Goal: Task Accomplishment & Management: Manage account settings

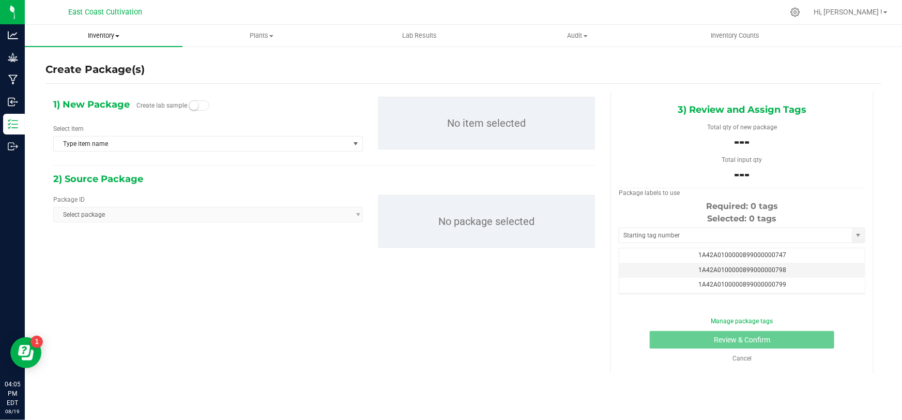
click at [104, 34] on span "Inventory" at bounding box center [104, 35] width 158 height 9
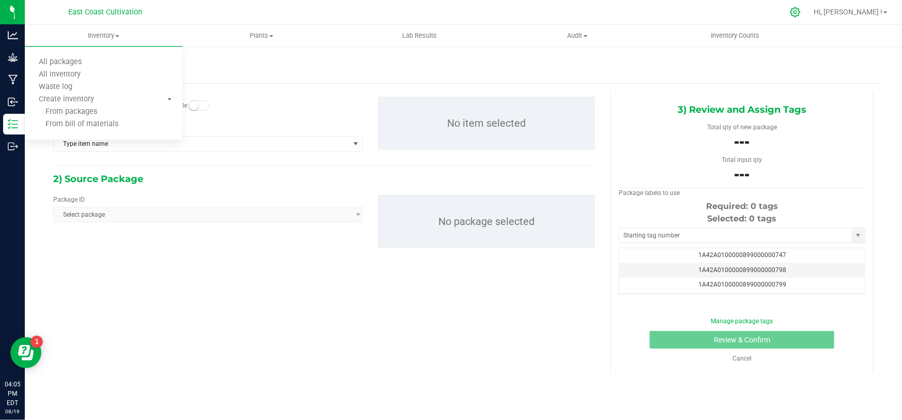
click at [800, 11] on icon at bounding box center [794, 12] width 11 height 11
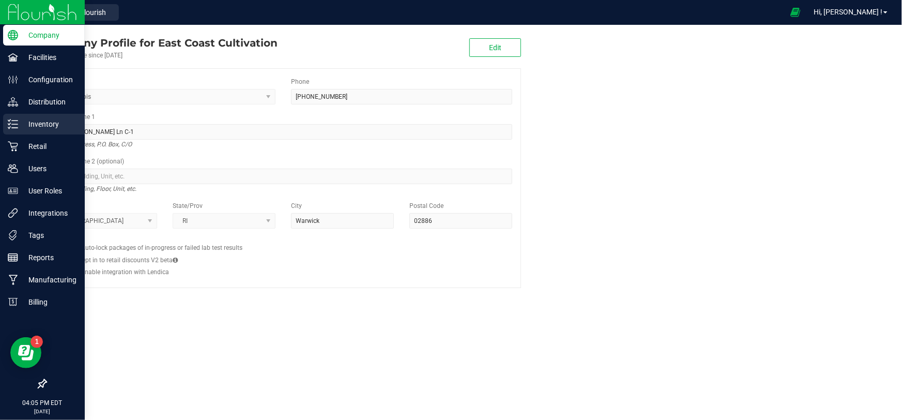
click at [33, 121] on p "Inventory" at bounding box center [49, 124] width 62 height 12
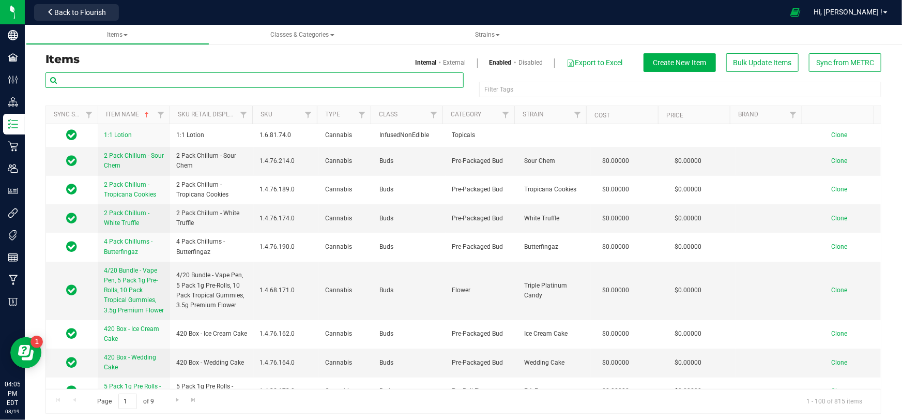
click at [111, 82] on input "text" at bounding box center [254, 79] width 418 height 15
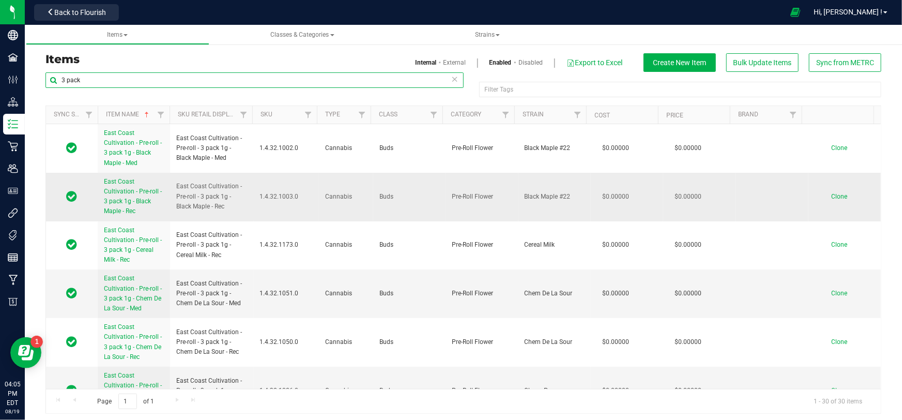
type input "3 pack"
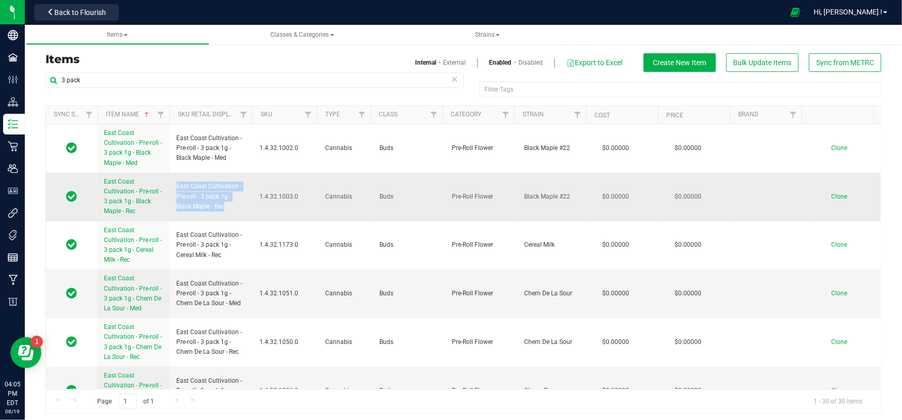
drag, startPoint x: 226, startPoint y: 207, endPoint x: 169, endPoint y: 183, distance: 61.6
click at [170, 183] on td "East Coast Cultivation - Pre-roll - 3 pack 1g - Black Maple - Rec" at bounding box center [211, 197] width 83 height 49
copy span "East Coast Cultivation - Pre-roll - 3 pack 1g - Black Maple - Rec"
click at [831, 195] on span "Clone" at bounding box center [839, 196] width 16 height 7
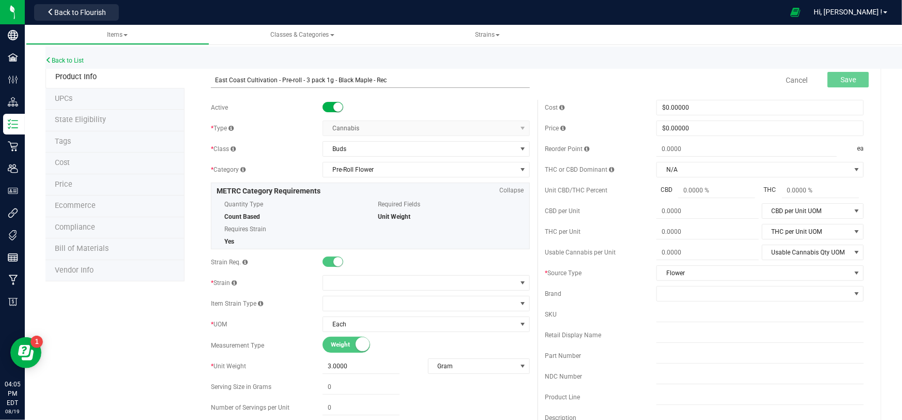
click at [368, 80] on input "East Coast Cultivation - Pre-roll - 3 pack 1g - Black Maple - Rec" at bounding box center [370, 79] width 318 height 15
type input "East Coast Cultivation - Pre-roll - 3 pack 1g - Black Truffle - Rec"
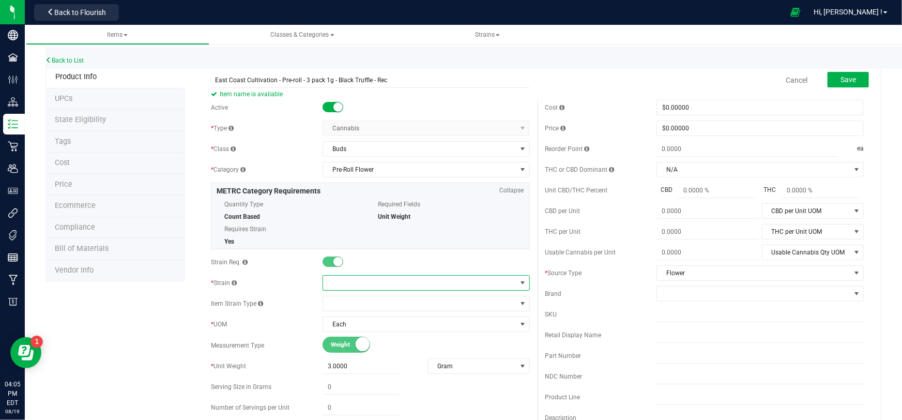
click at [356, 286] on span at bounding box center [419, 282] width 193 height 14
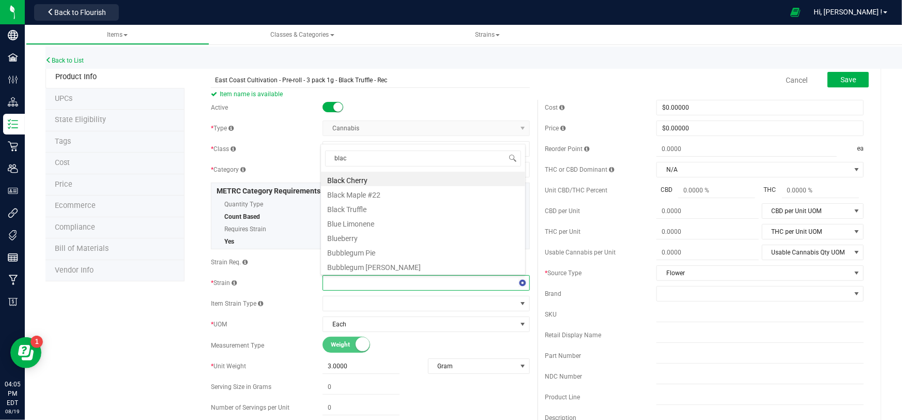
type input "black"
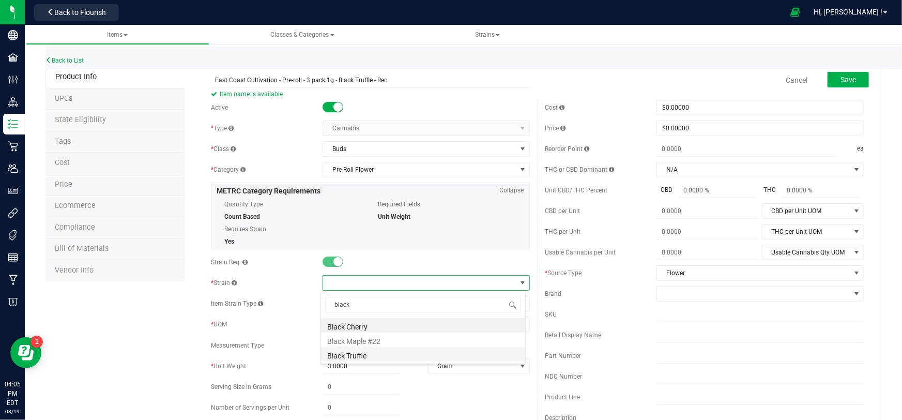
click at [365, 356] on li "Black Truffle" at bounding box center [423, 354] width 204 height 14
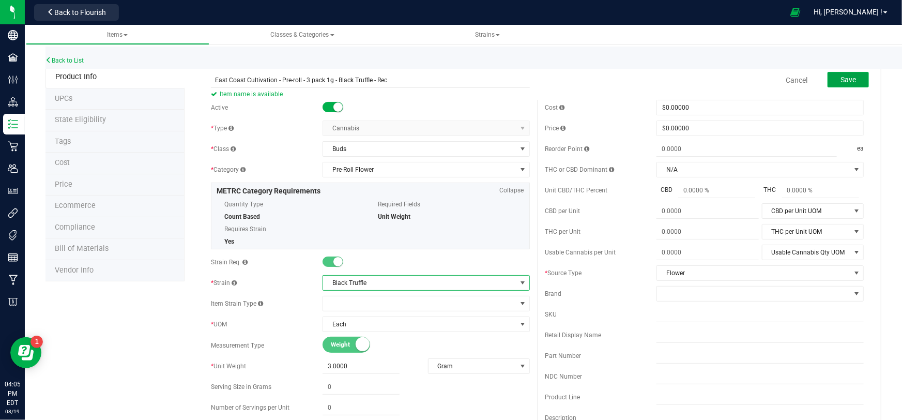
click at [831, 79] on button "Save" at bounding box center [847, 79] width 41 height 15
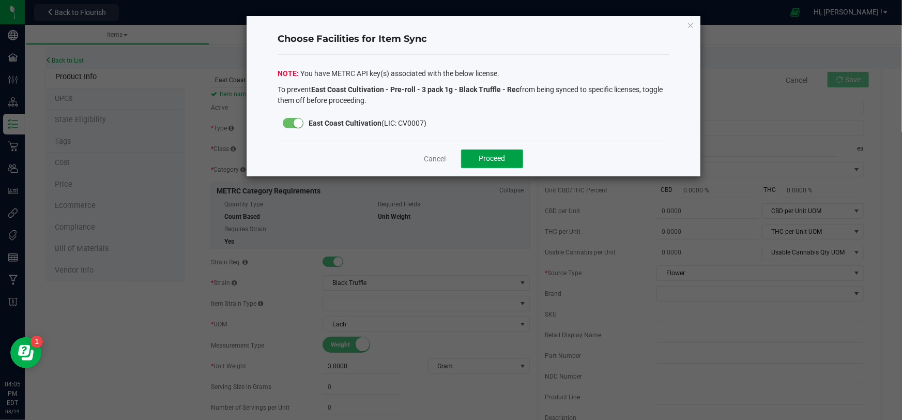
click at [506, 158] on button "Proceed" at bounding box center [492, 158] width 62 height 19
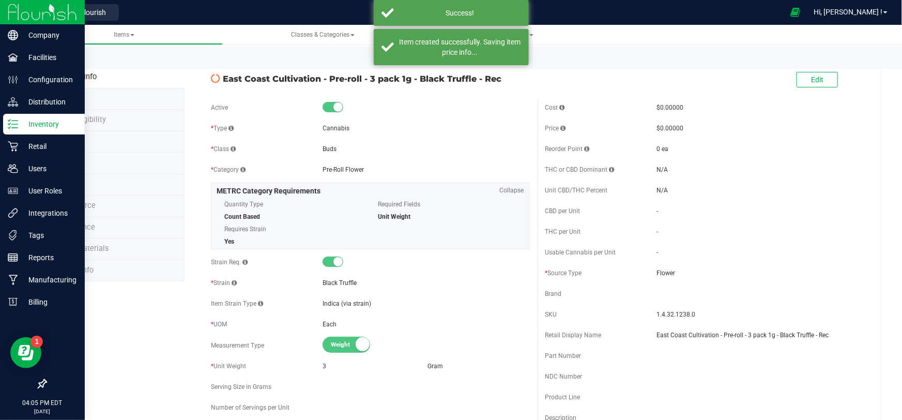
click at [14, 12] on img at bounding box center [42, 12] width 69 height 24
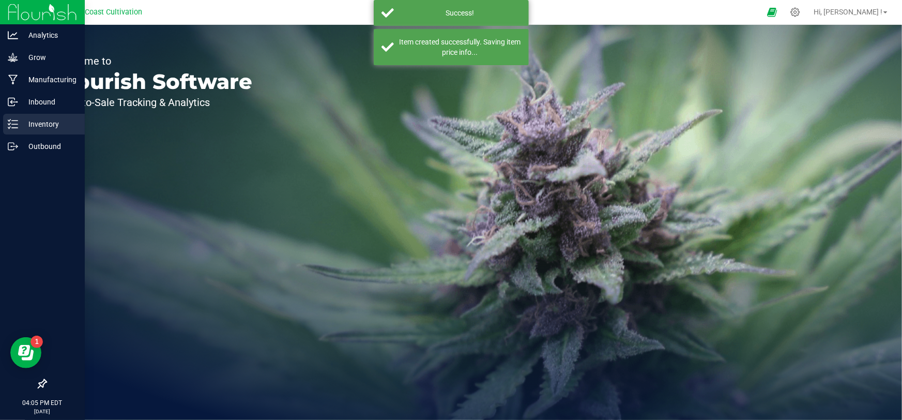
click at [29, 120] on p "Inventory" at bounding box center [49, 124] width 62 height 12
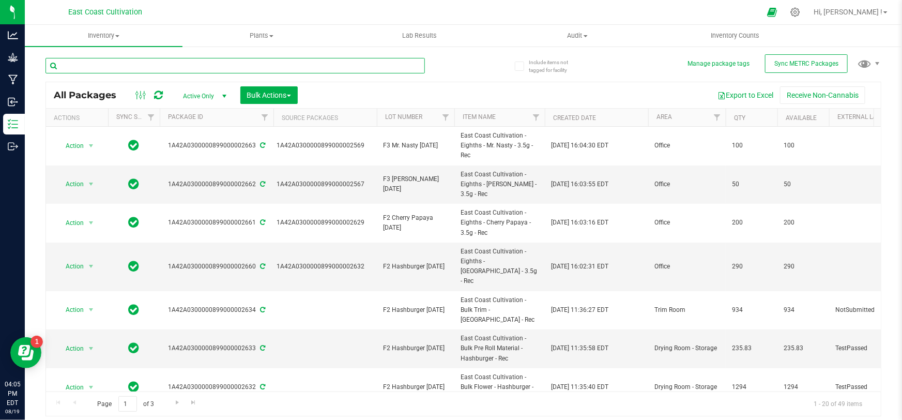
click at [122, 67] on input "text" at bounding box center [234, 65] width 379 height 15
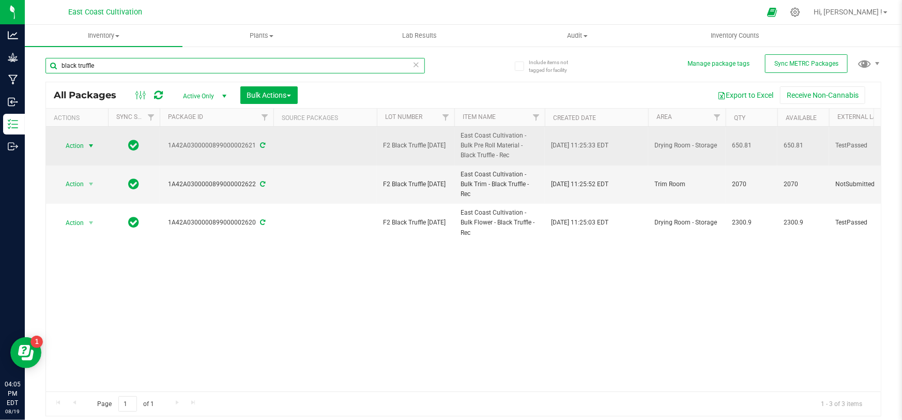
type input "black truffle"
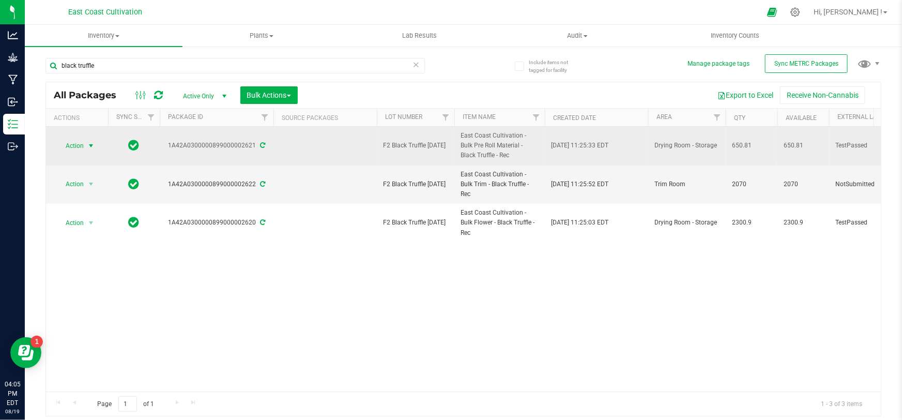
click at [77, 145] on span "Action" at bounding box center [70, 145] width 28 height 14
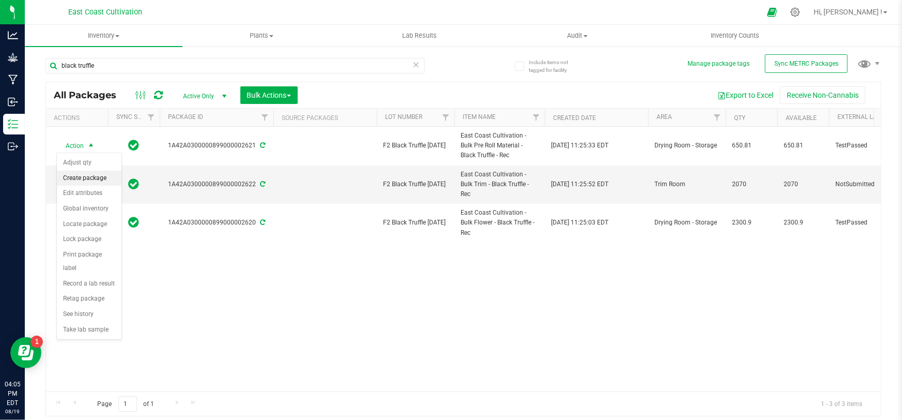
click at [89, 179] on li "Create package" at bounding box center [89, 177] width 65 height 15
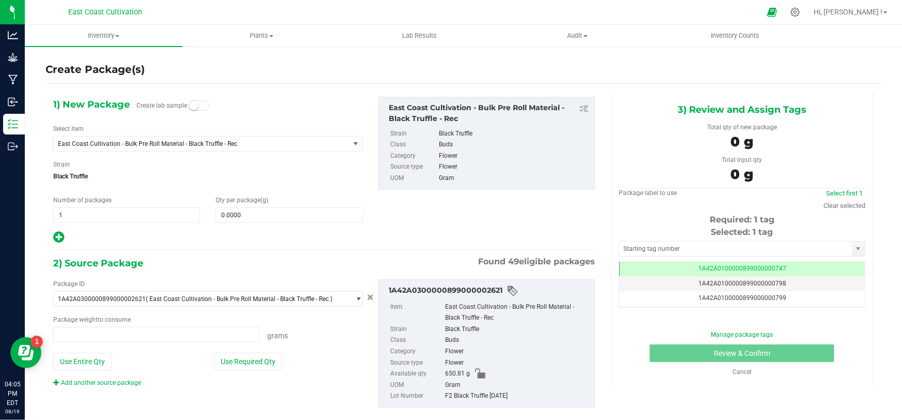
type input "0.0000 g"
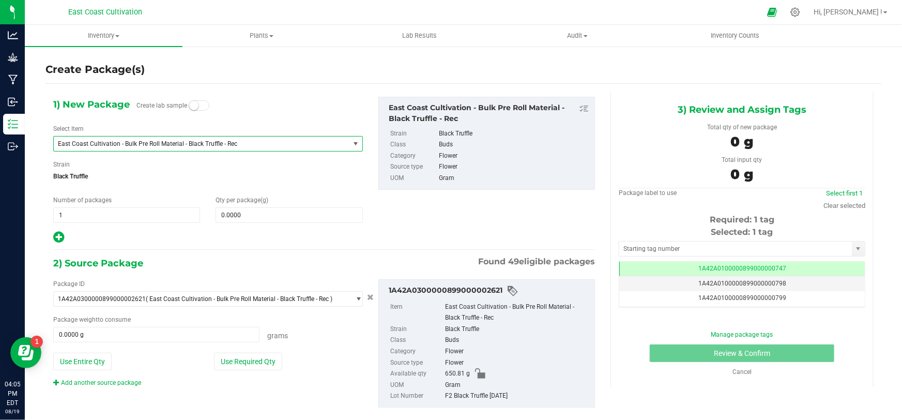
click at [151, 145] on span "East Coast Cultivation - Bulk Pre Roll Material - Black Truffle - Rec" at bounding box center [196, 143] width 276 height 7
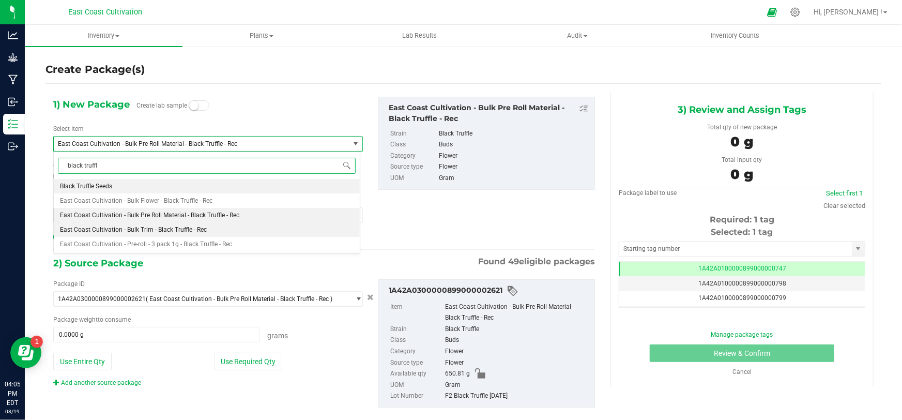
type input "black truffle"
click at [195, 247] on span "East Coast Cultivation - Pre-roll - 3 pack 1g - Black Truffle - Rec" at bounding box center [146, 243] width 172 height 7
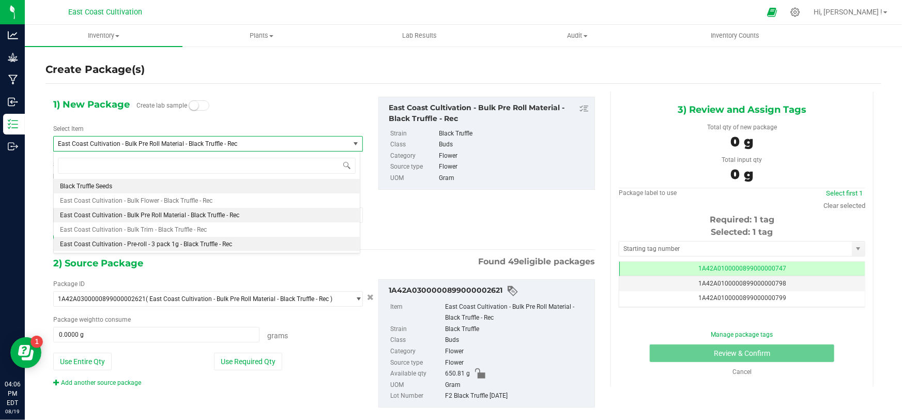
type input "0"
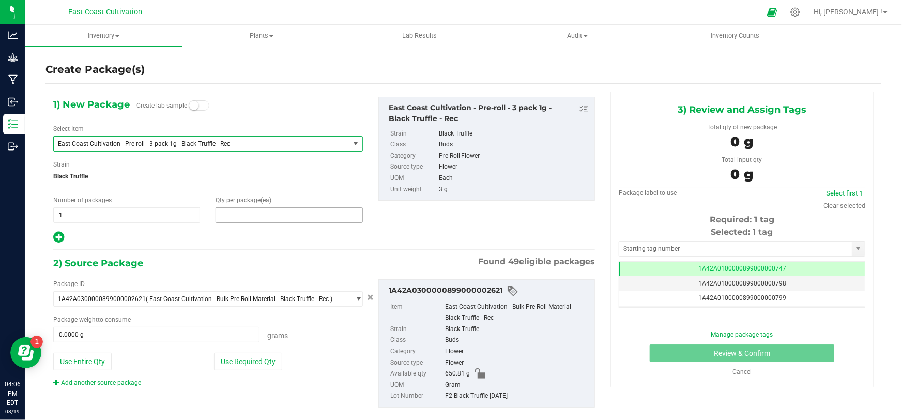
click at [254, 215] on span at bounding box center [288, 214] width 147 height 15
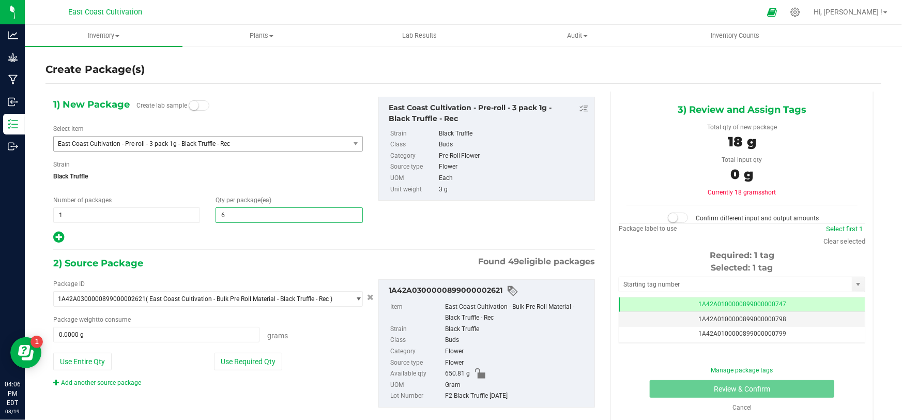
type input "66"
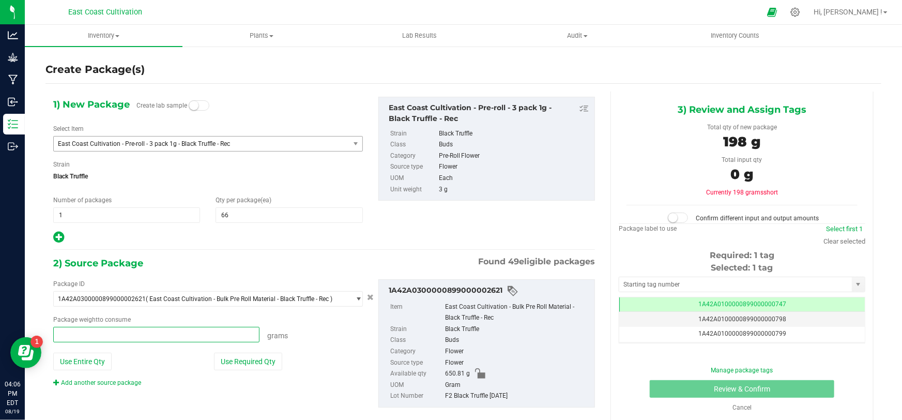
click at [138, 330] on span at bounding box center [156, 334] width 206 height 15
type input "229.81"
type input "229.8100 g"
click at [677, 219] on span at bounding box center [677, 217] width 21 height 10
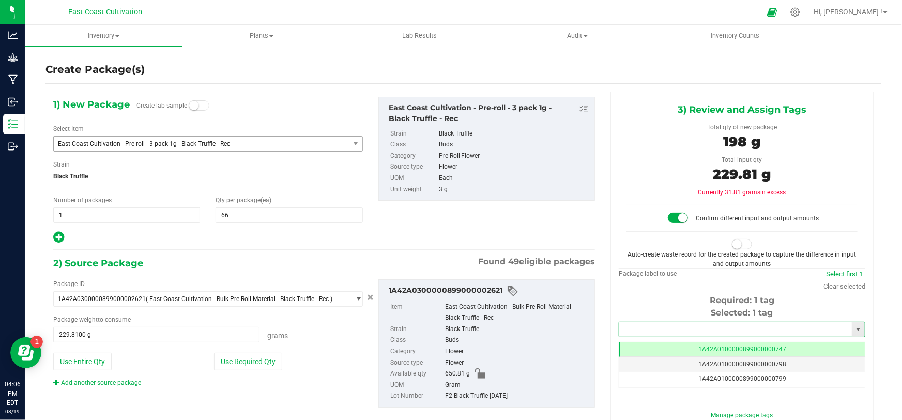
click at [657, 327] on input "text" at bounding box center [735, 329] width 232 height 14
click at [676, 346] on li "1A42A0300000899000002664" at bounding box center [735, 345] width 243 height 15
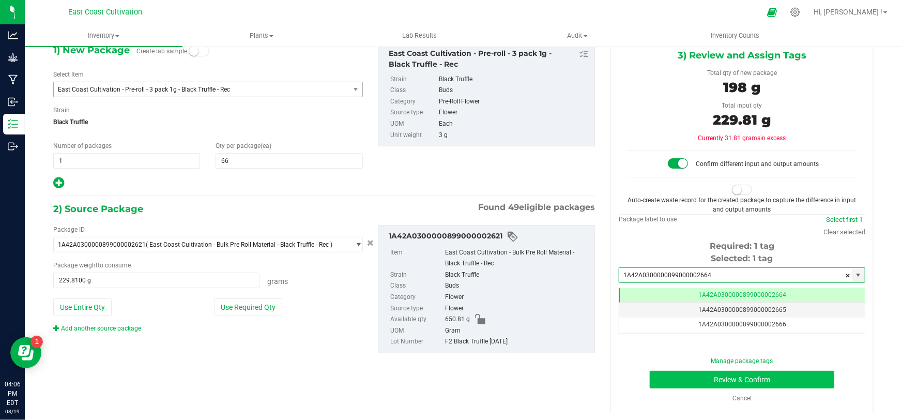
type input "1A42A0300000899000002664"
click at [756, 380] on button "Review & Confirm" at bounding box center [741, 379] width 185 height 18
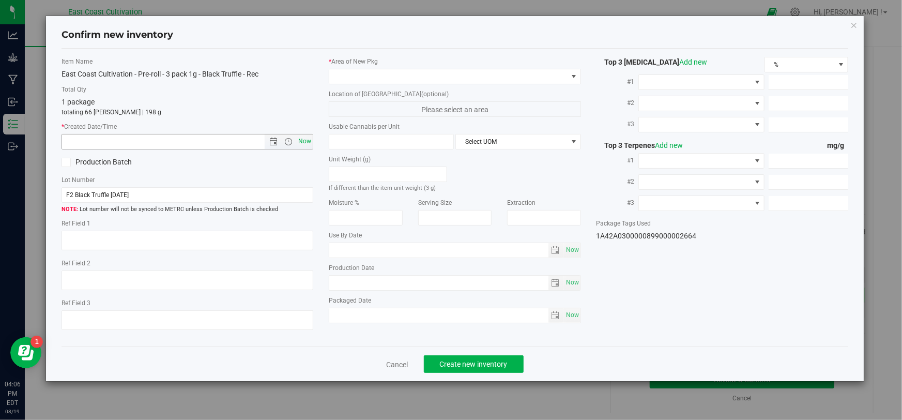
click at [308, 145] on span "Now" at bounding box center [305, 141] width 18 height 15
type input "[DATE] 4:06 PM"
click at [356, 77] on span at bounding box center [448, 76] width 238 height 14
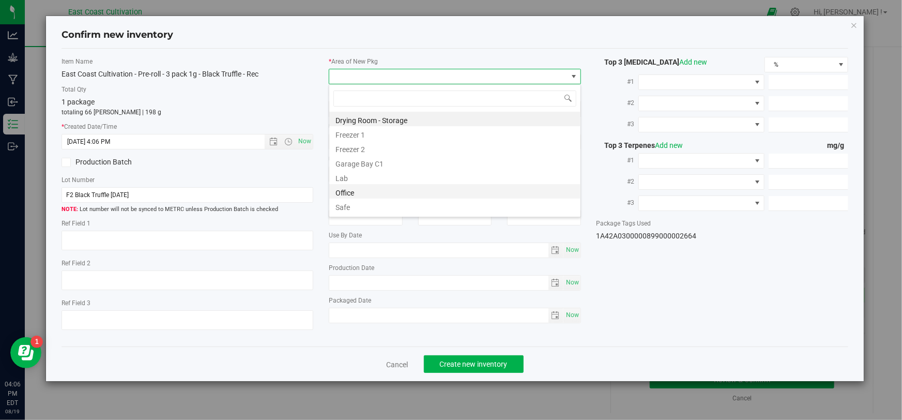
click at [353, 189] on li "Office" at bounding box center [454, 191] width 251 height 14
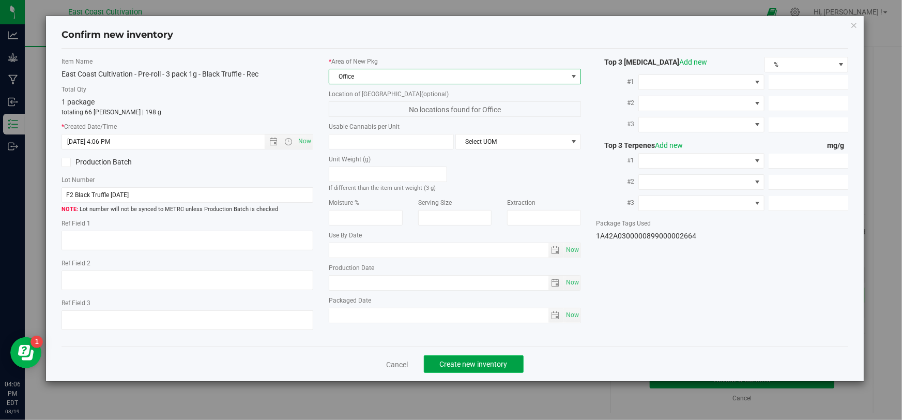
click at [463, 363] on span "Create new inventory" at bounding box center [474, 364] width 68 height 8
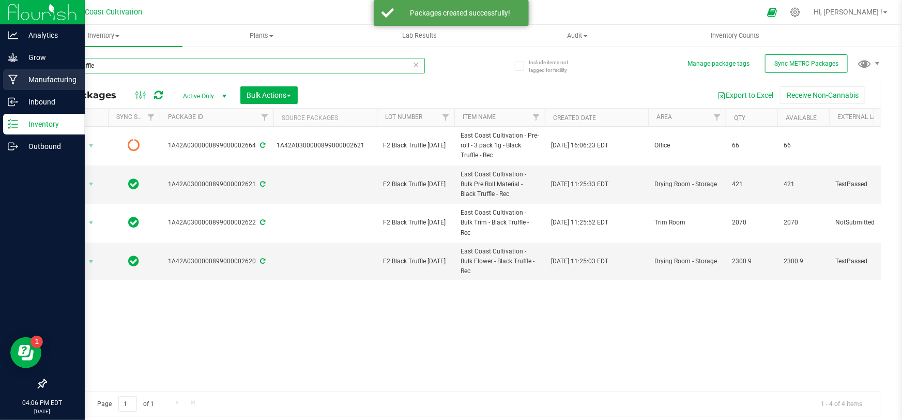
drag, startPoint x: 104, startPoint y: 66, endPoint x: 17, endPoint y: 75, distance: 87.9
click at [17, 75] on div "Analytics Grow Manufacturing Inbound Inventory Outbound 04:06 PM EDT [DATE] 08/…" at bounding box center [451, 210] width 902 height 420
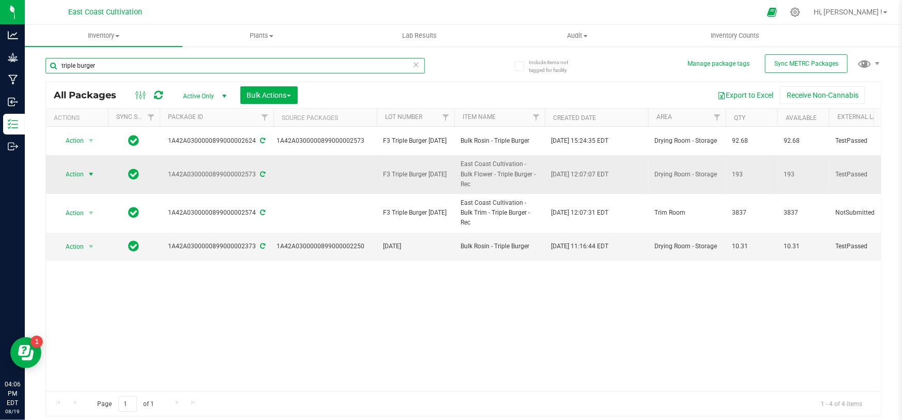
type input "triple burger"
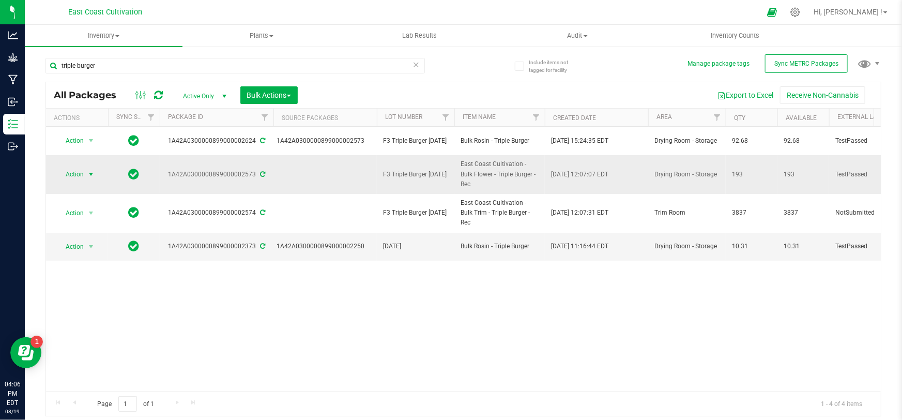
click at [75, 170] on span "Action" at bounding box center [70, 174] width 28 height 14
click at [89, 201] on li "Create package" at bounding box center [89, 201] width 65 height 15
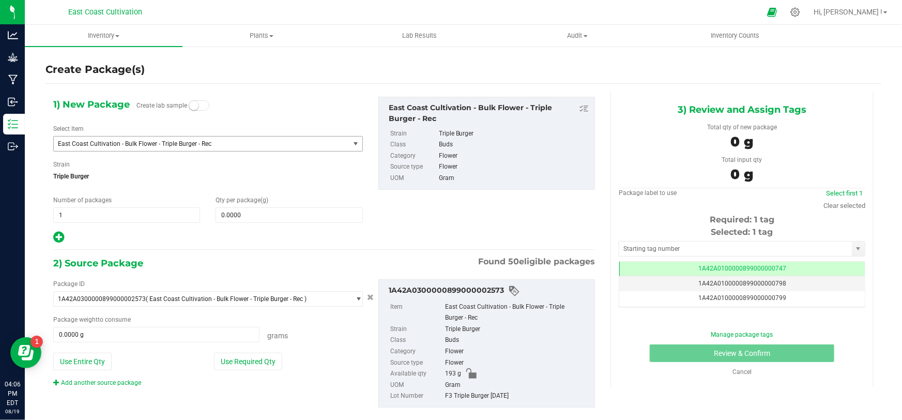
click at [125, 142] on span "East Coast Cultivation - Bulk Flower - Triple Burger - Rec" at bounding box center [196, 143] width 276 height 7
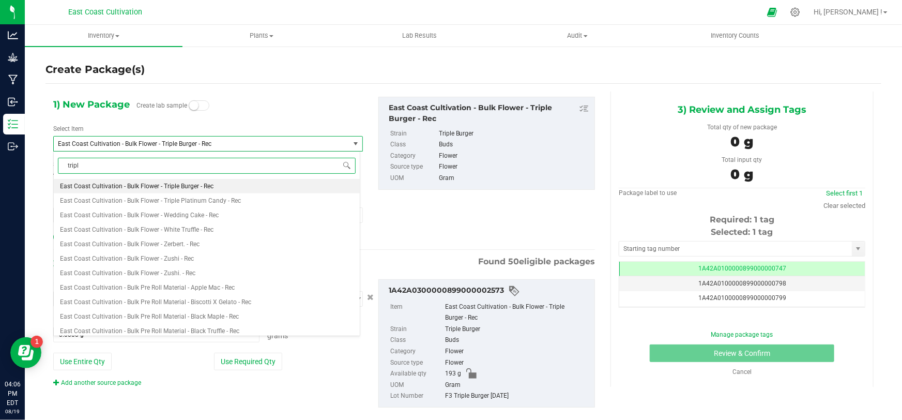
type input "triple"
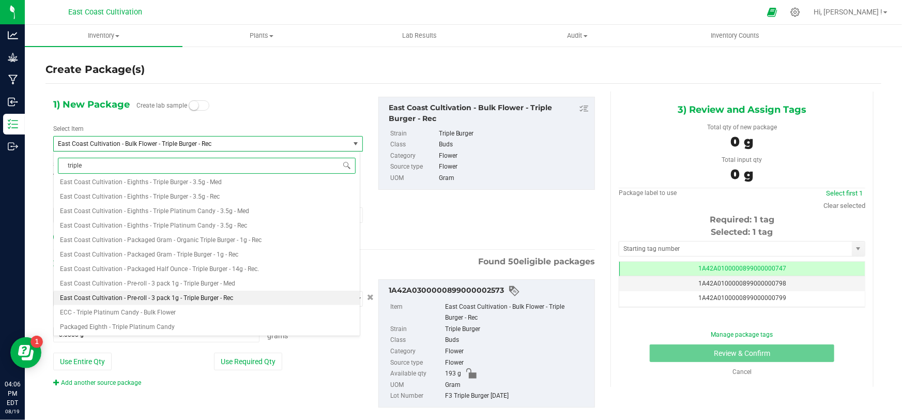
click at [191, 297] on span "East Coast Cultivation - Pre-roll - 3 pack 1g - Triple Burger - Rec" at bounding box center [146, 297] width 173 height 7
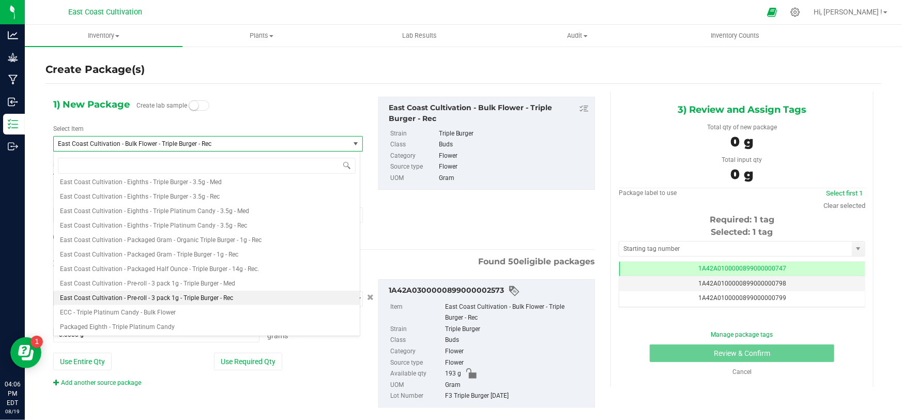
type input "0"
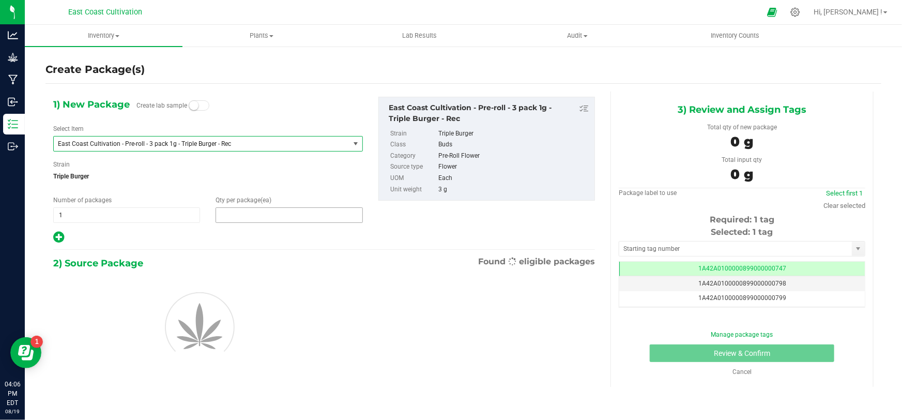
click at [240, 214] on span at bounding box center [288, 214] width 147 height 15
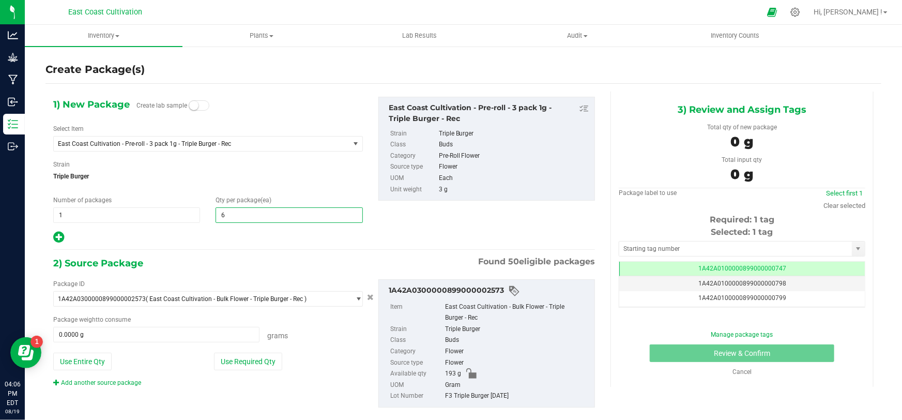
type input "66"
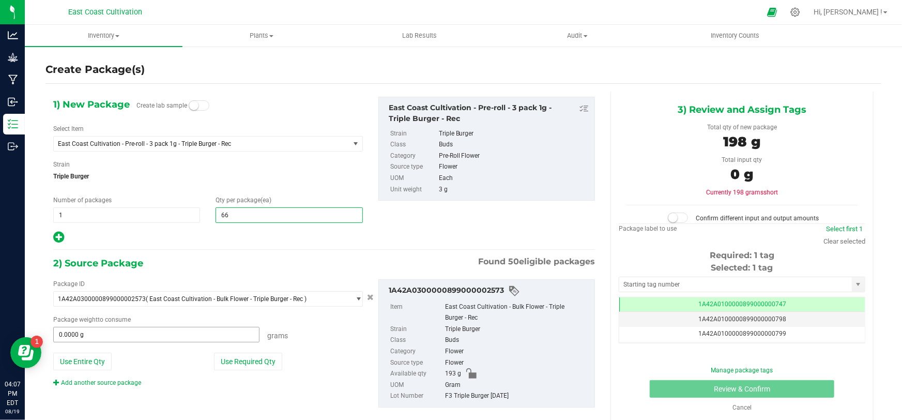
type input "66"
click at [151, 334] on span at bounding box center [156, 334] width 206 height 15
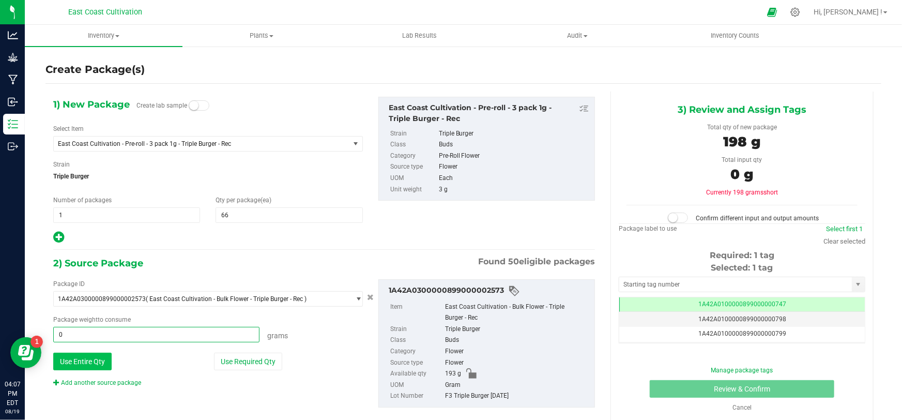
click at [75, 364] on button "Use Entire Qty" at bounding box center [82, 361] width 58 height 18
type input "193.0000 g"
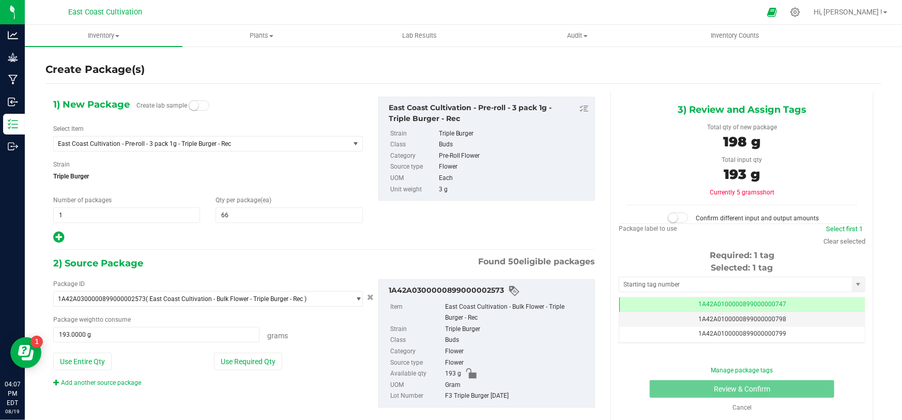
click at [679, 217] on span at bounding box center [677, 217] width 21 height 10
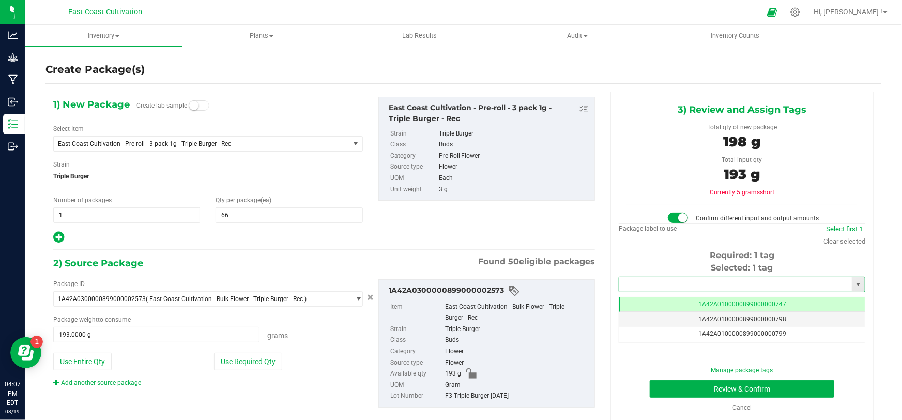
click at [675, 284] on input "text" at bounding box center [735, 284] width 232 height 14
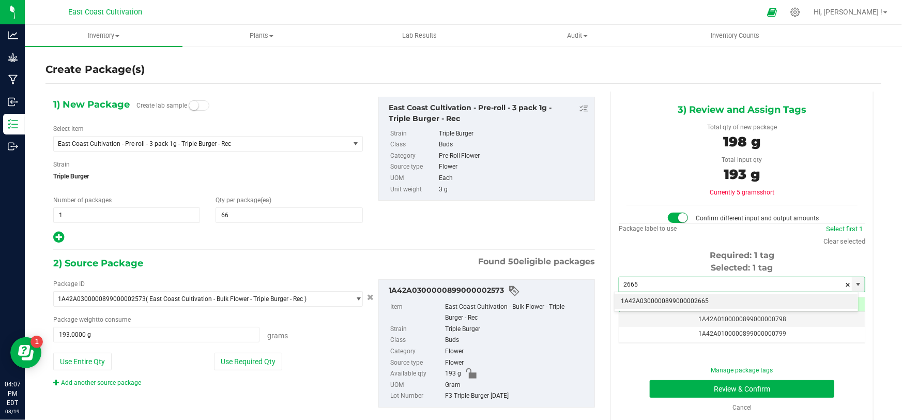
click at [712, 303] on li "1A42A0300000899000002665" at bounding box center [735, 300] width 243 height 15
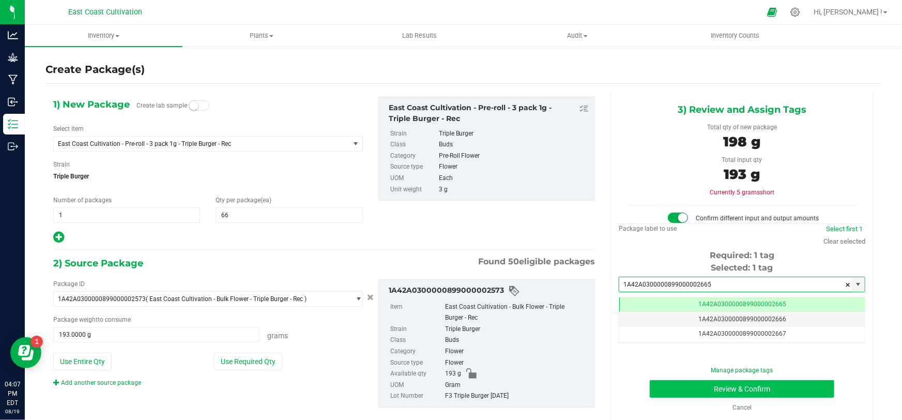
type input "1A42A0300000899000002665"
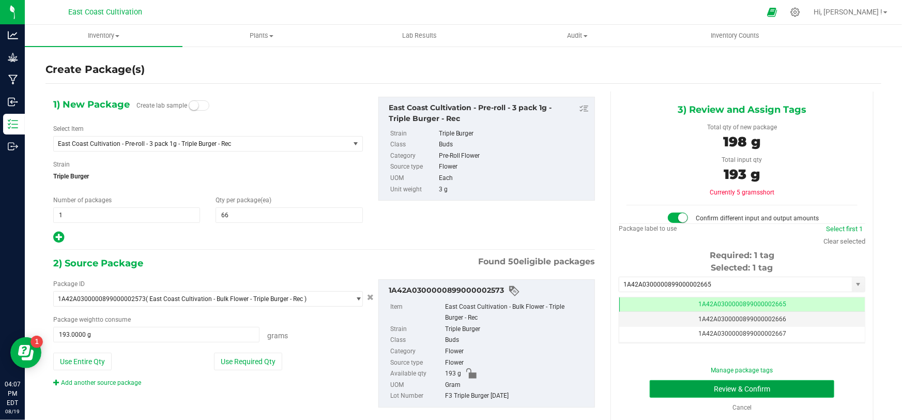
click at [750, 388] on button "Review & Confirm" at bounding box center [741, 389] width 185 height 18
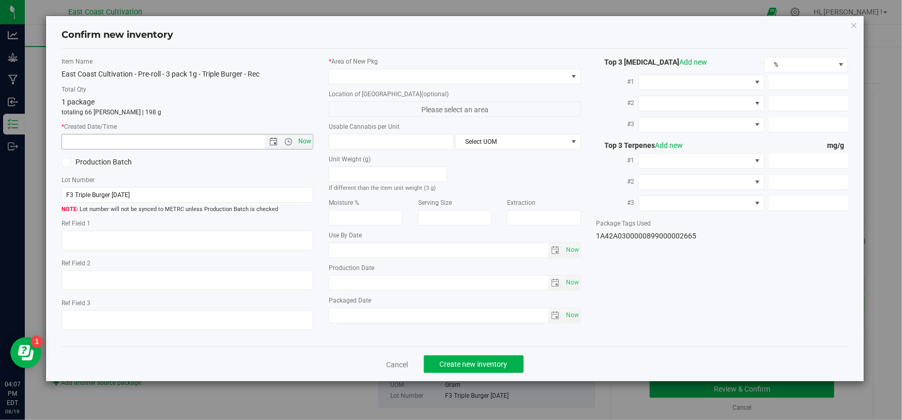
click at [301, 141] on span "Now" at bounding box center [305, 141] width 18 height 15
type input "[DATE] 4:07 PM"
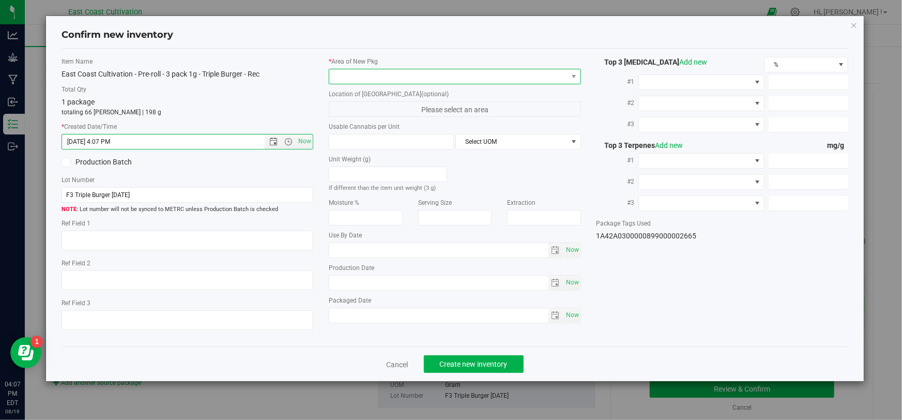
click at [373, 80] on span at bounding box center [448, 76] width 238 height 14
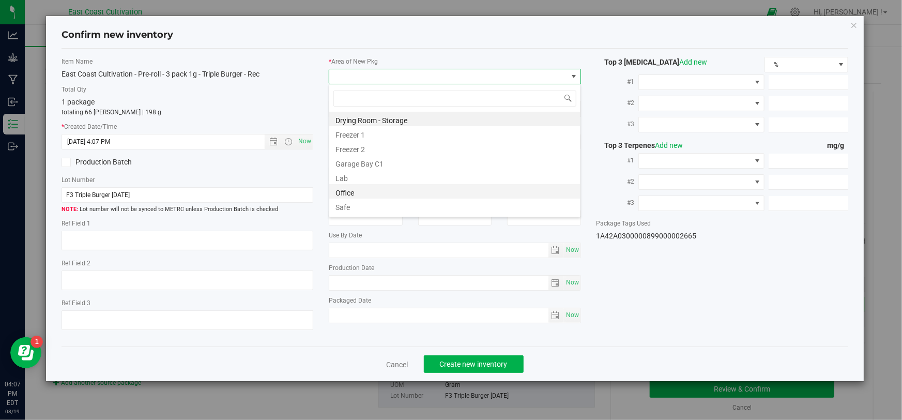
click at [358, 188] on li "Office" at bounding box center [454, 191] width 251 height 14
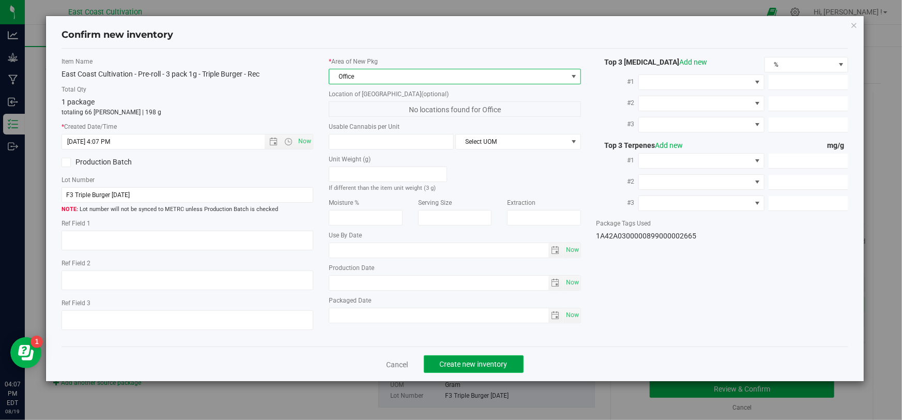
click at [493, 364] on span "Create new inventory" at bounding box center [474, 364] width 68 height 8
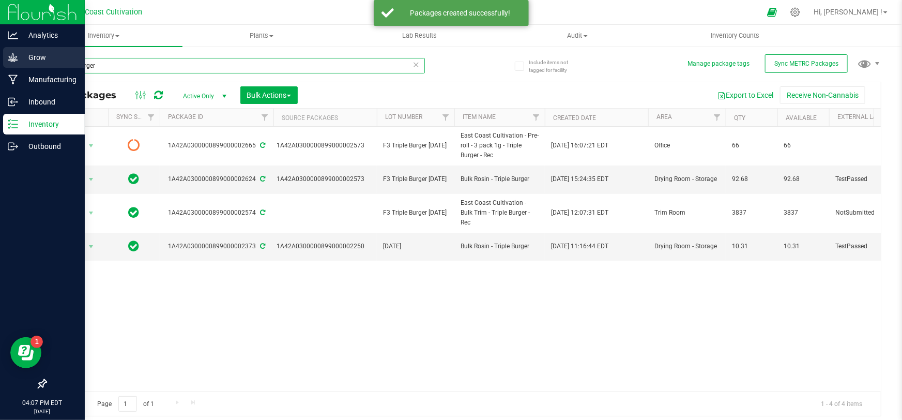
drag, startPoint x: 82, startPoint y: 65, endPoint x: 15, endPoint y: 65, distance: 66.6
click at [15, 65] on div "Analytics Grow Manufacturing Inbound Inventory Outbound 04:07 PM EDT [DATE] 08/…" at bounding box center [451, 210] width 902 height 420
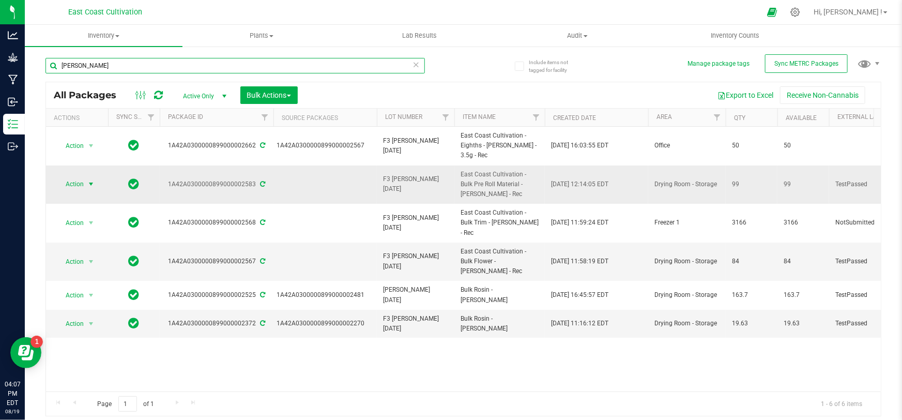
type input "[PERSON_NAME]"
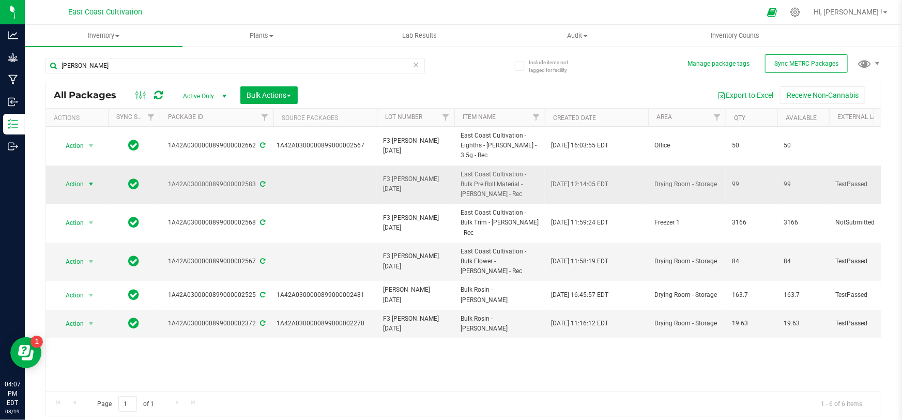
click at [85, 184] on span "select" at bounding box center [91, 184] width 13 height 14
click at [88, 216] on li "Create package" at bounding box center [89, 216] width 65 height 15
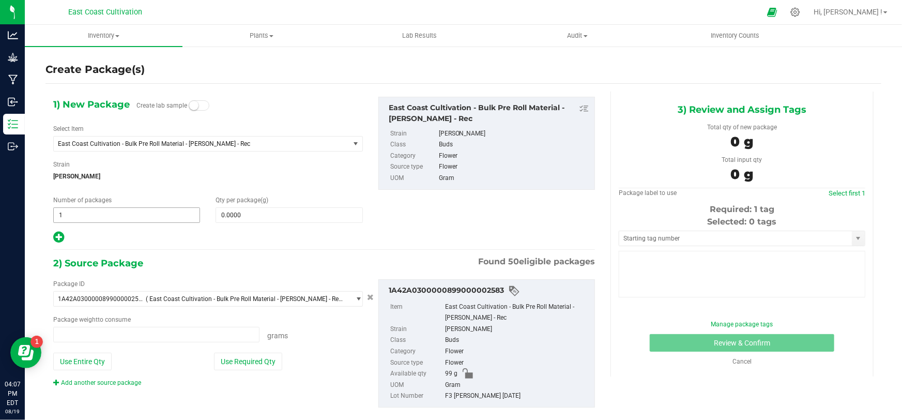
type input "0.0000 g"
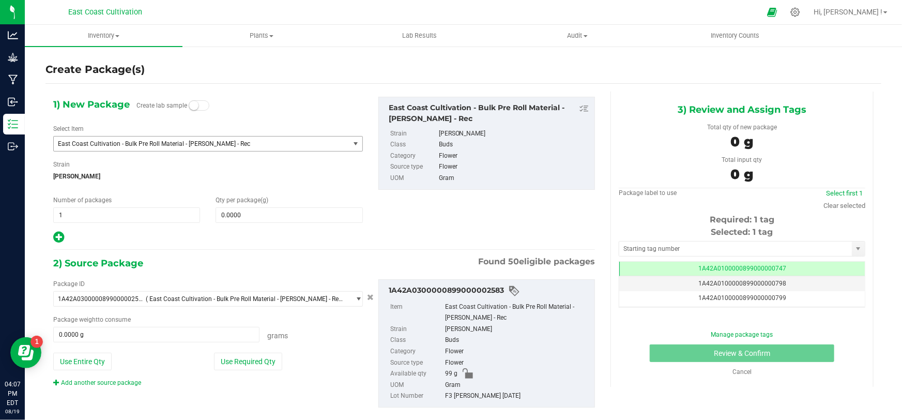
click at [182, 145] on span "East Coast Cultivation - Bulk Pre Roll Material - [PERSON_NAME] - Rec" at bounding box center [196, 143] width 276 height 7
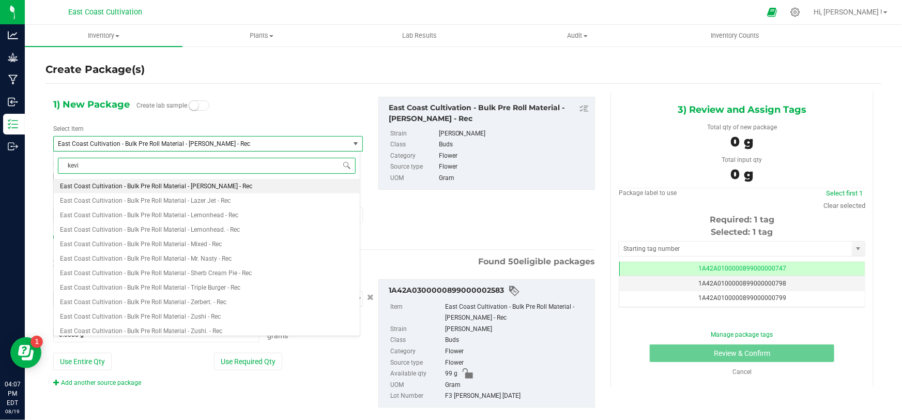
type input "[PERSON_NAME]"
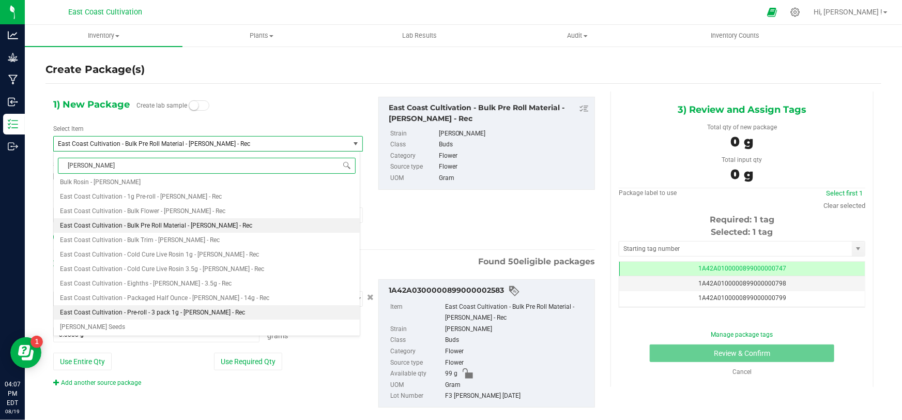
click at [194, 310] on span "East Coast Cultivation - Pre-roll - 3 pack 1g - [PERSON_NAME] - Rec" at bounding box center [152, 311] width 185 height 7
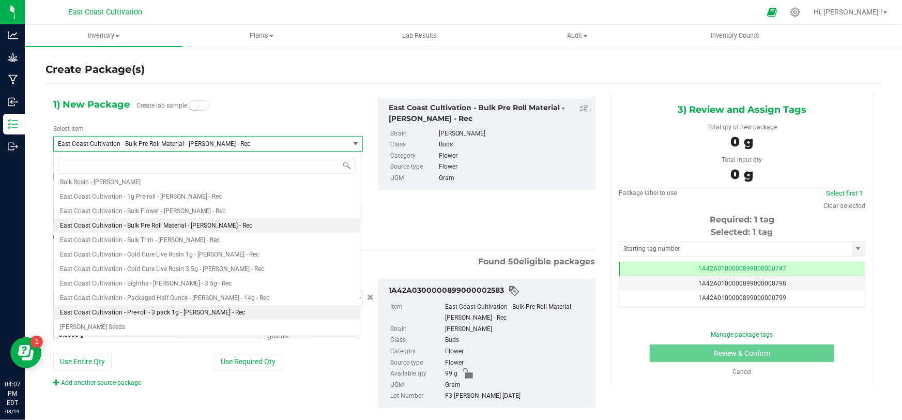
type input "0"
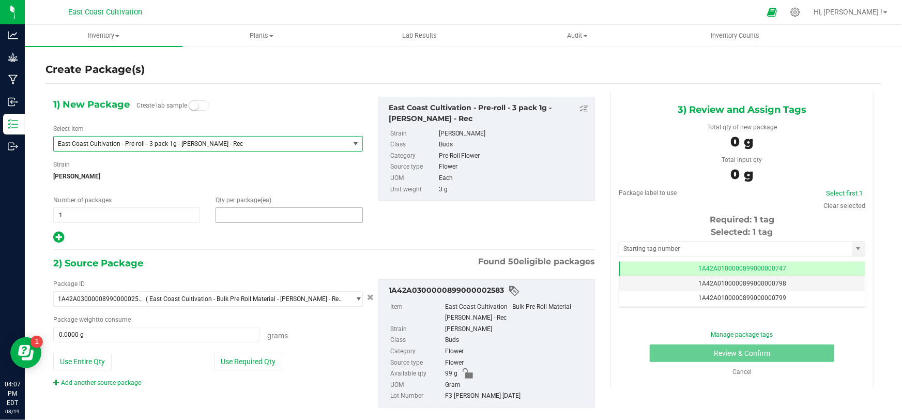
click at [242, 212] on span at bounding box center [288, 214] width 147 height 15
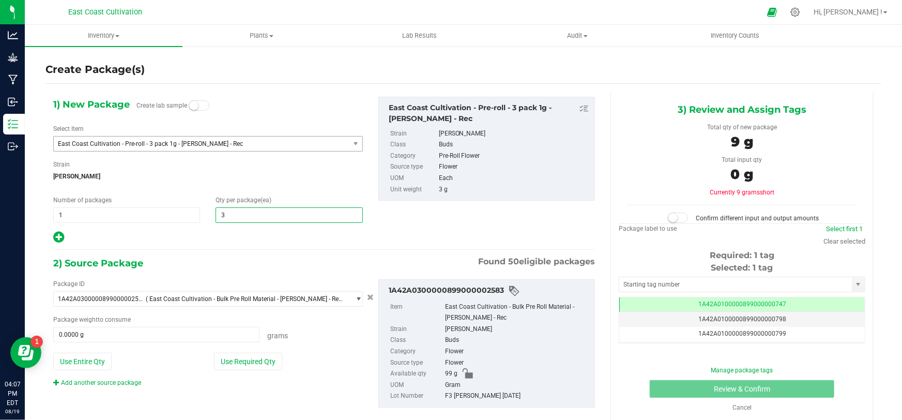
type input "33"
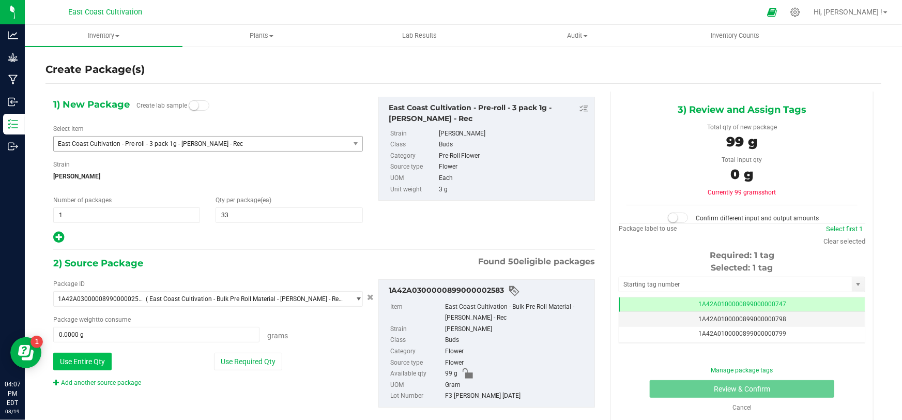
click at [97, 362] on button "Use Entire Qty" at bounding box center [82, 361] width 58 height 18
type input "99.0000 g"
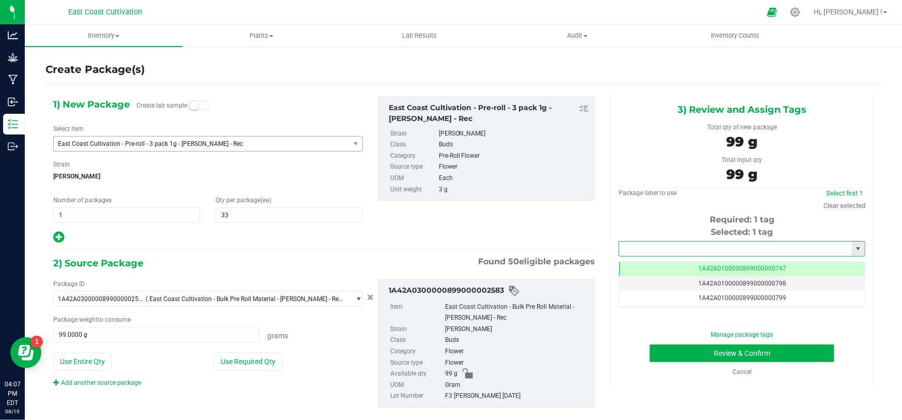
click at [663, 246] on input "text" at bounding box center [735, 248] width 232 height 14
click at [679, 266] on li "1A42A0300000899000002666" at bounding box center [735, 265] width 243 height 15
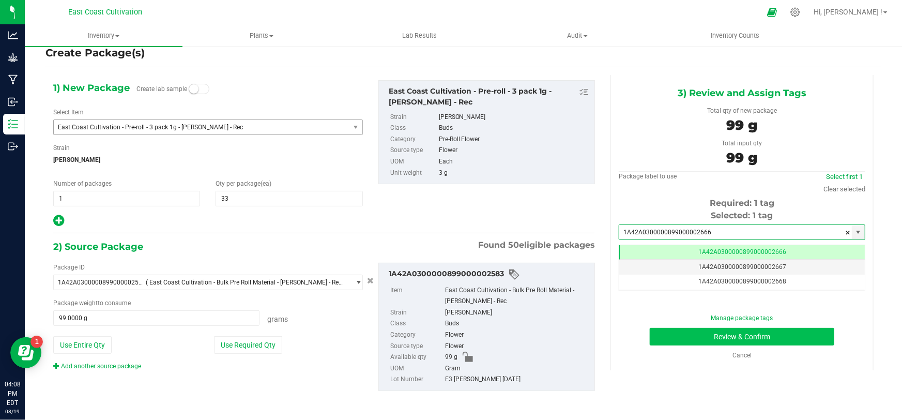
type input "1A42A0300000899000002666"
click at [750, 333] on button "Review & Confirm" at bounding box center [741, 337] width 185 height 18
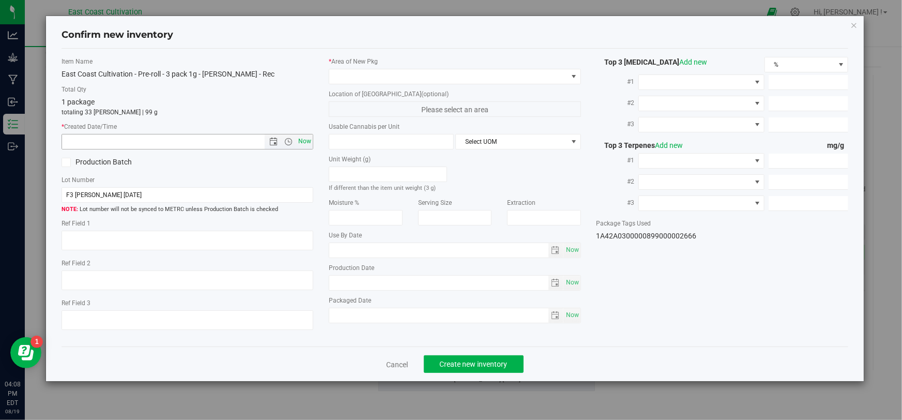
click at [305, 142] on span "Now" at bounding box center [305, 141] width 18 height 15
type input "[DATE] 4:08 PM"
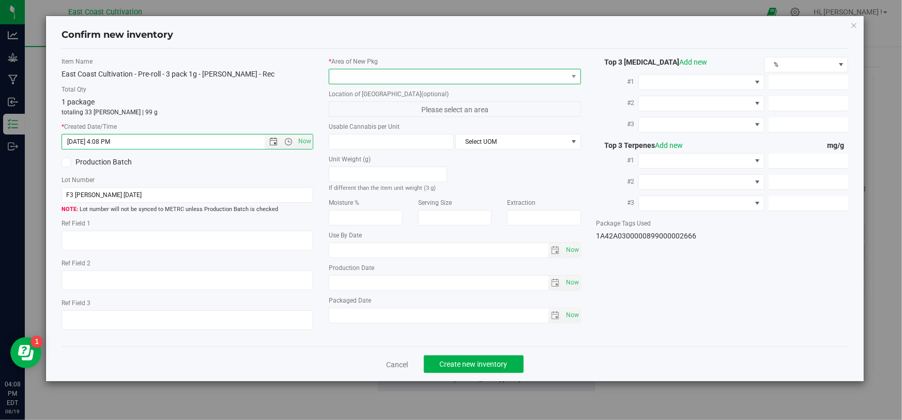
click at [352, 79] on span at bounding box center [448, 76] width 238 height 14
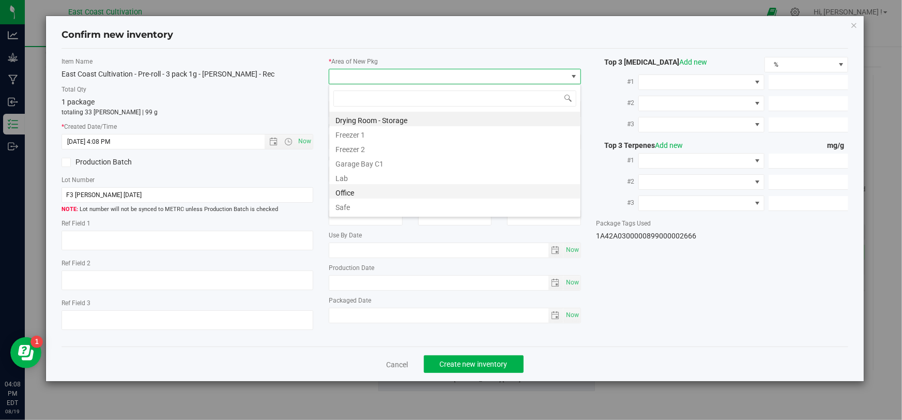
click at [347, 188] on li "Office" at bounding box center [454, 191] width 251 height 14
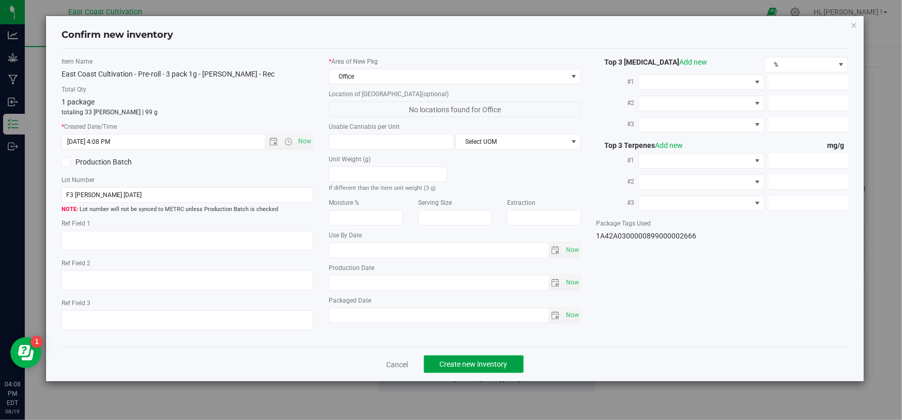
click at [474, 363] on span "Create new inventory" at bounding box center [474, 364] width 68 height 8
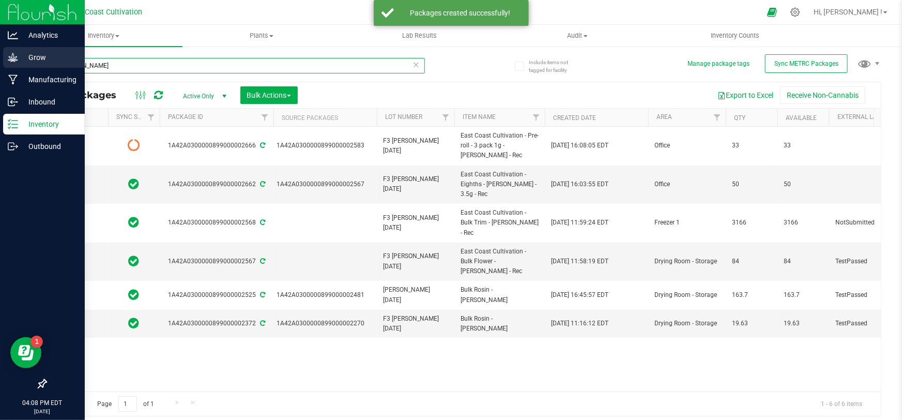
drag, startPoint x: 95, startPoint y: 63, endPoint x: 15, endPoint y: 66, distance: 79.6
click at [19, 66] on div "Analytics Grow Manufacturing Inbound Inventory Outbound 04:08 PM EDT [DATE] 08/…" at bounding box center [451, 210] width 902 height 420
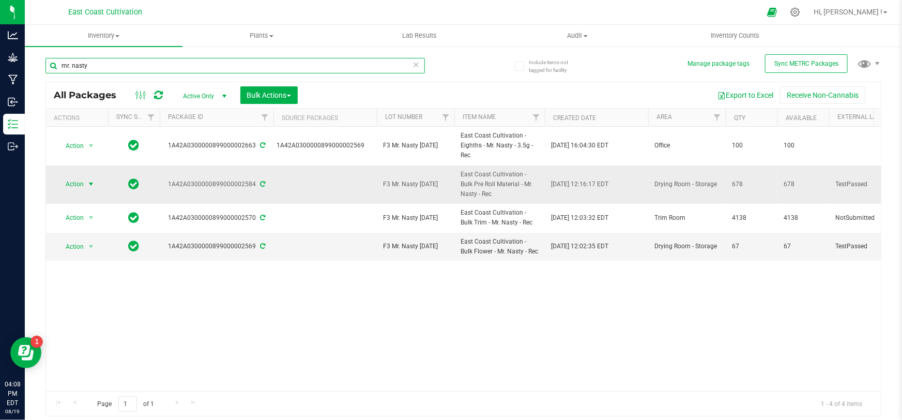
type input "mr. nasty"
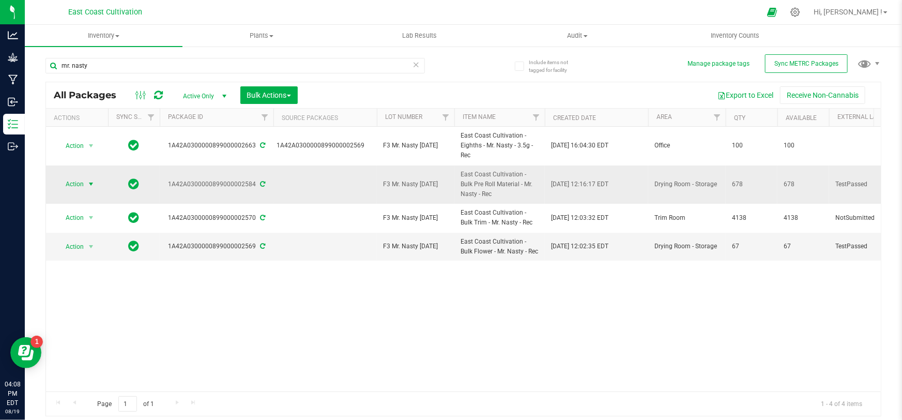
click at [79, 186] on span "Action" at bounding box center [70, 184] width 28 height 14
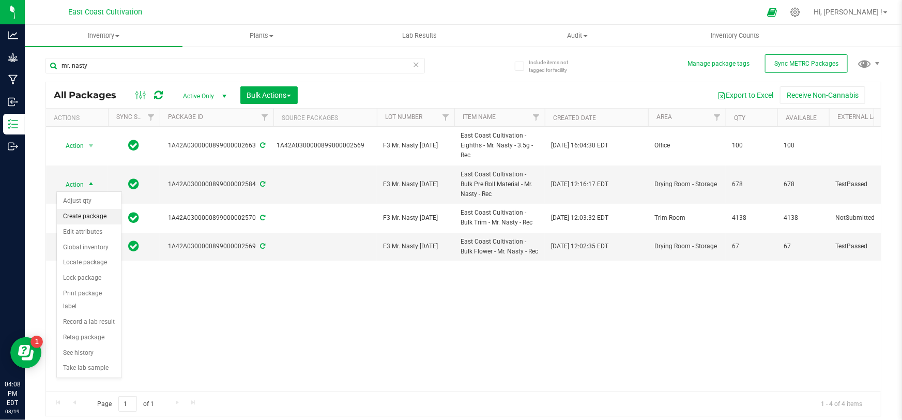
click at [92, 216] on li "Create package" at bounding box center [89, 216] width 65 height 15
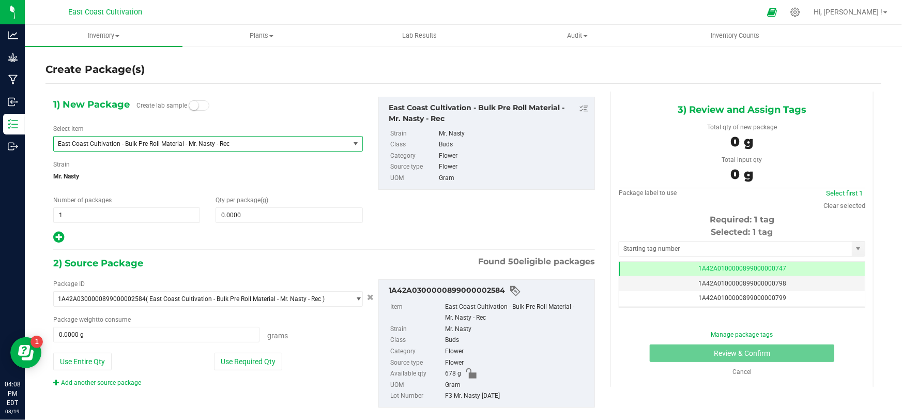
click at [118, 144] on span "East Coast Cultivation - Bulk Pre Roll Material - Mr. Nasty - Rec" at bounding box center [196, 143] width 276 height 7
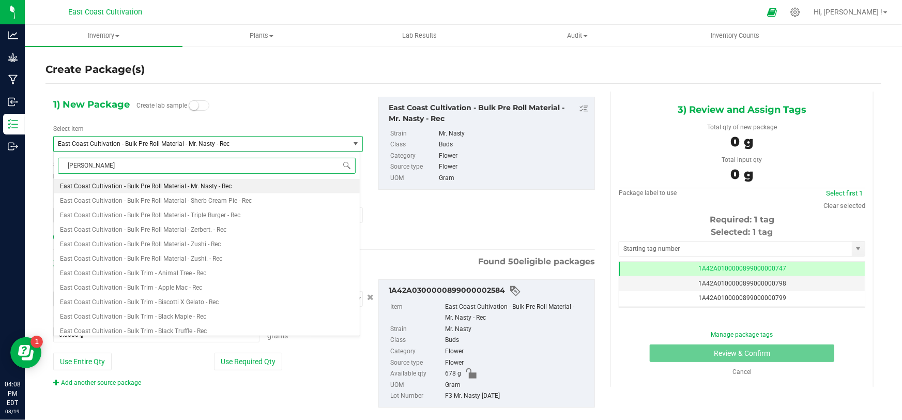
type input "mr. nasty"
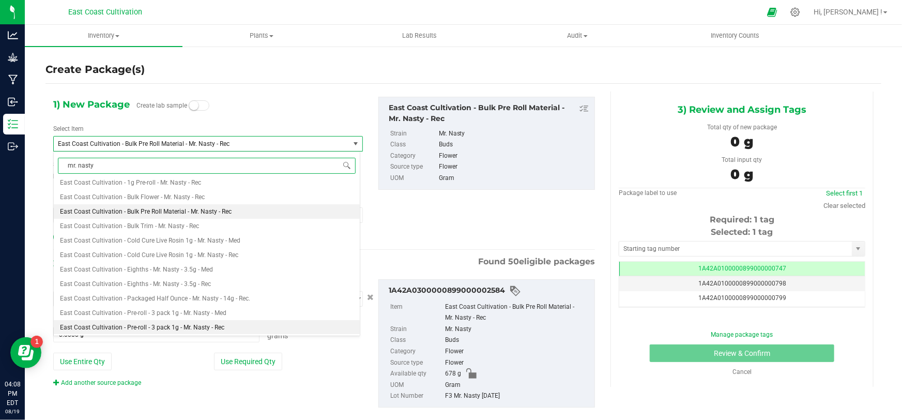
click at [192, 325] on span "East Coast Cultivation - Pre-roll - 3 pack 1g - Mr. Nasty - Rec" at bounding box center [142, 326] width 164 height 7
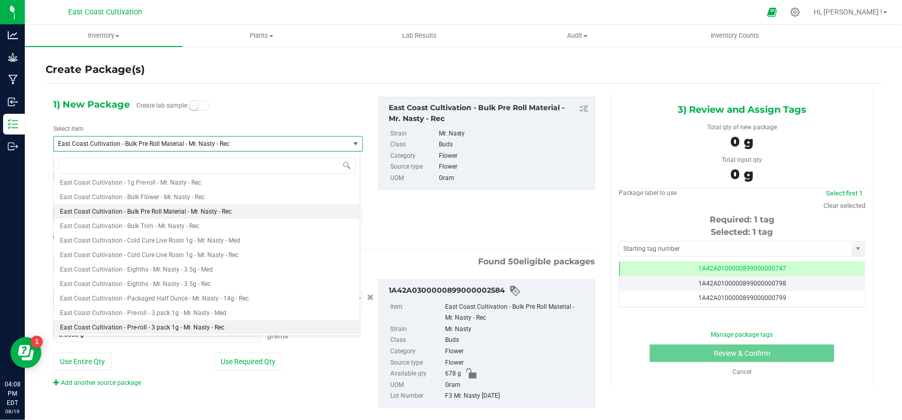
type input "0"
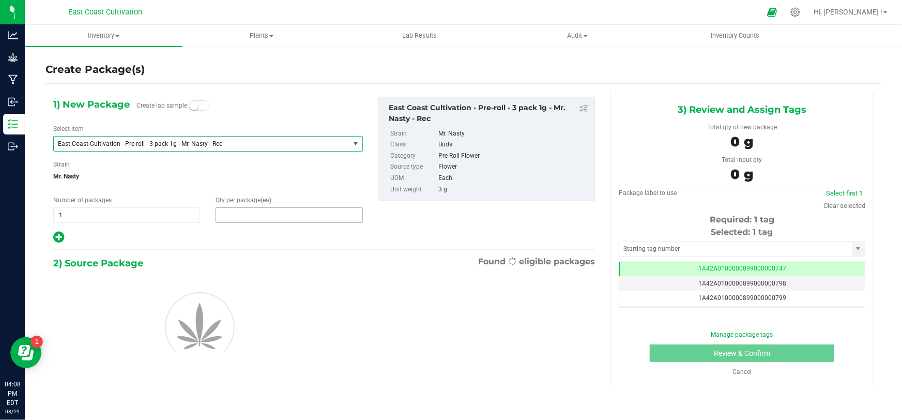
click at [240, 217] on span at bounding box center [288, 214] width 147 height 15
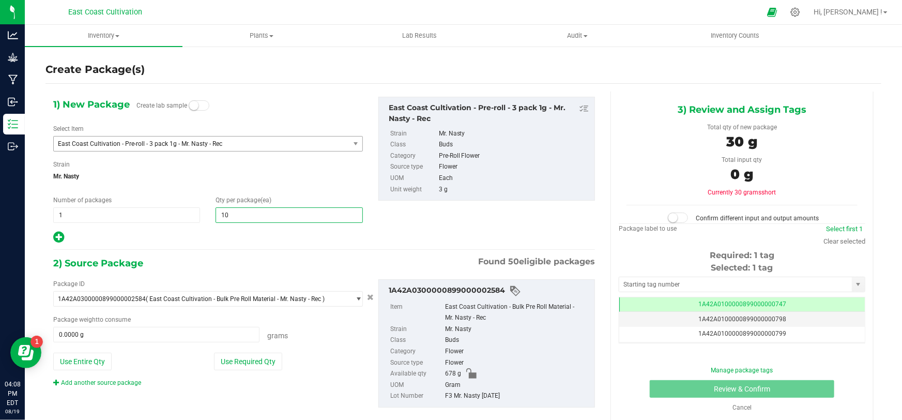
type input "100"
click at [149, 334] on span at bounding box center [156, 334] width 206 height 15
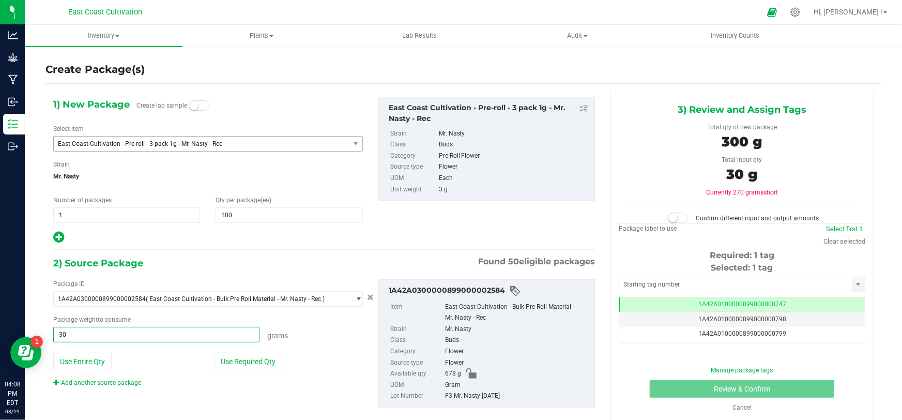
type input "308"
type input "308.0000 g"
click at [675, 217] on span at bounding box center [677, 217] width 21 height 10
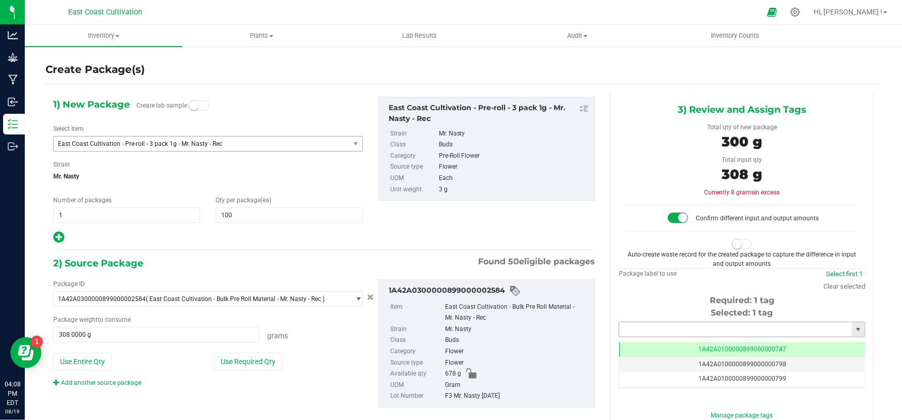
click at [664, 327] on input "text" at bounding box center [735, 329] width 232 height 14
click at [681, 345] on li "1A42A0300000899000002667" at bounding box center [735, 345] width 243 height 15
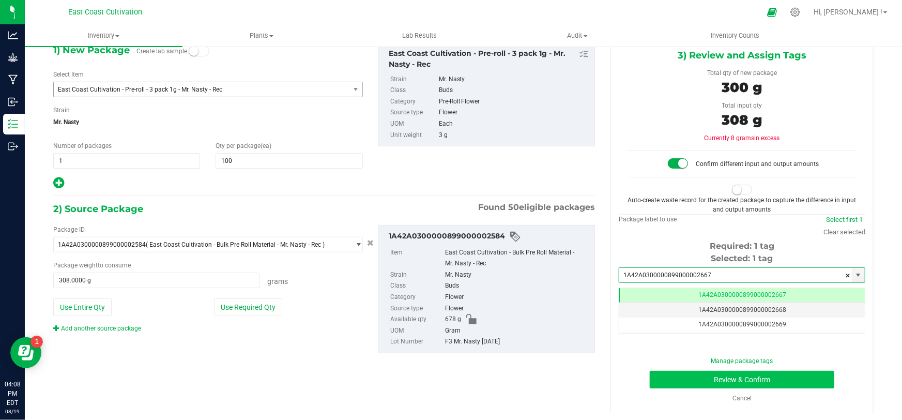
type input "1A42A0300000899000002667"
click at [759, 378] on button "Review & Confirm" at bounding box center [741, 379] width 185 height 18
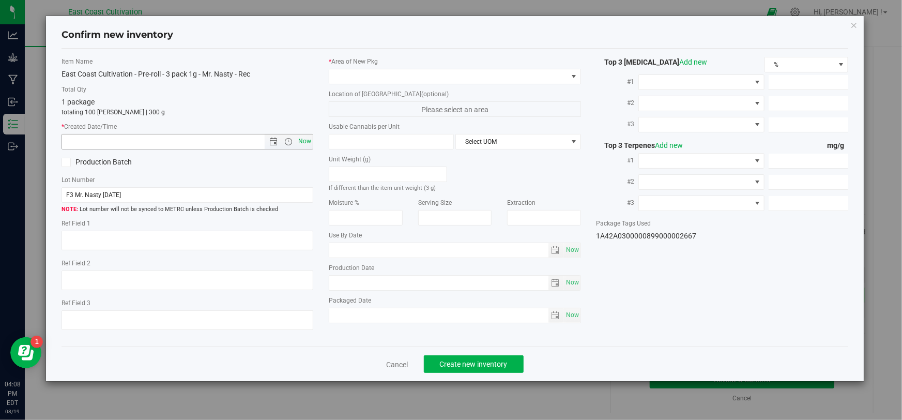
click at [305, 140] on span "Now" at bounding box center [305, 141] width 18 height 15
type input "[DATE] 4:08 PM"
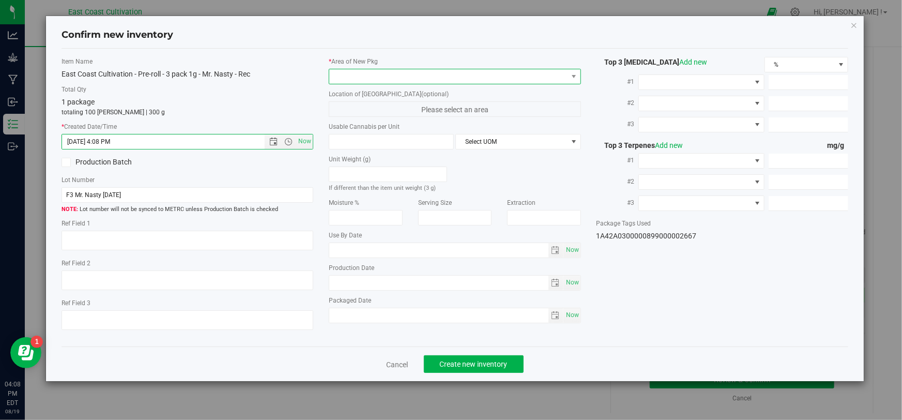
click at [356, 78] on span at bounding box center [448, 76] width 238 height 14
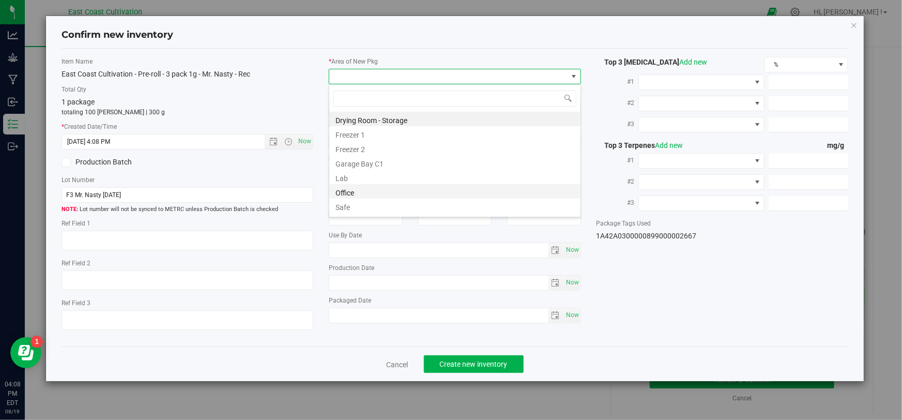
click at [359, 189] on li "Office" at bounding box center [454, 191] width 251 height 14
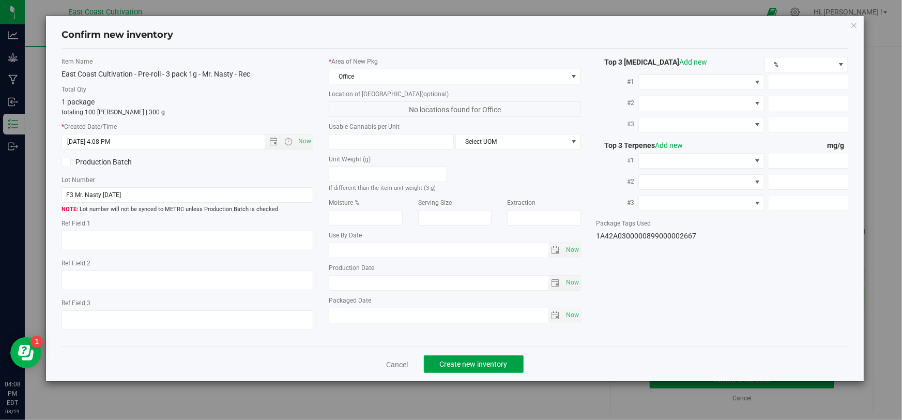
click at [465, 361] on span "Create new inventory" at bounding box center [474, 364] width 68 height 8
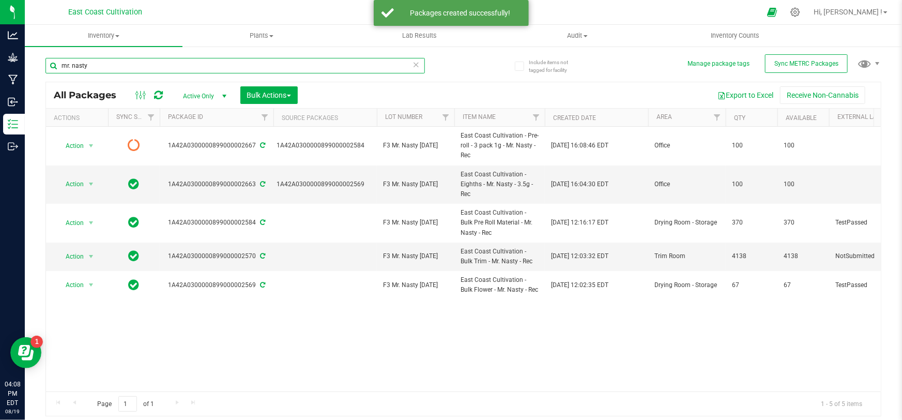
drag, startPoint x: 107, startPoint y: 68, endPoint x: 31, endPoint y: 64, distance: 76.0
click at [31, 63] on div "Include items not tagged for facility Manage package tags Sync METRC Packages m…" at bounding box center [463, 202] width 877 height 315
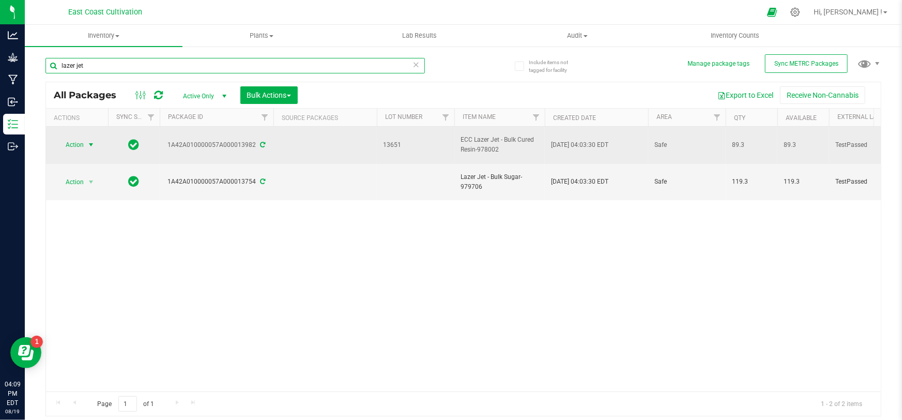
type input "lazer jet"
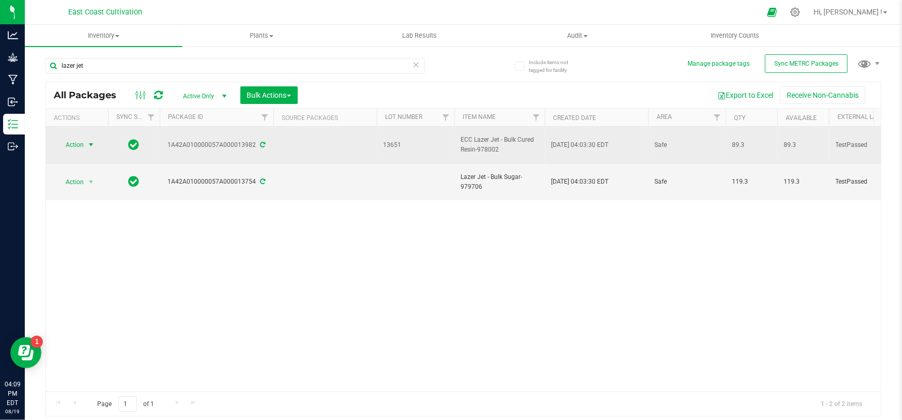
click at [75, 145] on span "Action" at bounding box center [70, 144] width 28 height 14
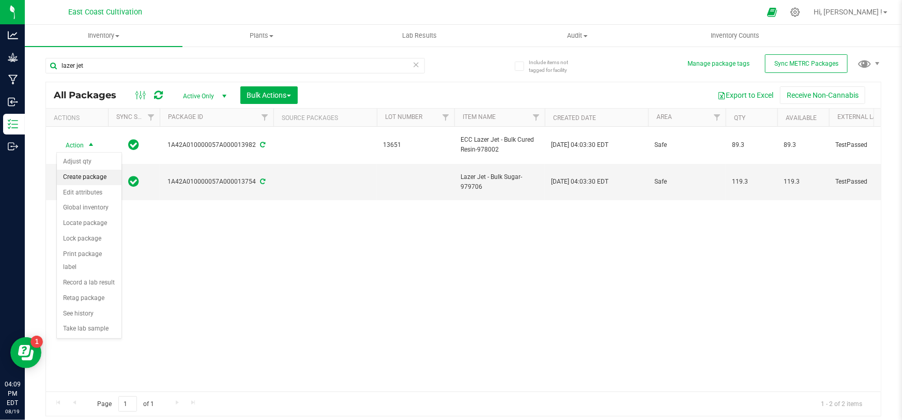
click at [94, 180] on li "Create package" at bounding box center [89, 176] width 65 height 15
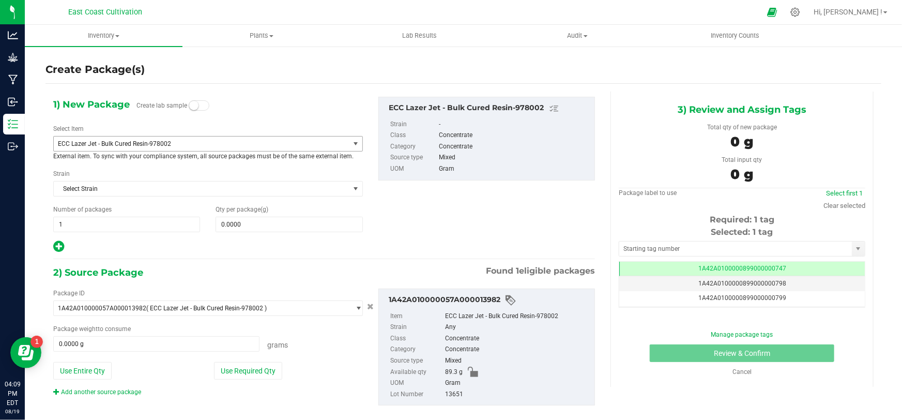
click at [130, 137] on span "ECC Lazer Jet - Bulk Cured Resin-978002" at bounding box center [202, 143] width 296 height 14
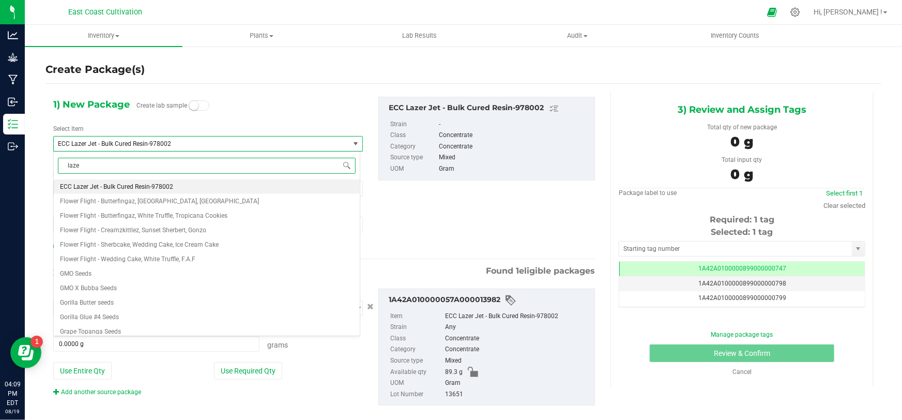
type input "lazer"
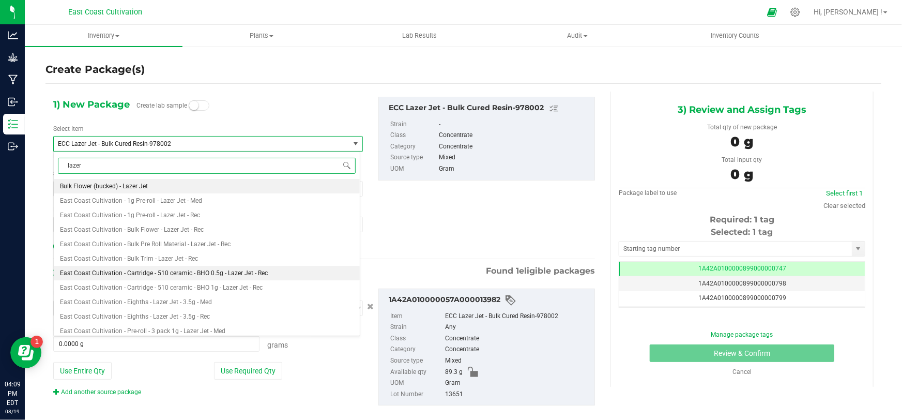
click at [229, 273] on span "East Coast Cultivation - Cartridge - 510 ceramic - BHO 0.5g - Lazer Jet - Rec" at bounding box center [164, 272] width 208 height 7
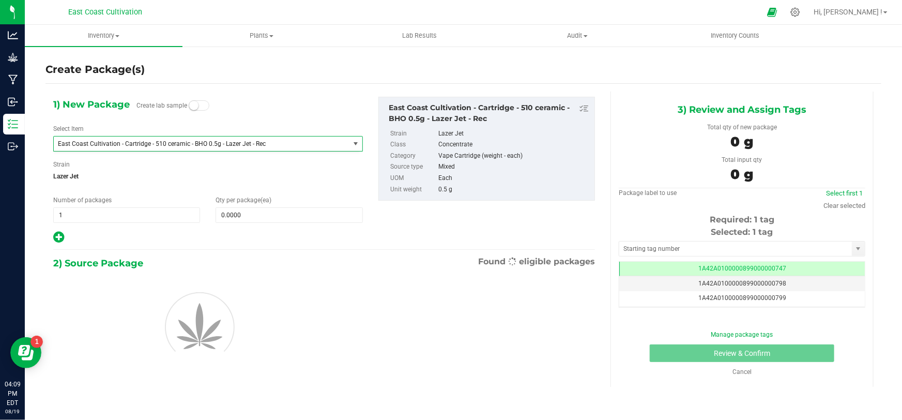
type input "0"
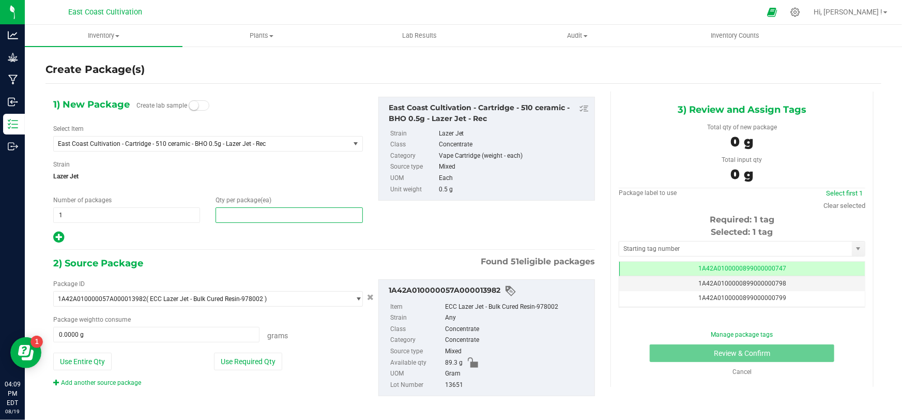
click at [245, 215] on span at bounding box center [288, 214] width 147 height 15
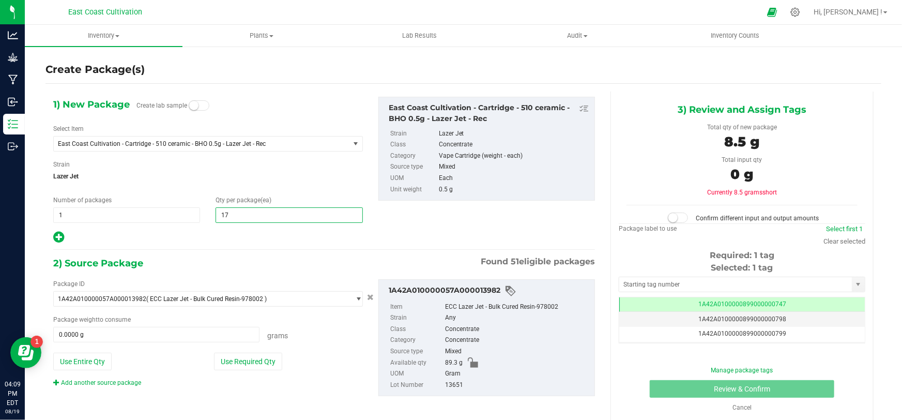
type input "175"
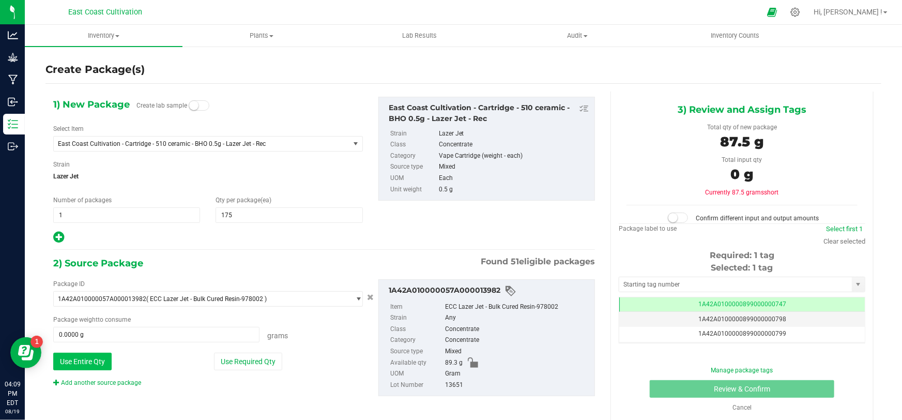
click at [91, 359] on button "Use Entire Qty" at bounding box center [82, 361] width 58 height 18
type input "89.3000 g"
click at [677, 221] on span at bounding box center [677, 217] width 21 height 10
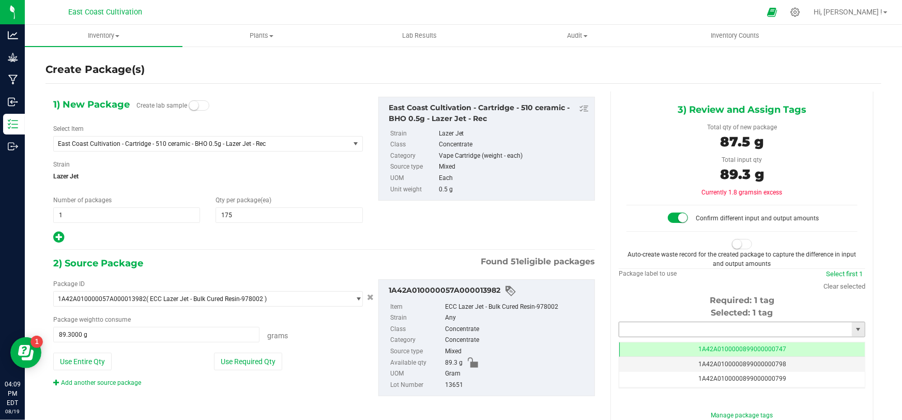
click at [630, 332] on input "text" at bounding box center [735, 329] width 232 height 14
click at [653, 349] on li "1A42A0300000899000002668" at bounding box center [735, 345] width 243 height 15
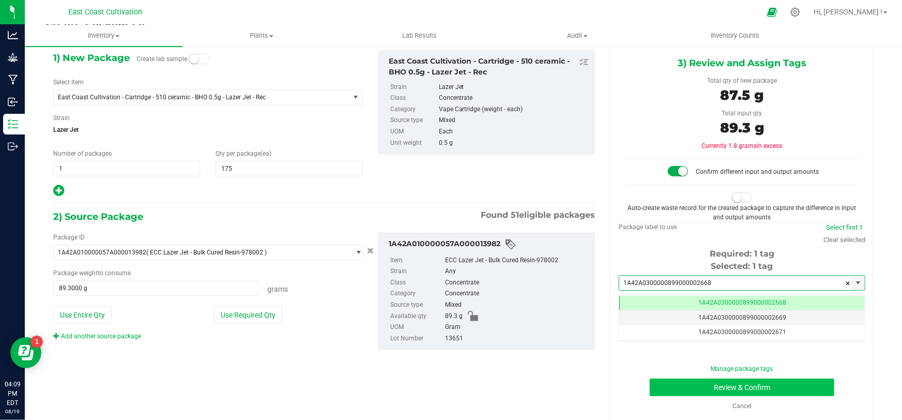
type input "1A42A0300000899000002668"
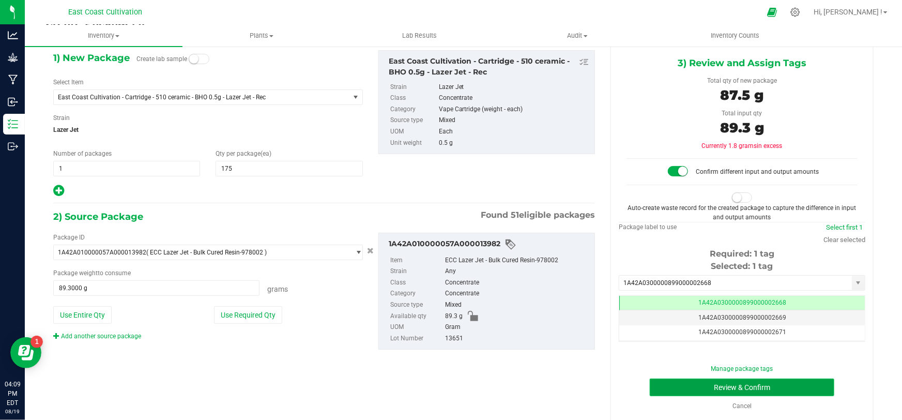
click at [749, 384] on button "Review & Confirm" at bounding box center [741, 387] width 185 height 18
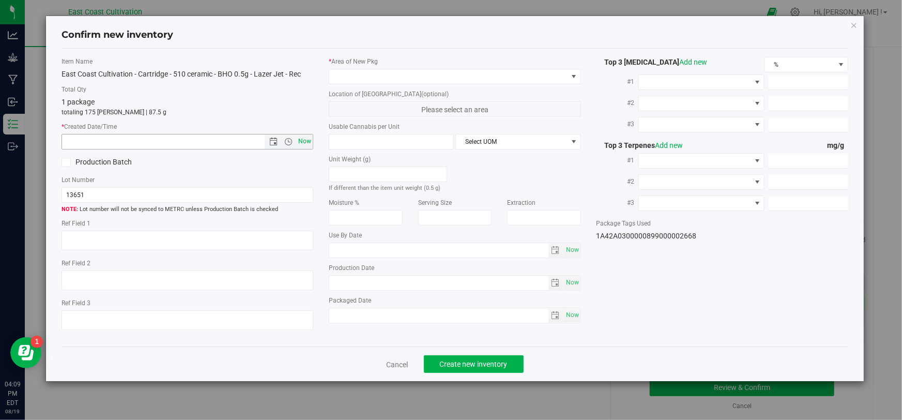
click at [304, 143] on span "Now" at bounding box center [305, 141] width 18 height 15
type input "[DATE] 4:09 PM"
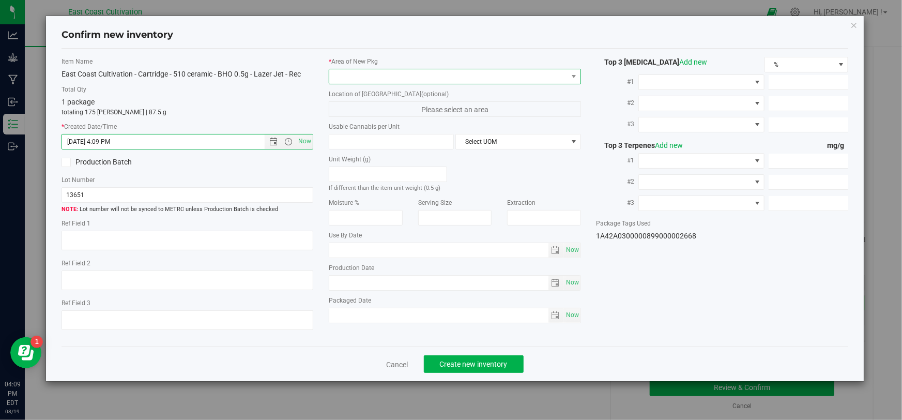
click at [353, 77] on span at bounding box center [448, 76] width 238 height 14
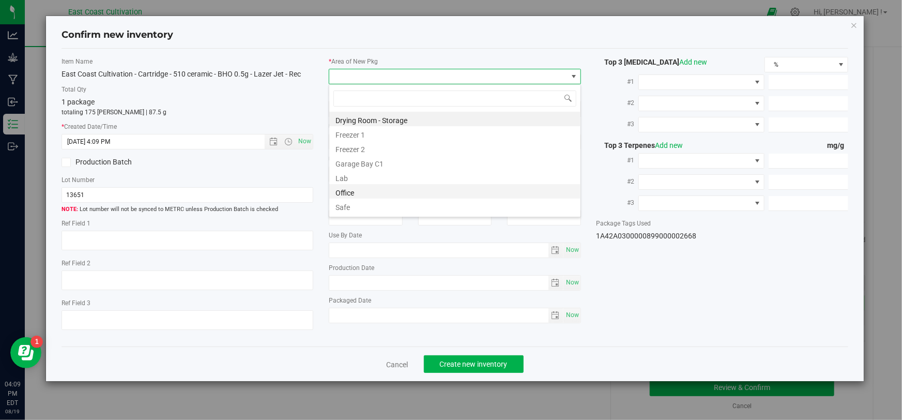
click at [367, 187] on li "Office" at bounding box center [454, 191] width 251 height 14
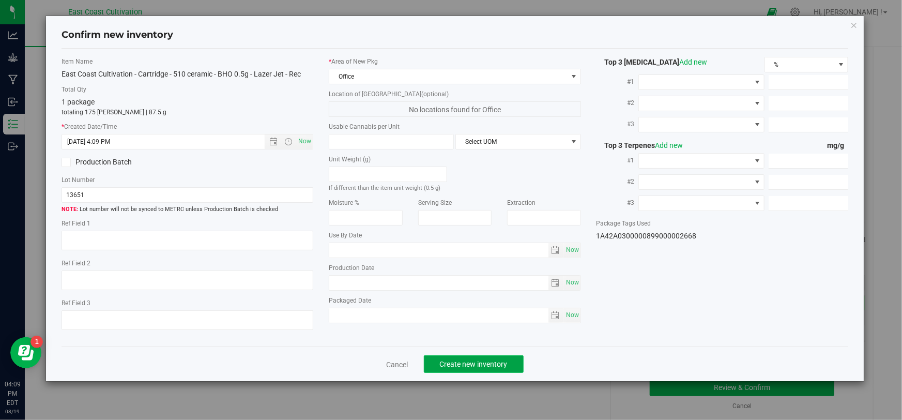
click at [460, 366] on span "Create new inventory" at bounding box center [474, 364] width 68 height 8
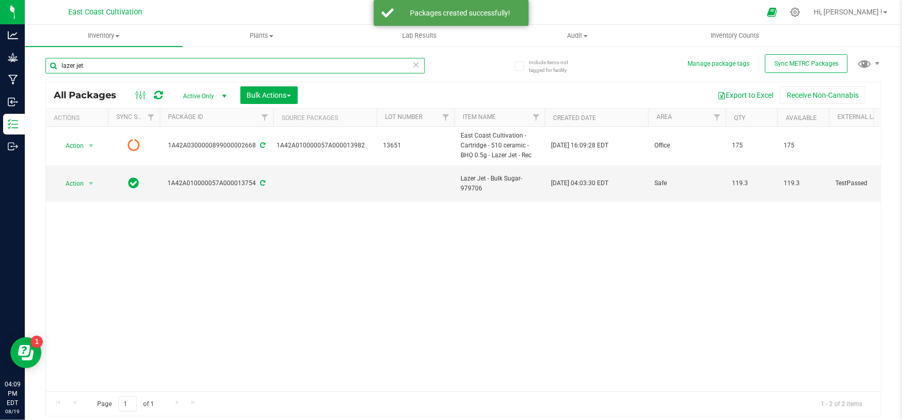
drag, startPoint x: 90, startPoint y: 68, endPoint x: 30, endPoint y: 70, distance: 60.0
click at [30, 70] on div "Include items not tagged for facility Manage package tags Sync METRC Packages l…" at bounding box center [463, 202] width 877 height 315
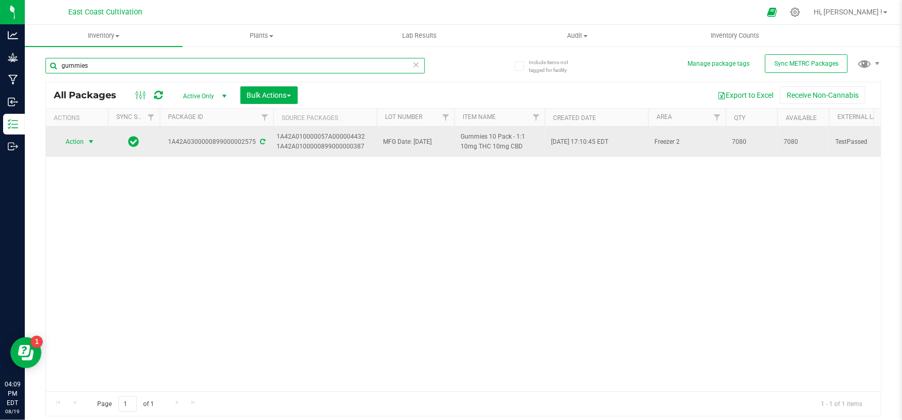
type input "gummies"
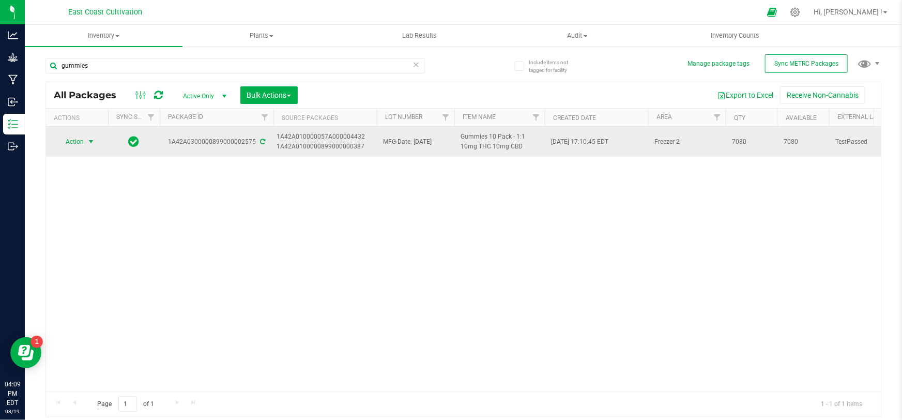
click at [75, 141] on span "Action" at bounding box center [70, 141] width 28 height 14
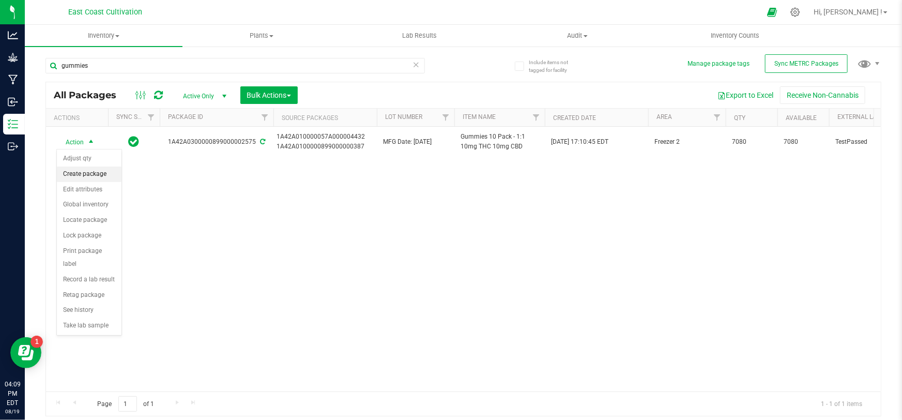
click at [91, 175] on li "Create package" at bounding box center [89, 173] width 65 height 15
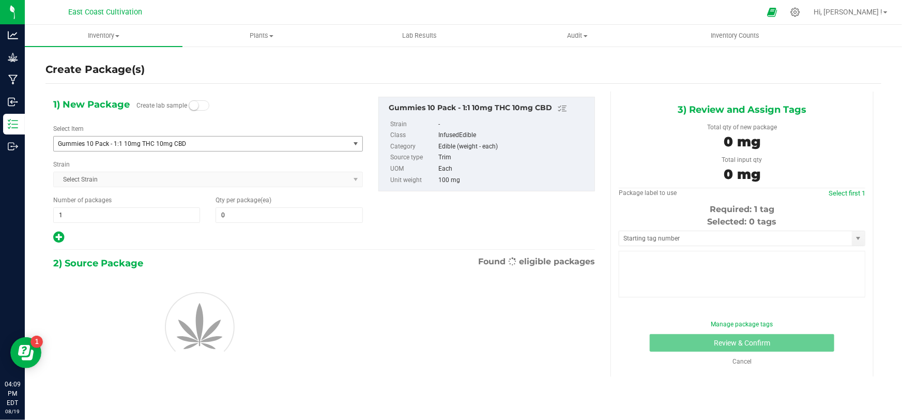
type input "0"
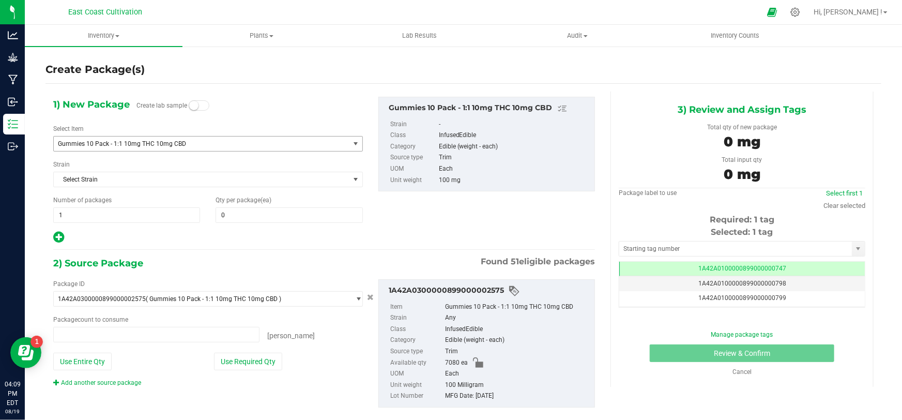
type input "0 ea"
click at [125, 141] on span "Gummies 10 Pack - 1:1 10mg THC 10mg CBD" at bounding box center [196, 143] width 276 height 7
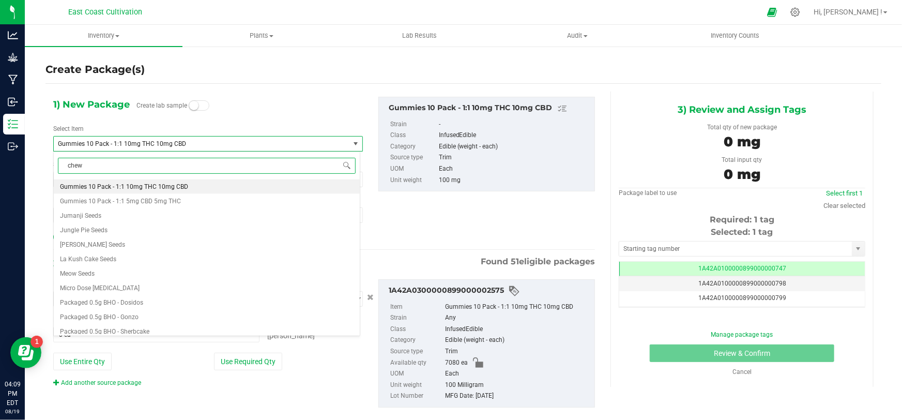
type input "chews"
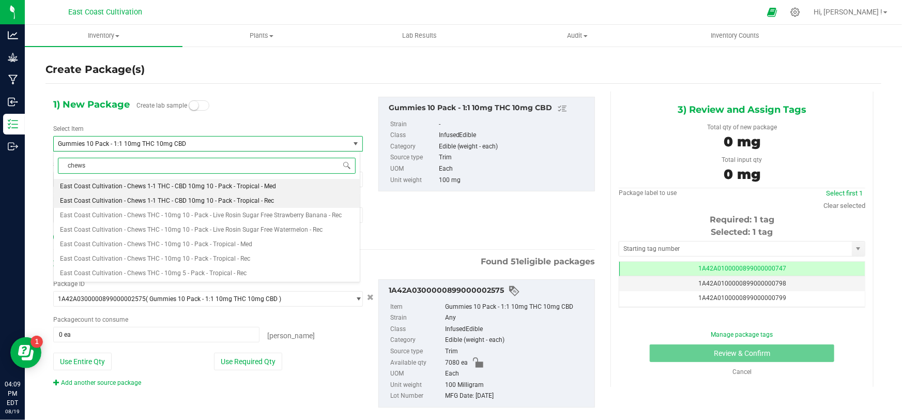
click at [210, 197] on span "East Coast Cultivation - Chews 1-1 THC - CBD 10mg 10 - Pack - Tropical - Rec" at bounding box center [167, 200] width 214 height 7
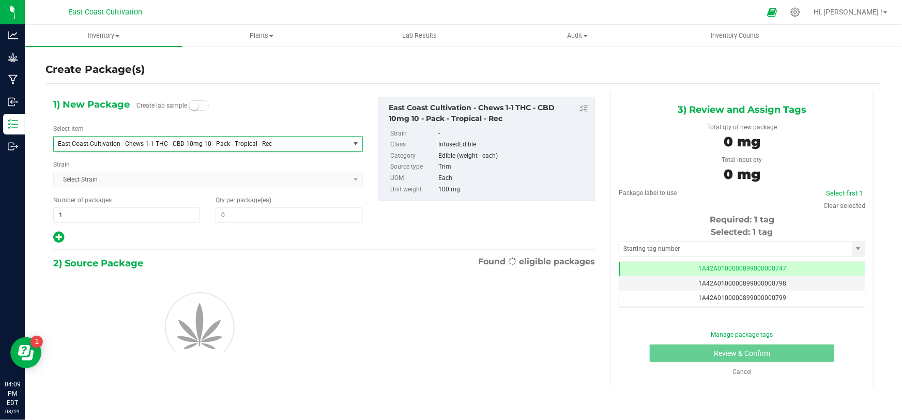
type input "0"
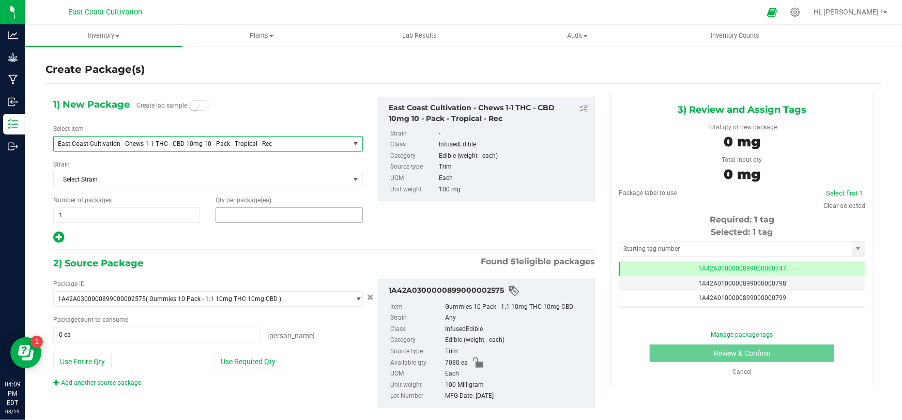
click at [252, 215] on span at bounding box center [288, 214] width 147 height 15
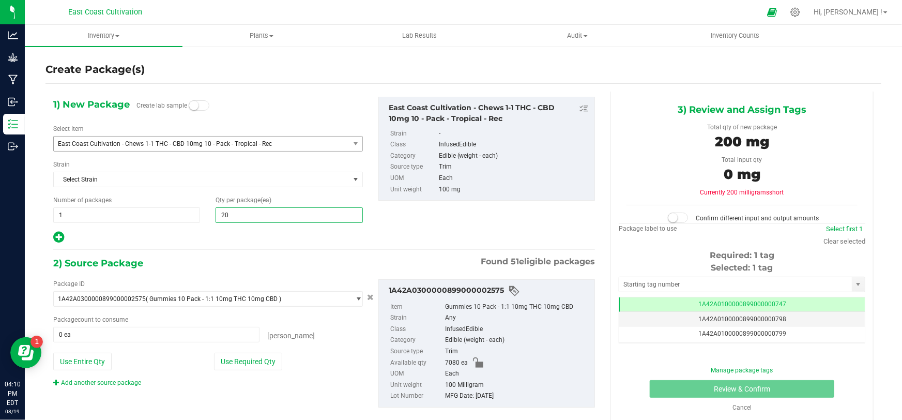
type input "200"
click at [232, 363] on button "Use Required Qty" at bounding box center [248, 361] width 68 height 18
type input "200 ea"
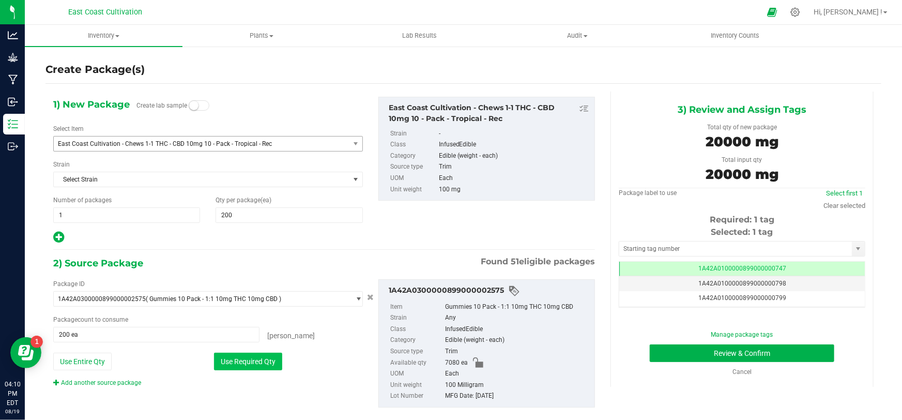
click at [220, 359] on button "Use Required Qty" at bounding box center [248, 361] width 68 height 18
click at [150, 337] on span "200 ea 200" at bounding box center [156, 334] width 206 height 15
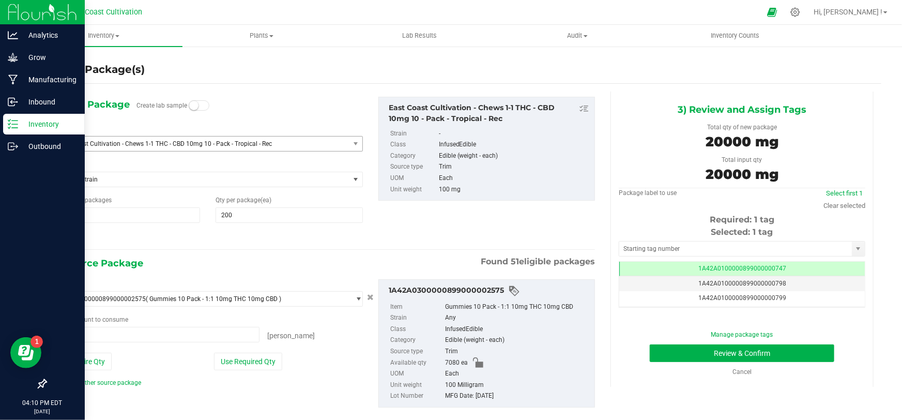
click at [12, 124] on line at bounding box center [15, 124] width 6 height 0
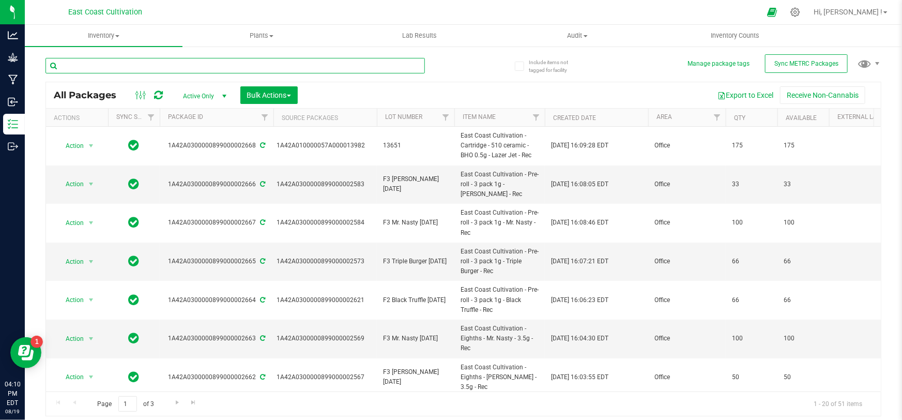
click at [142, 69] on input "text" at bounding box center [234, 65] width 379 height 15
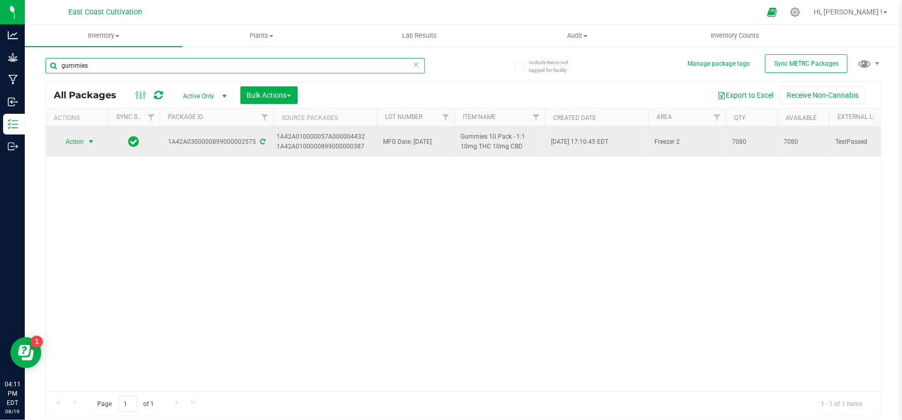
type input "gummies"
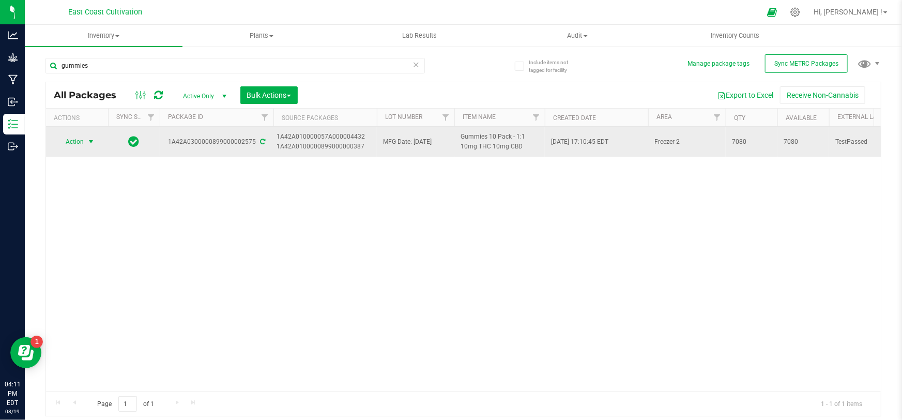
click at [71, 143] on span "Action" at bounding box center [70, 141] width 28 height 14
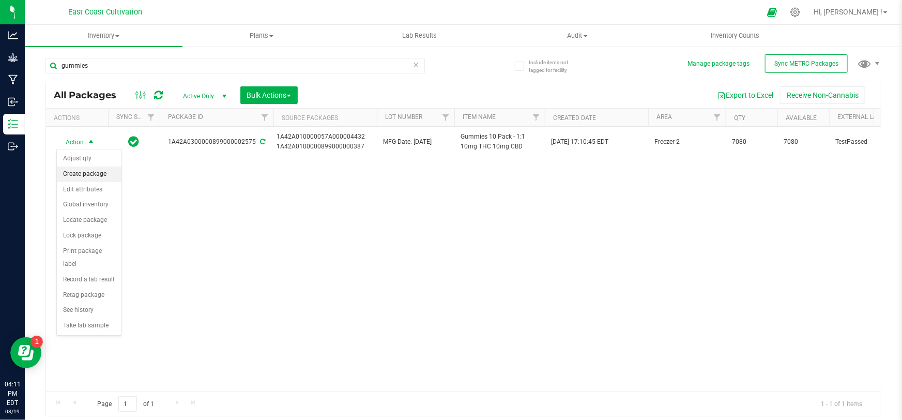
click at [90, 172] on li "Create package" at bounding box center [89, 173] width 65 height 15
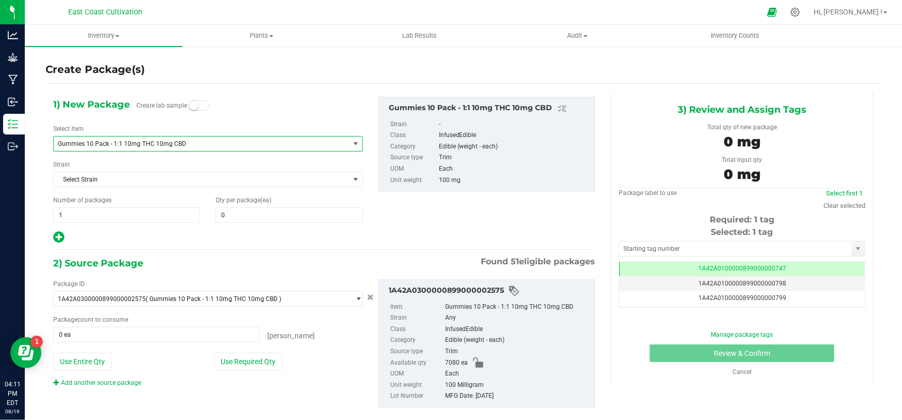
click at [130, 148] on span "Gummies 10 Pack - 1:1 10mg THC 10mg CBD" at bounding box center [202, 143] width 296 height 14
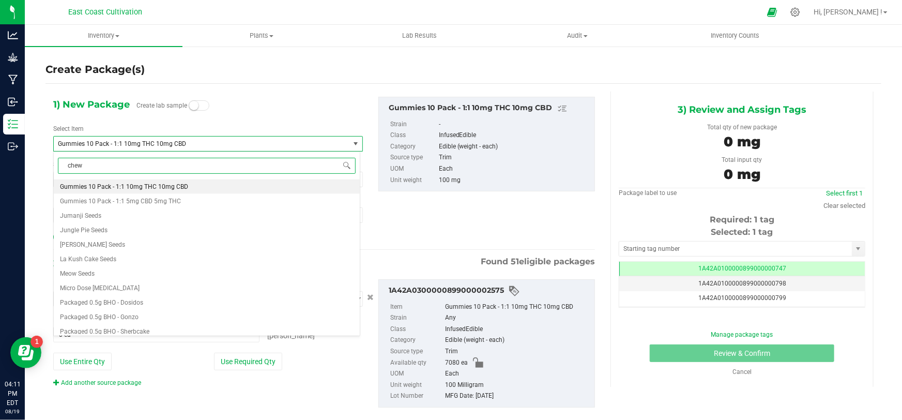
type input "chews"
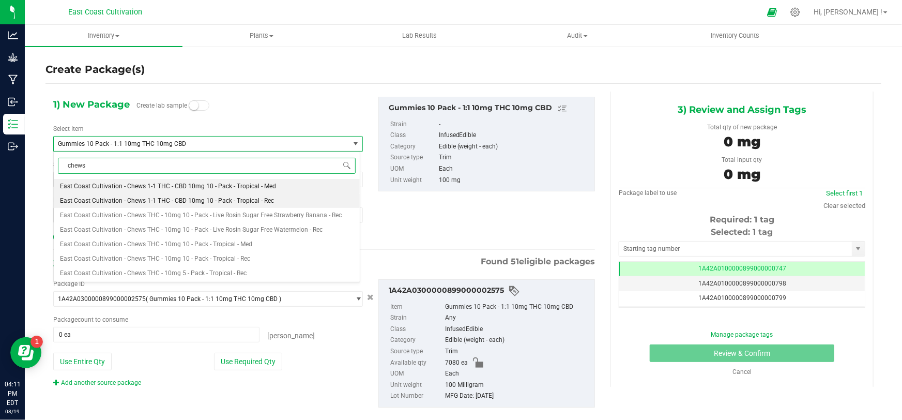
click at [230, 198] on span "East Coast Cultivation - Chews 1-1 THC - CBD 10mg 10 - Pack - Tropical - Rec" at bounding box center [167, 200] width 214 height 7
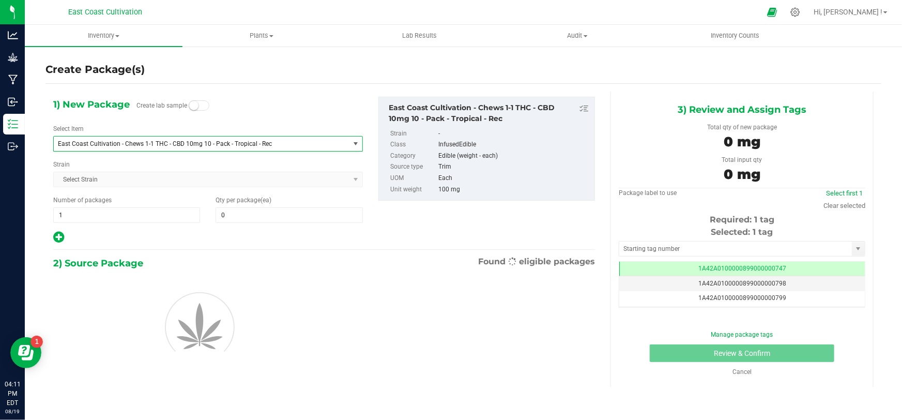
type input "0"
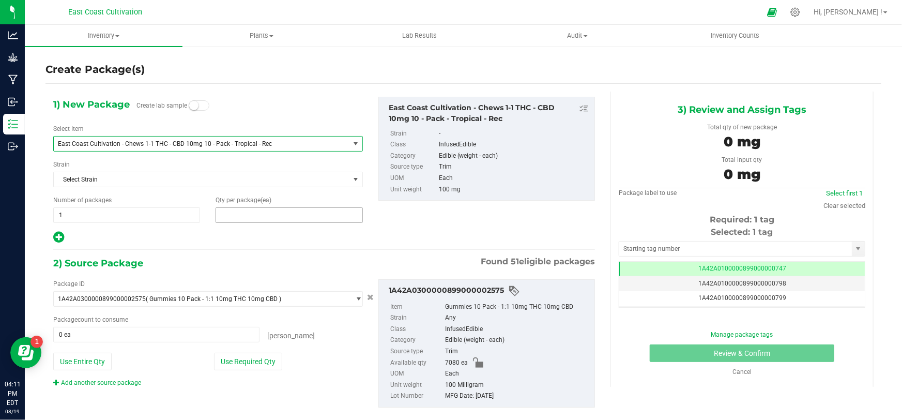
click at [252, 208] on span at bounding box center [288, 214] width 147 height 15
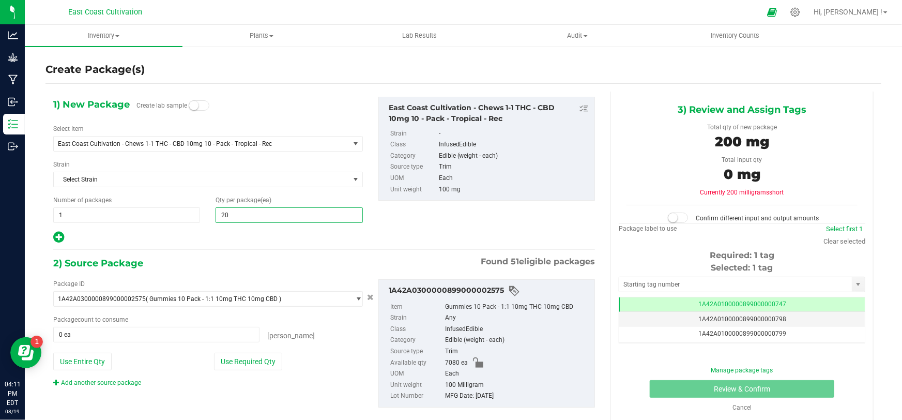
type input "200"
click at [262, 363] on button "Use Required Qty" at bounding box center [248, 361] width 68 height 18
type input "200 ea"
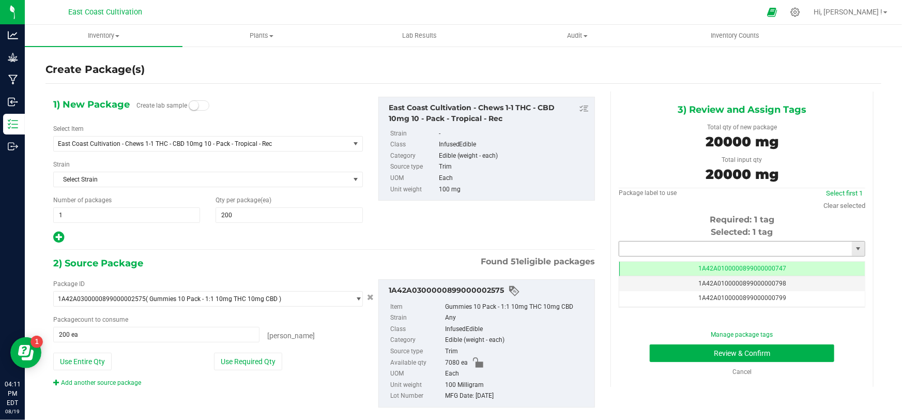
click at [670, 247] on input "text" at bounding box center [735, 248] width 232 height 14
click at [716, 263] on li "1A42A0300000899000002669" at bounding box center [735, 265] width 243 height 15
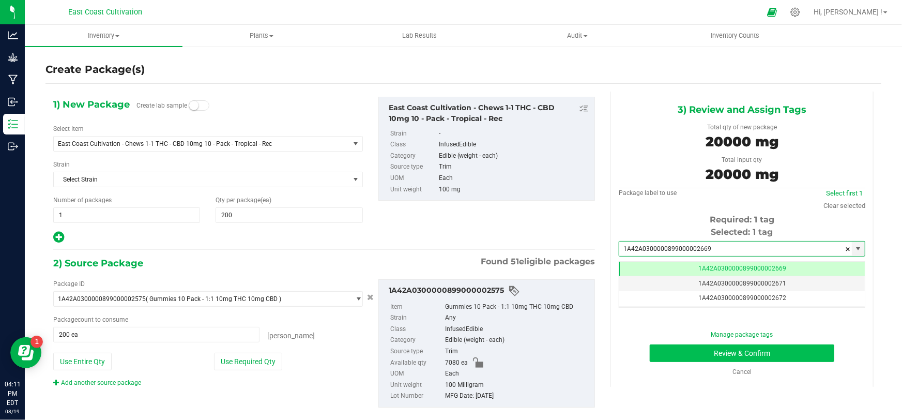
type input "1A42A0300000899000002669"
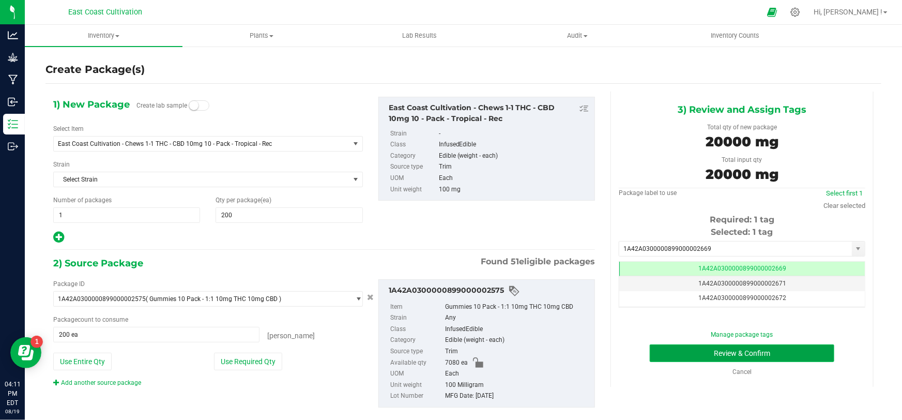
click at [764, 350] on button "Review & Confirm" at bounding box center [741, 353] width 185 height 18
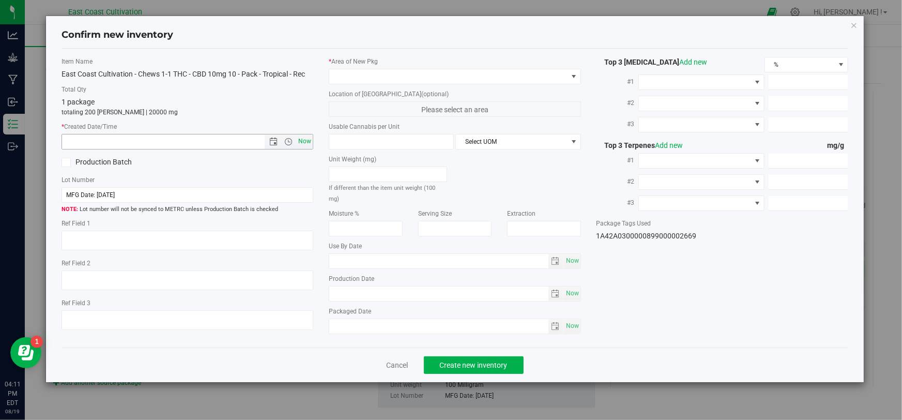
click at [311, 142] on span "Now" at bounding box center [305, 141] width 18 height 15
type input "[DATE] 4:11 PM"
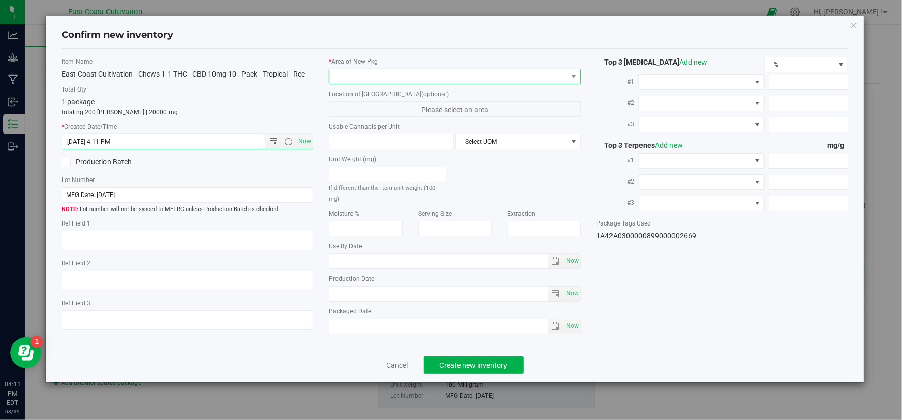
click at [359, 77] on span at bounding box center [448, 76] width 238 height 14
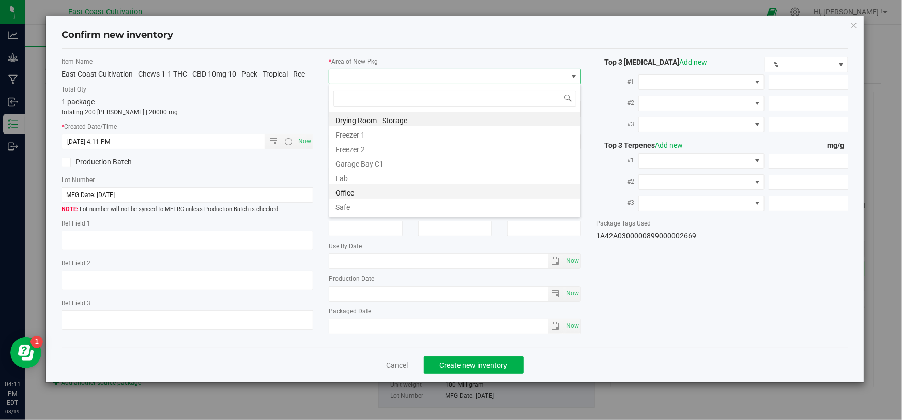
click at [360, 189] on li "Office" at bounding box center [454, 191] width 251 height 14
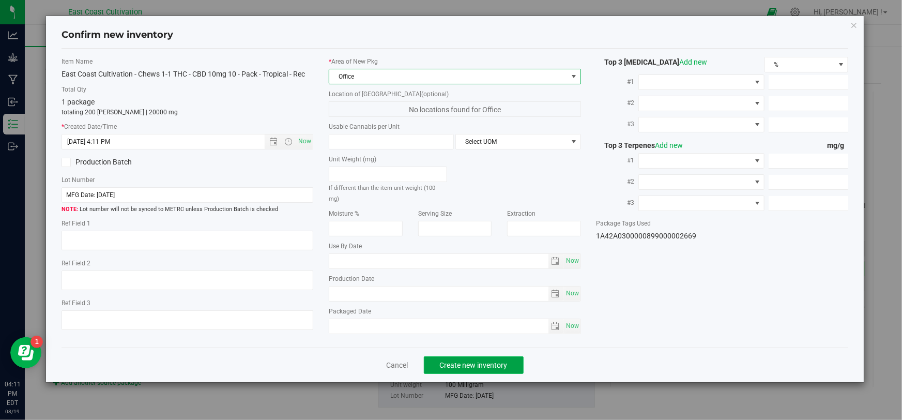
click at [452, 365] on span "Create new inventory" at bounding box center [474, 365] width 68 height 8
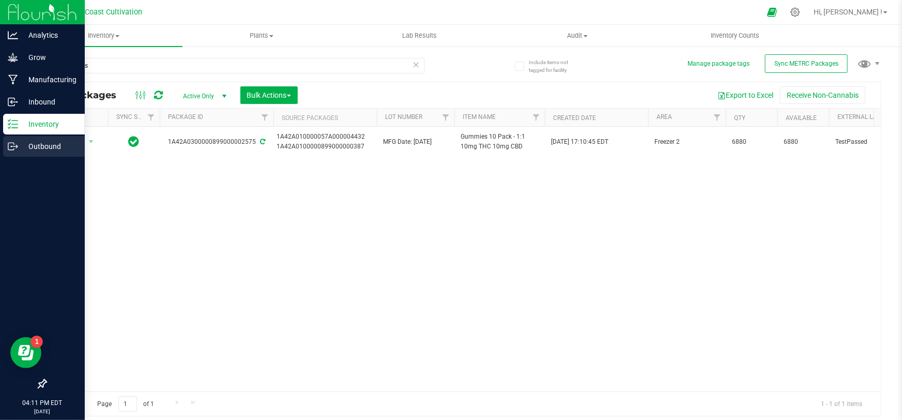
click at [21, 149] on p "Outbound" at bounding box center [49, 146] width 62 height 12
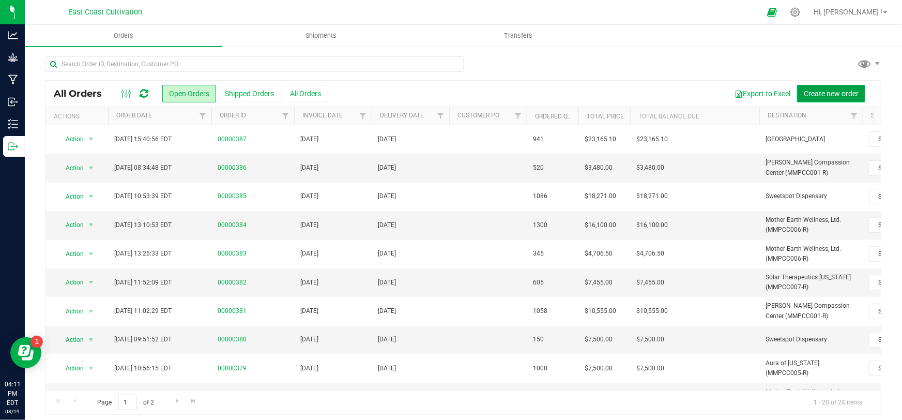
click at [819, 89] on span "Create new order" at bounding box center [830, 93] width 55 height 8
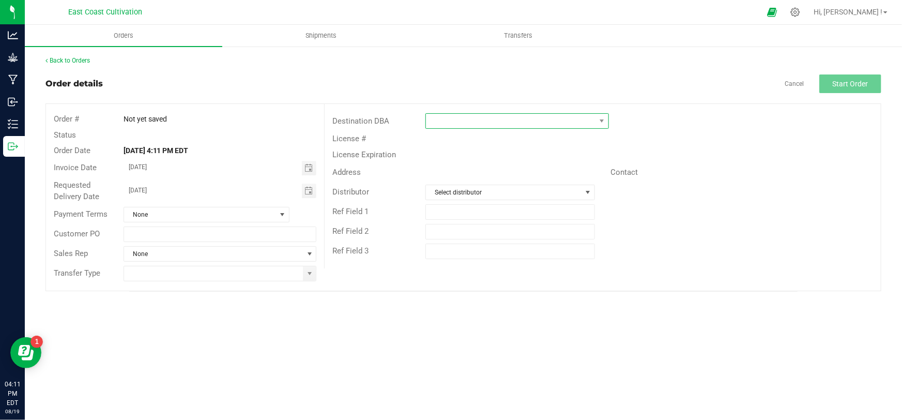
click at [471, 121] on span at bounding box center [510, 121] width 169 height 14
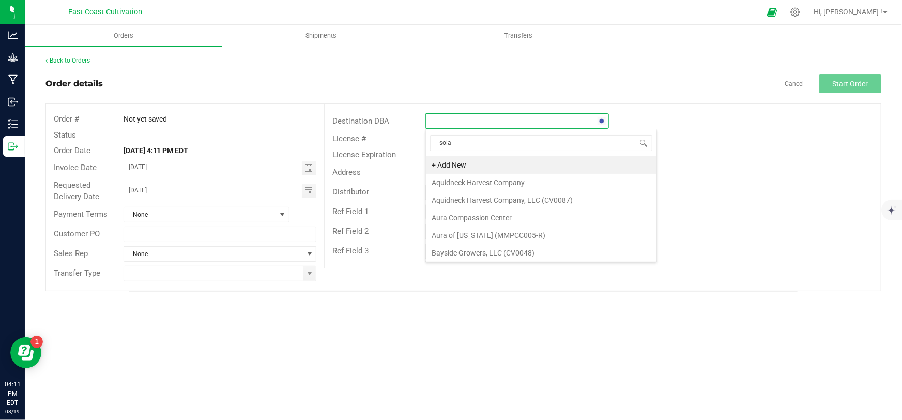
type input "solar"
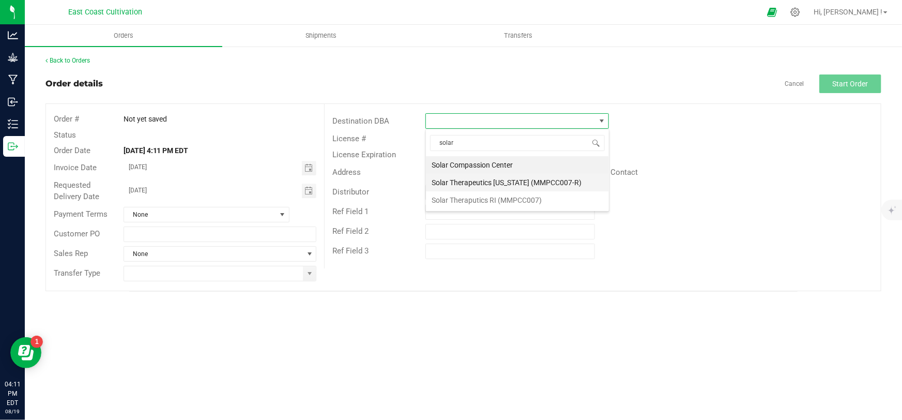
click at [535, 180] on li "Solar Therapeutics [US_STATE] (MMPCC007-R)" at bounding box center [517, 183] width 183 height 18
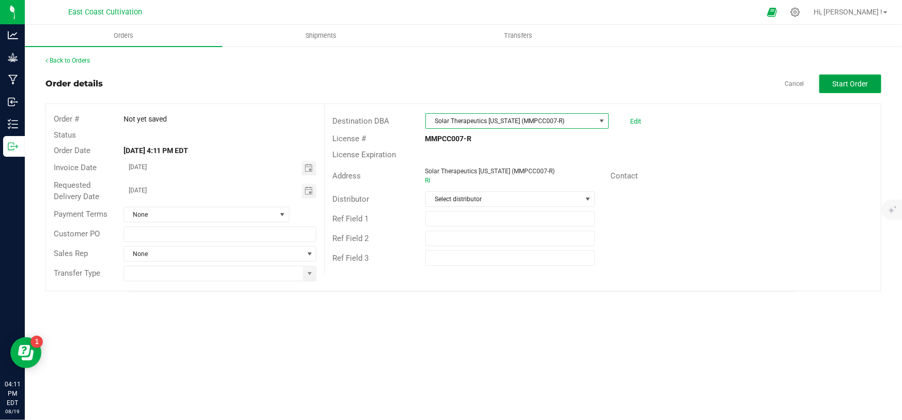
click at [865, 77] on button "Start Order" at bounding box center [850, 83] width 62 height 19
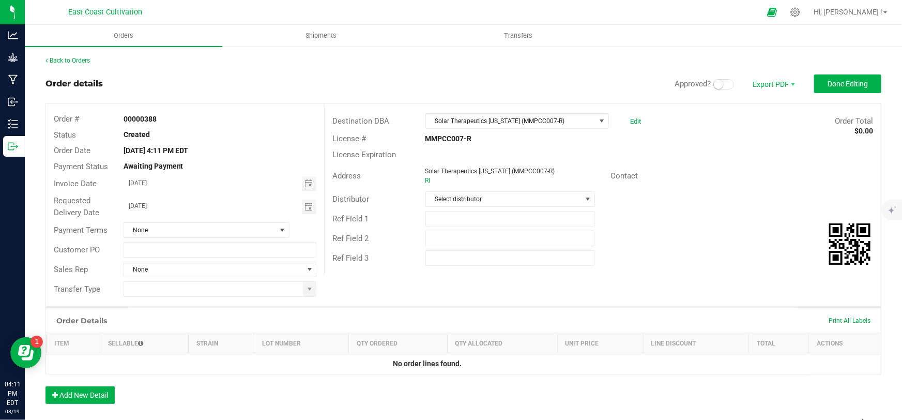
click at [721, 85] on span at bounding box center [723, 84] width 21 height 10
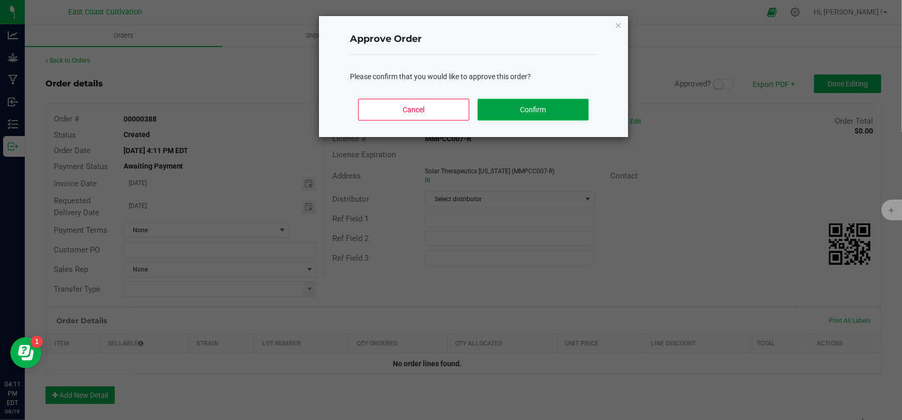
click at [544, 110] on button "Confirm" at bounding box center [532, 110] width 111 height 22
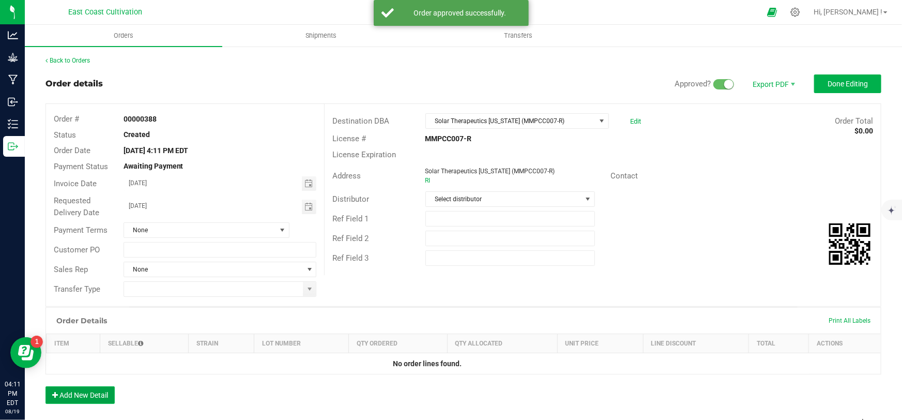
click at [80, 392] on button "Add New Detail" at bounding box center [79, 395] width 69 height 18
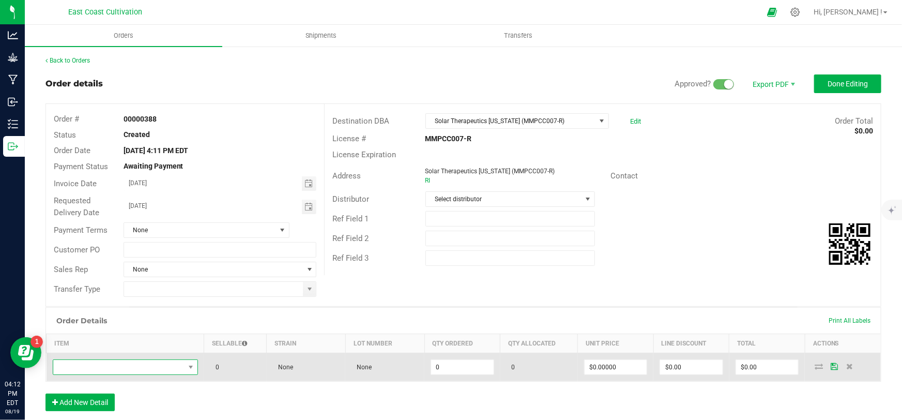
click at [112, 365] on span "NO DATA FOUND" at bounding box center [118, 367] width 131 height 14
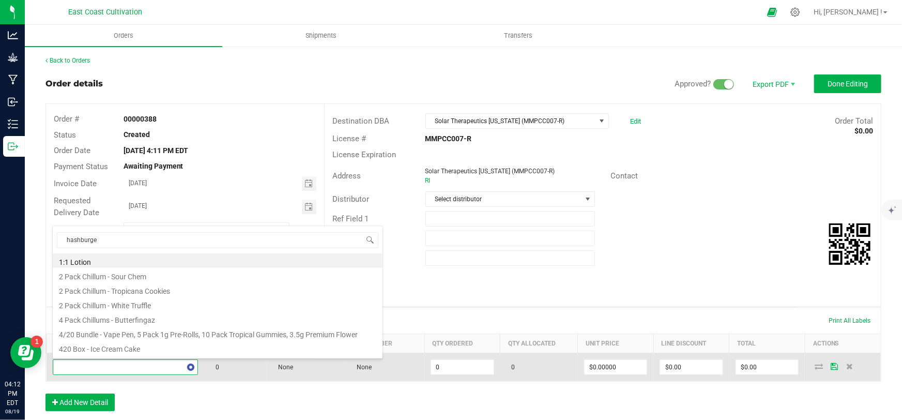
type input "hashburger"
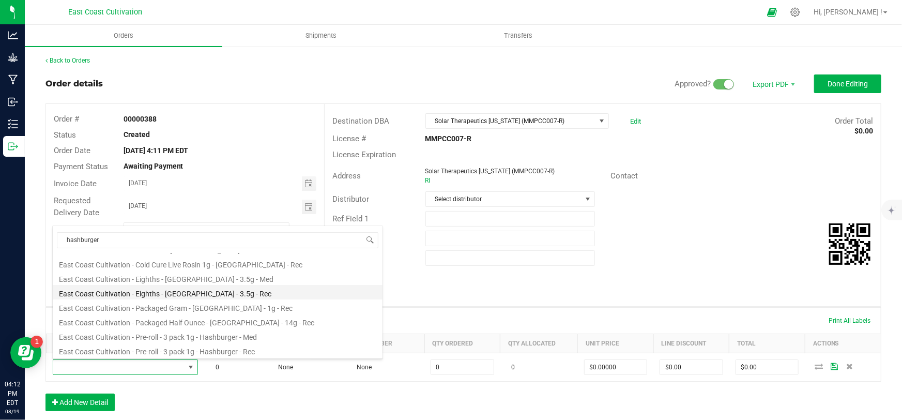
click at [207, 290] on li "East Coast Cultivation - Eighths - [GEOGRAPHIC_DATA] - 3.5g - Rec" at bounding box center [218, 292] width 330 height 14
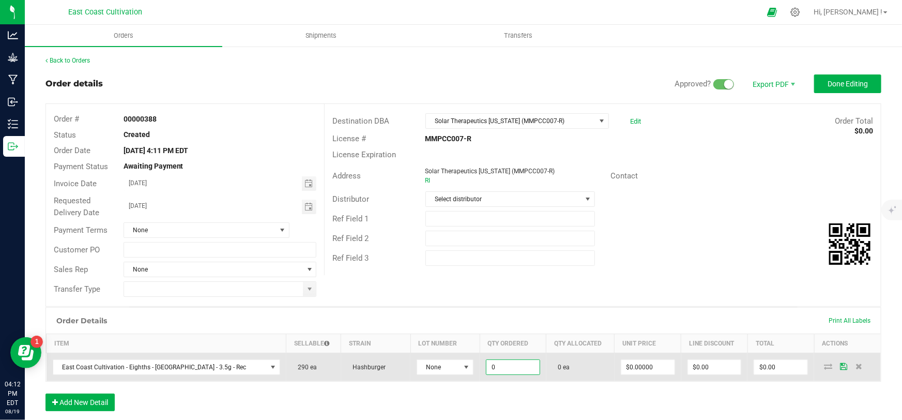
click at [513, 365] on input "0" at bounding box center [512, 367] width 53 height 14
type input "290 ea"
click at [634, 368] on input "0" at bounding box center [647, 367] width 53 height 14
type input "16"
click at [638, 367] on input "0" at bounding box center [647, 367] width 53 height 14
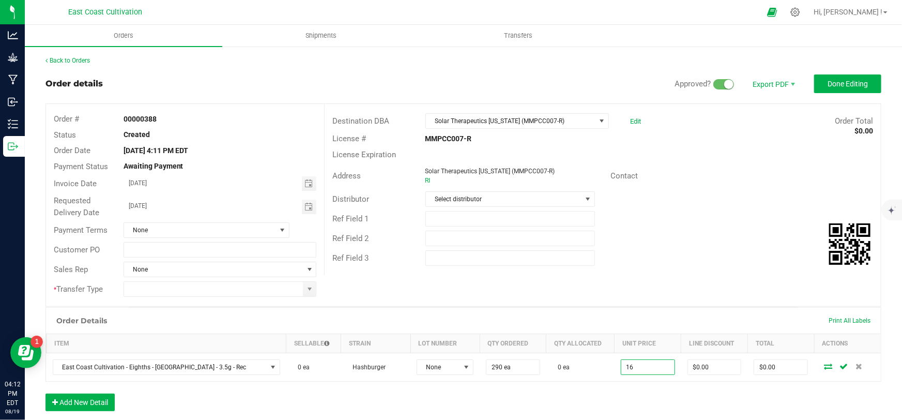
type input "$16.00000"
type input "$4,640.00"
click at [651, 402] on div "Order Details Print All Labels Item Sellable Strain Lot Number Qty Ordered Qty …" at bounding box center [462, 364] width 835 height 114
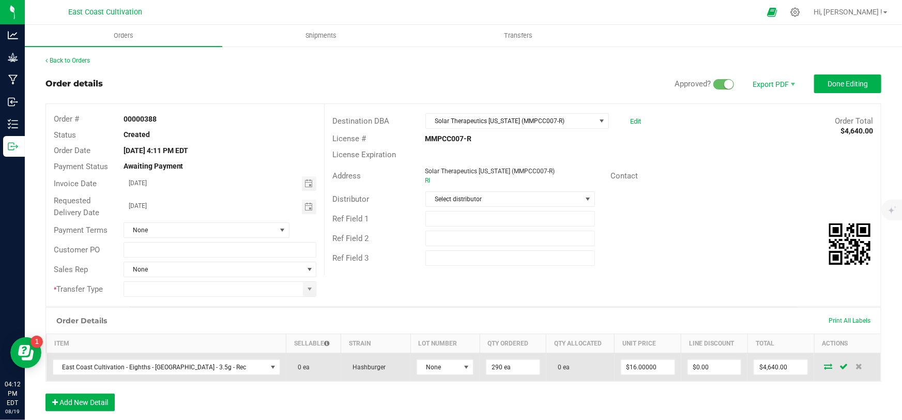
click at [824, 365] on icon at bounding box center [828, 366] width 8 height 6
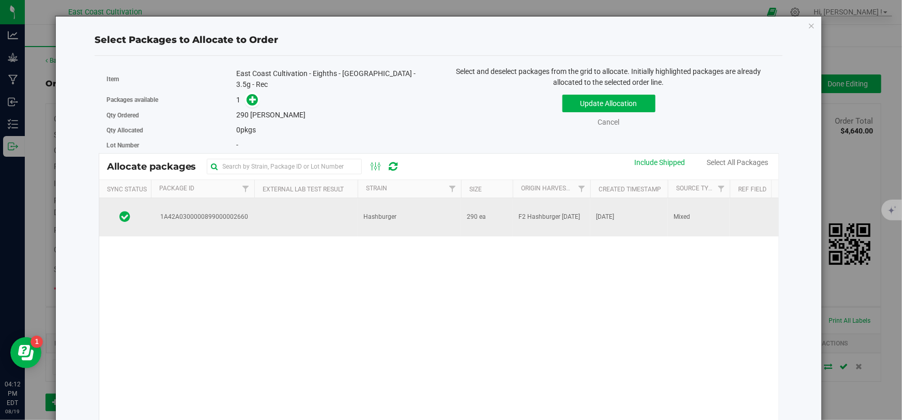
click at [414, 207] on td "Hashburger" at bounding box center [409, 217] width 103 height 38
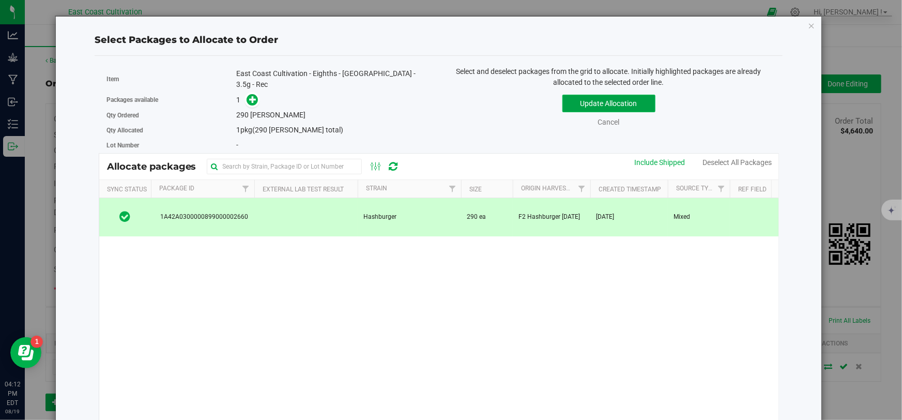
click at [579, 106] on button "Update Allocation" at bounding box center [608, 104] width 93 height 18
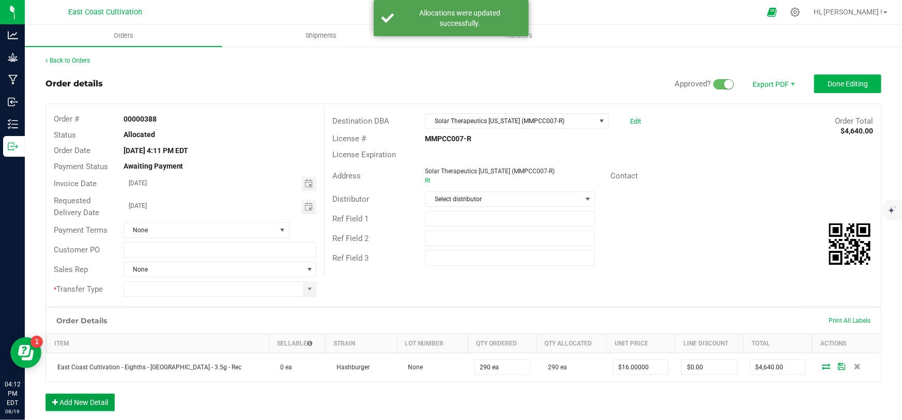
click at [100, 402] on button "Add New Detail" at bounding box center [79, 402] width 69 height 18
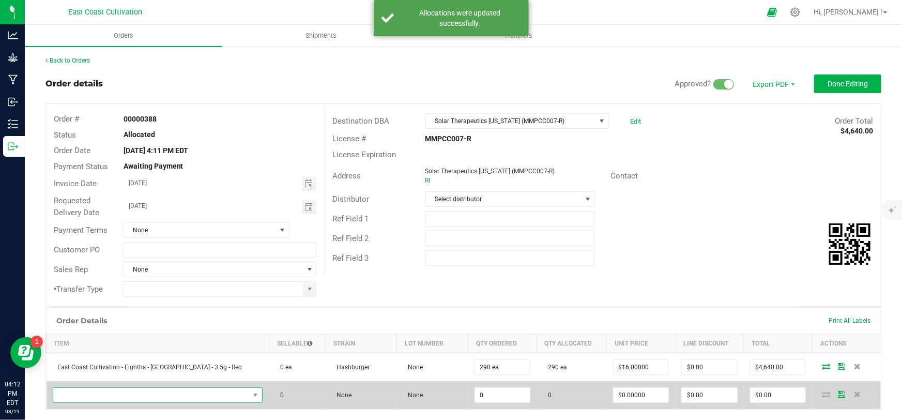
click at [129, 393] on span "NO DATA FOUND" at bounding box center [151, 394] width 196 height 14
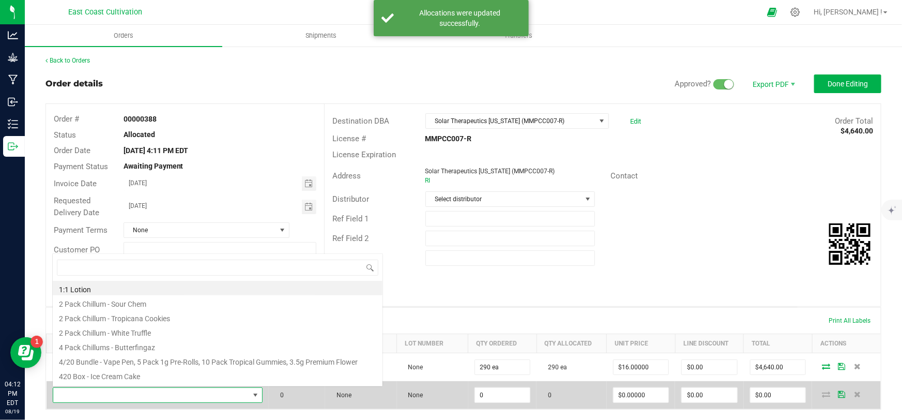
scroll to position [15, 182]
type input "cherry"
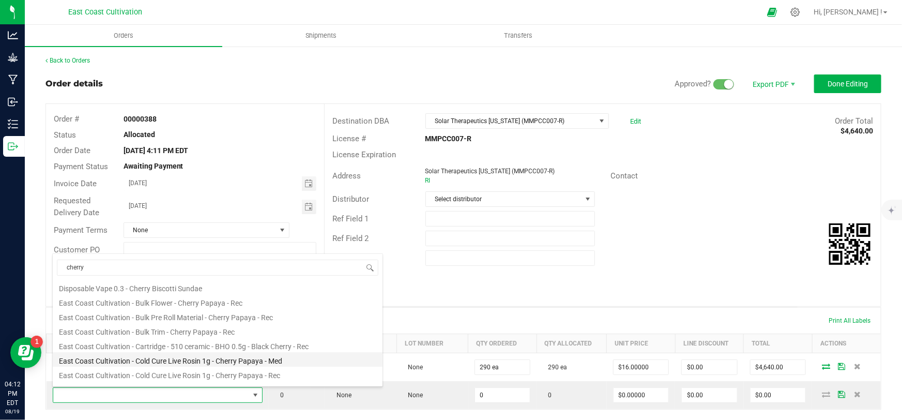
scroll to position [94, 0]
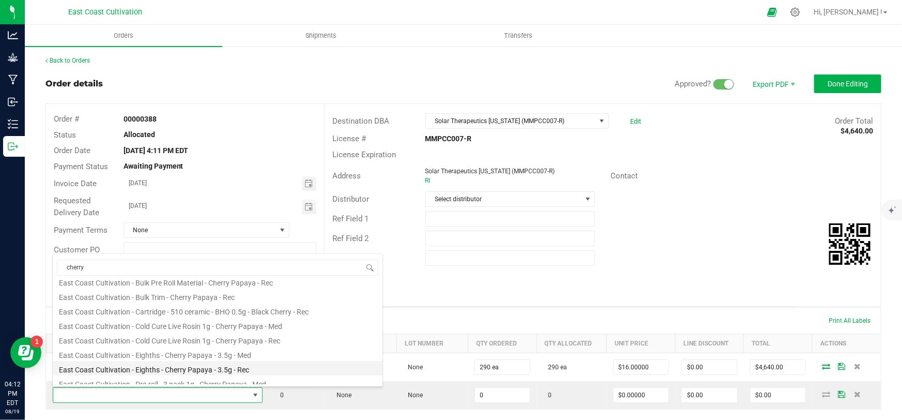
click at [195, 365] on li "East Coast Cultivation - Eighths - Cherry Papaya - 3.5g - Rec" at bounding box center [218, 368] width 330 height 14
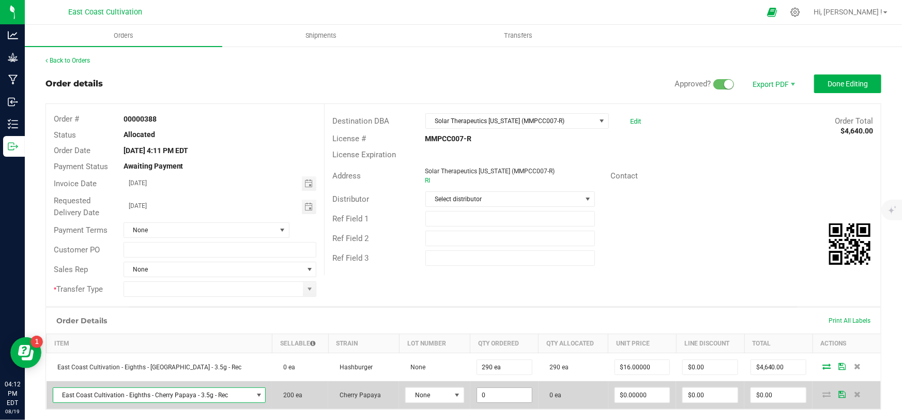
click at [486, 396] on input "0" at bounding box center [504, 394] width 55 height 14
type input "200 ea"
click at [634, 398] on input "0" at bounding box center [642, 394] width 55 height 14
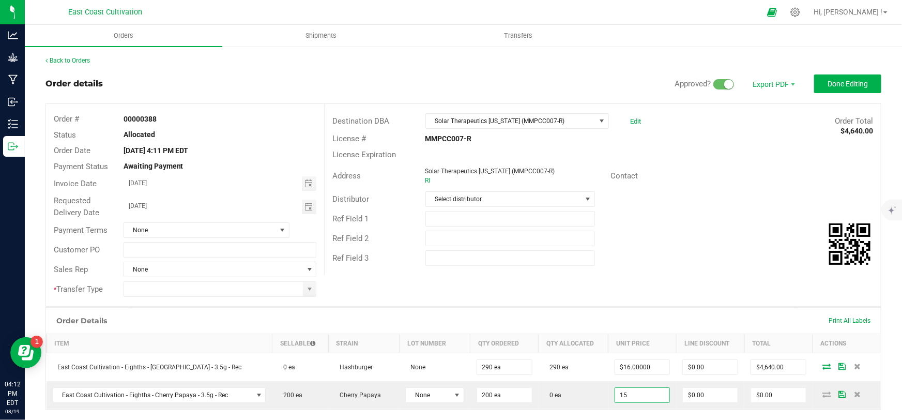
type input "$15.00000"
type input "$3,000.00"
click at [646, 413] on div "Order Details Print All Labels Item Sellable Strain Lot Number Qty Ordered Qty …" at bounding box center [462, 378] width 835 height 142
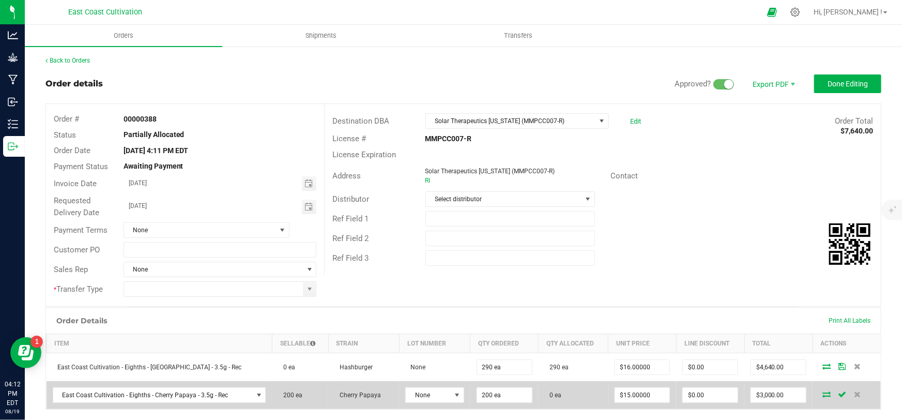
click at [822, 392] on icon at bounding box center [826, 394] width 8 height 6
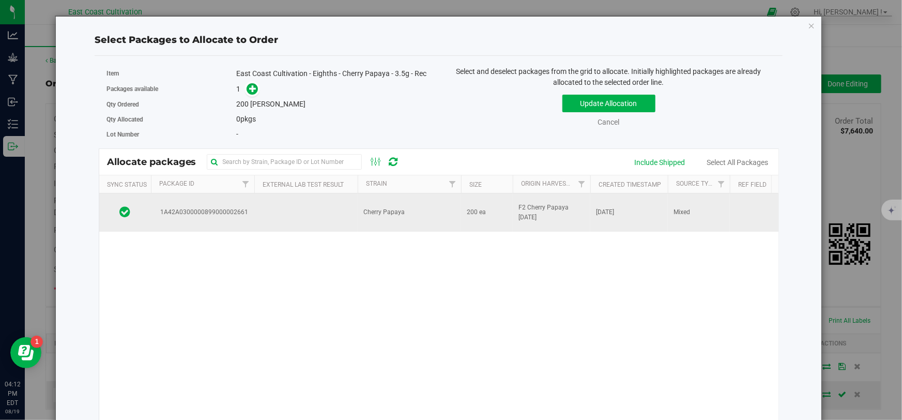
click at [388, 221] on td "Cherry Papaya" at bounding box center [409, 212] width 103 height 38
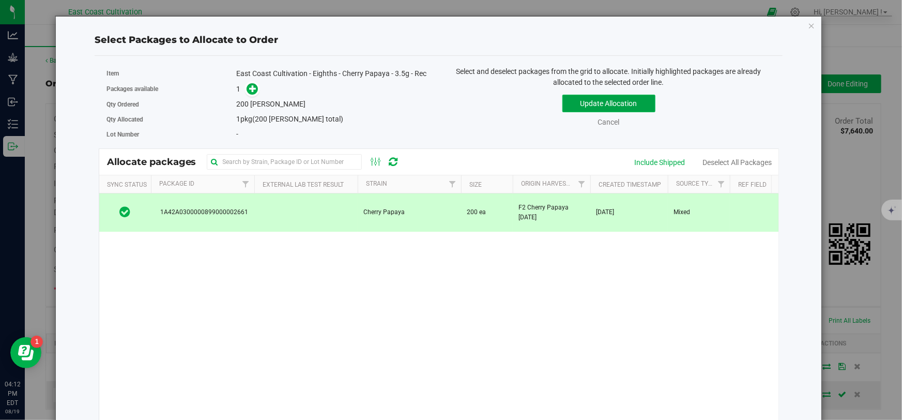
click at [594, 101] on button "Update Allocation" at bounding box center [608, 104] width 93 height 18
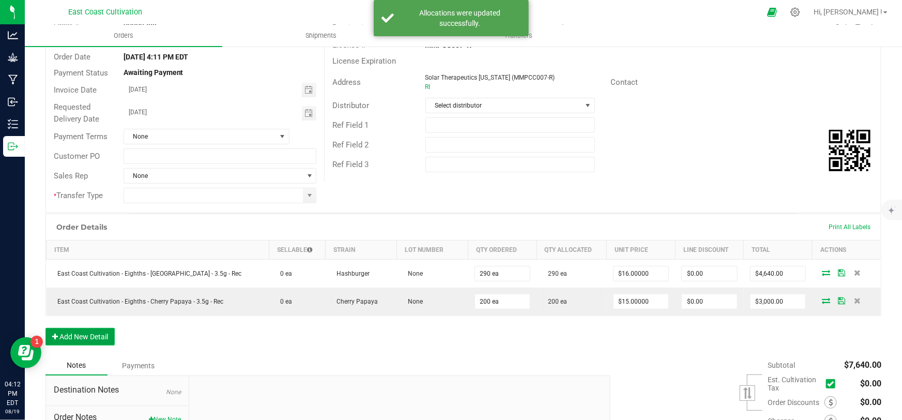
click at [86, 343] on button "Add New Detail" at bounding box center [79, 337] width 69 height 18
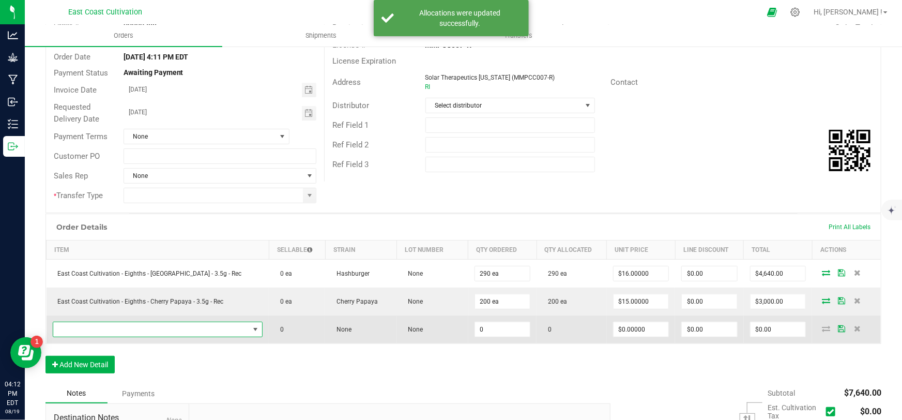
click at [115, 331] on span "NO DATA FOUND" at bounding box center [151, 329] width 196 height 14
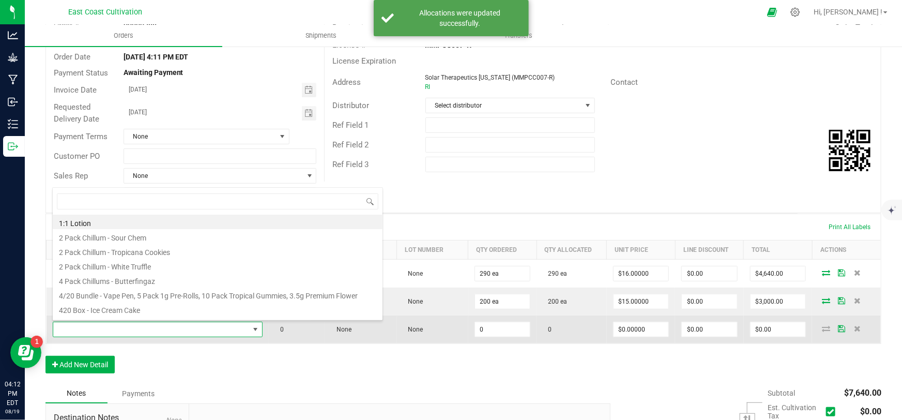
scroll to position [15, 189]
type input "[PERSON_NAME]"
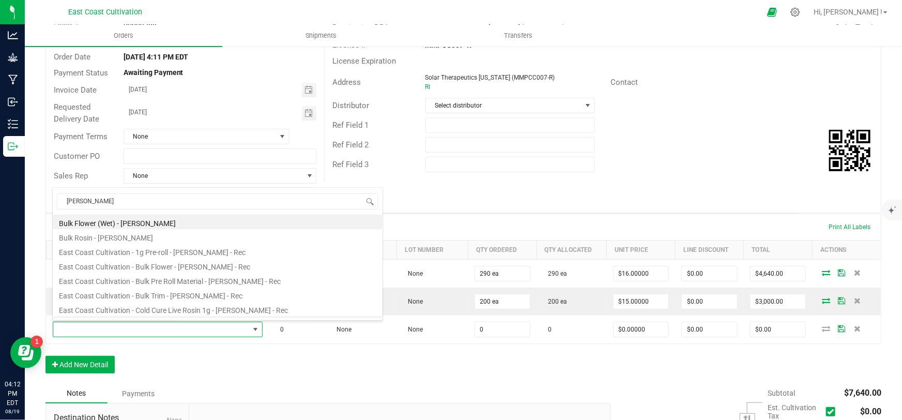
scroll to position [70, 0]
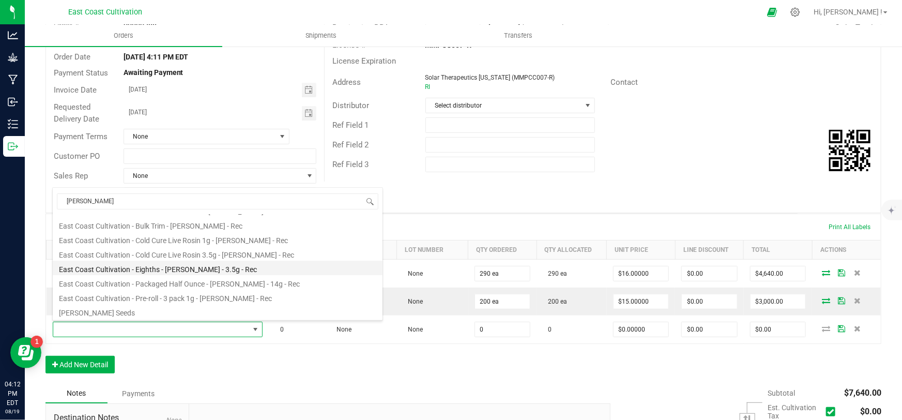
click at [192, 265] on li "East Coast Cultivation - Eighths - [PERSON_NAME] - 3.5g - Rec" at bounding box center [218, 267] width 330 height 14
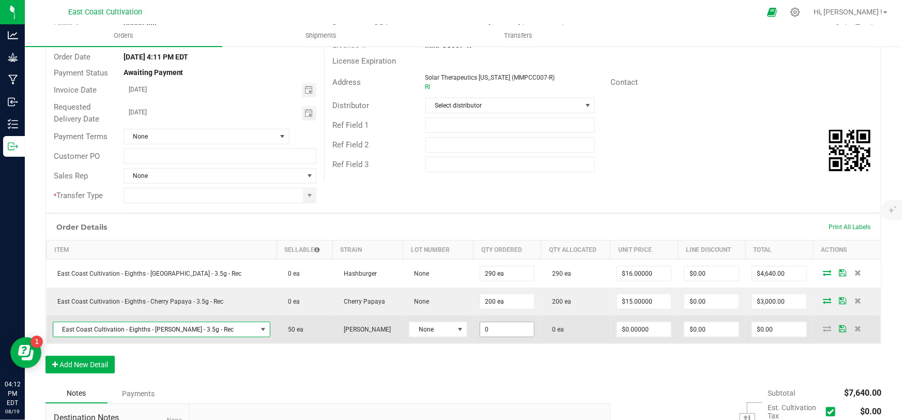
click at [480, 327] on input "0" at bounding box center [507, 329] width 54 height 14
type input "50 ea"
click at [617, 328] on input "0" at bounding box center [644, 329] width 54 height 14
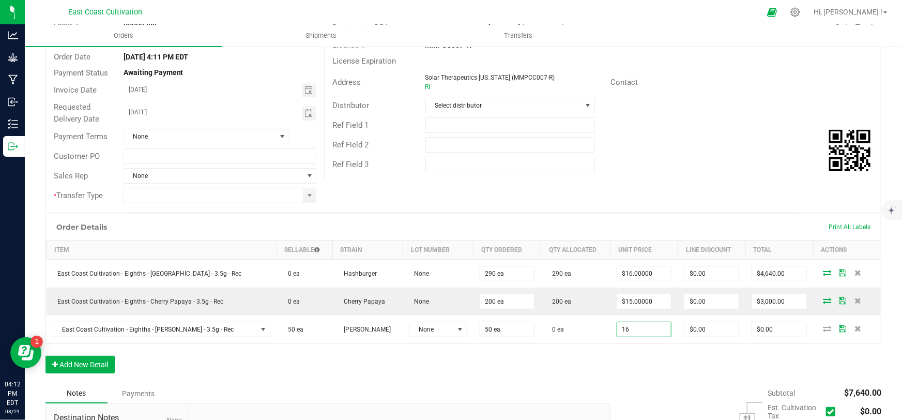
type input "$16.00000"
type input "$800.00"
click at [623, 352] on div "Order Details Print All Labels Item Sellable Strain Lot Number Qty Ordered Qty …" at bounding box center [462, 298] width 835 height 170
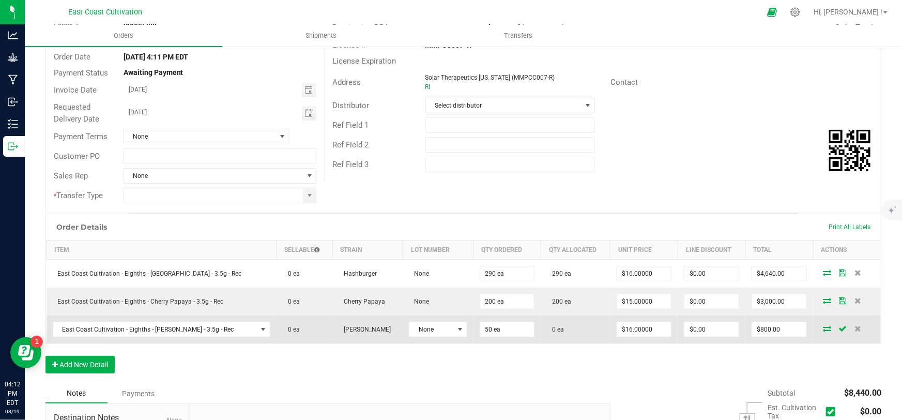
click at [822, 325] on icon at bounding box center [826, 328] width 8 height 6
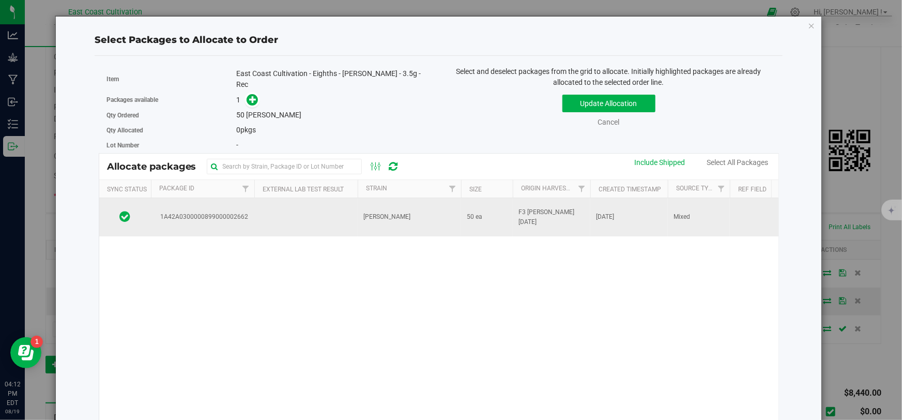
click at [383, 216] on span "[PERSON_NAME]" at bounding box center [387, 217] width 47 height 10
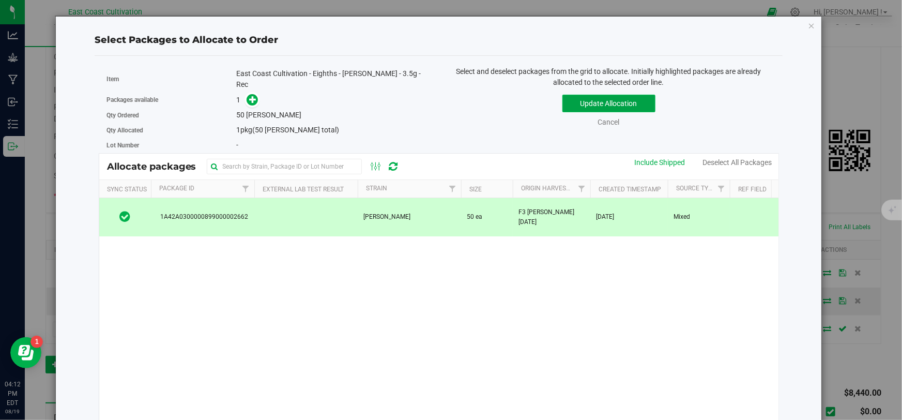
click at [581, 102] on button "Update Allocation" at bounding box center [608, 104] width 93 height 18
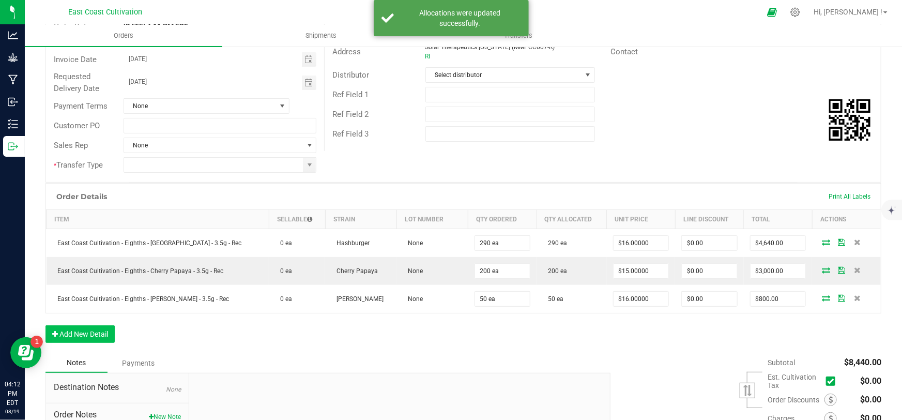
scroll to position [141, 0]
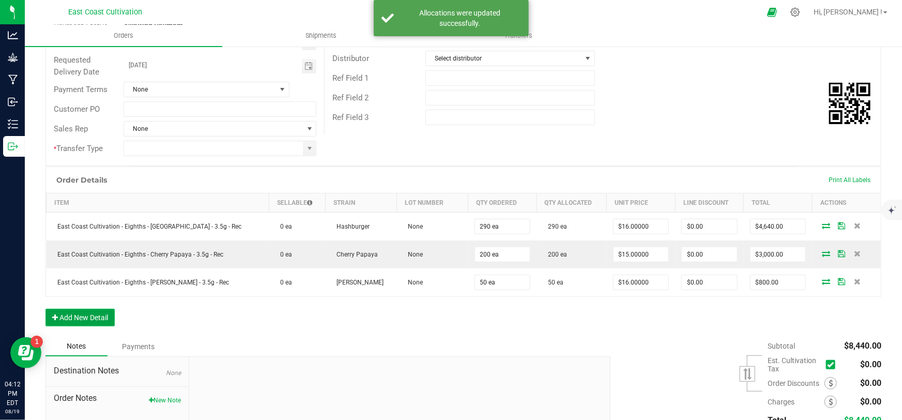
click at [89, 319] on button "Add New Detail" at bounding box center [79, 317] width 69 height 18
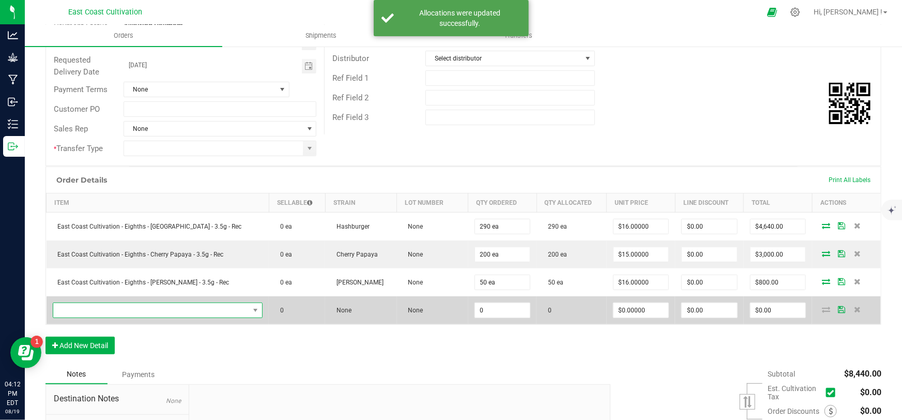
click at [100, 311] on span "NO DATA FOUND" at bounding box center [151, 310] width 196 height 14
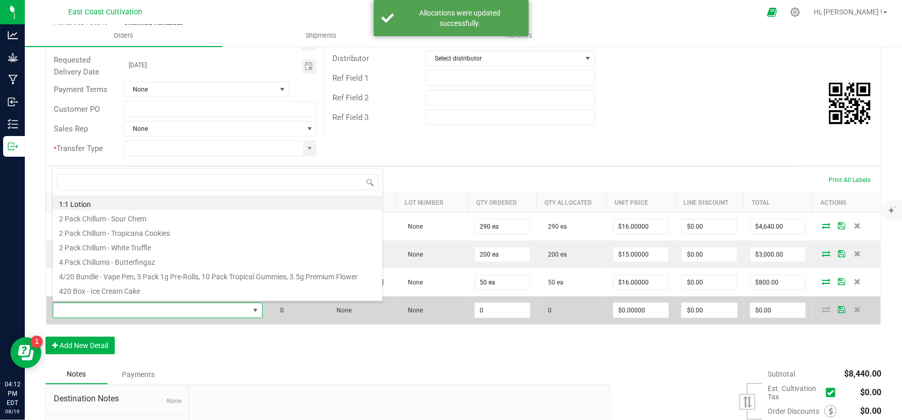
scroll to position [15, 189]
type input "mr."
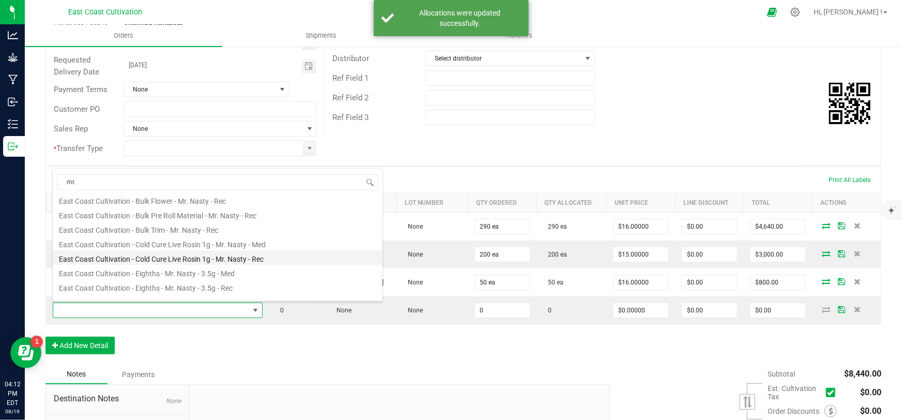
scroll to position [46, 0]
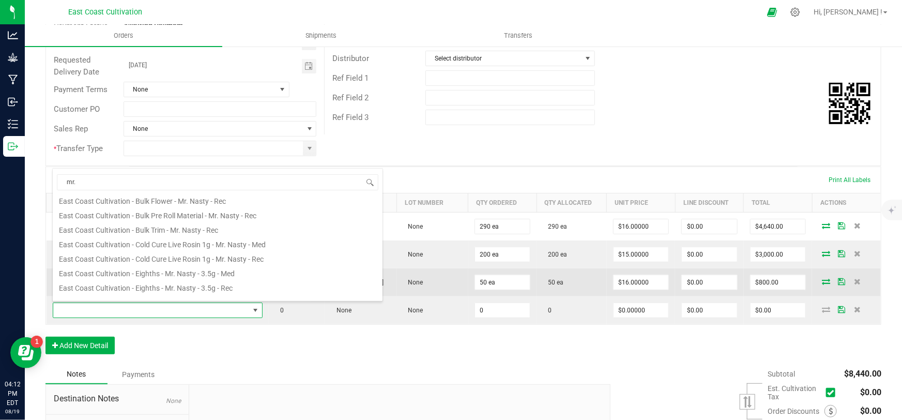
drag, startPoint x: 196, startPoint y: 283, endPoint x: 207, endPoint y: 283, distance: 10.3
click at [196, 283] on li "East Coast Cultivation - Eighths - Mr. Nasty - 3.5g - Rec" at bounding box center [218, 286] width 330 height 14
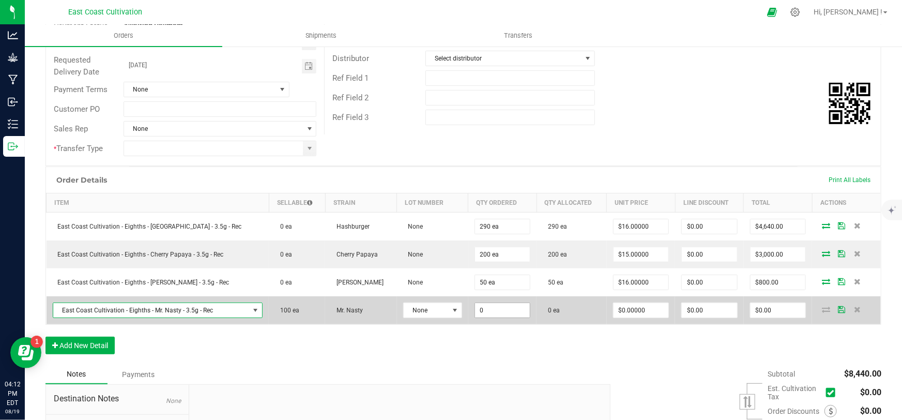
click at [475, 304] on input "0" at bounding box center [502, 310] width 55 height 14
type input "100 ea"
click at [618, 309] on input "0" at bounding box center [640, 310] width 55 height 14
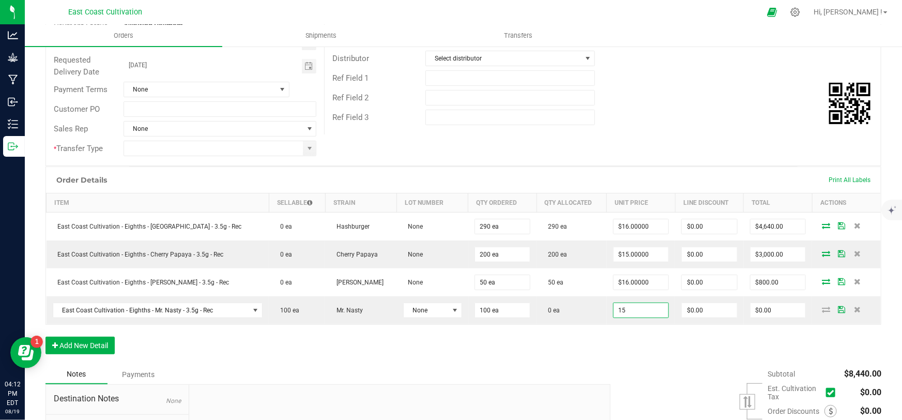
type input "$15.00000"
type input "$1,500.00"
click at [624, 338] on div "Order Details Print All Labels Item Sellable Strain Lot Number Qty Ordered Qty …" at bounding box center [462, 265] width 835 height 198
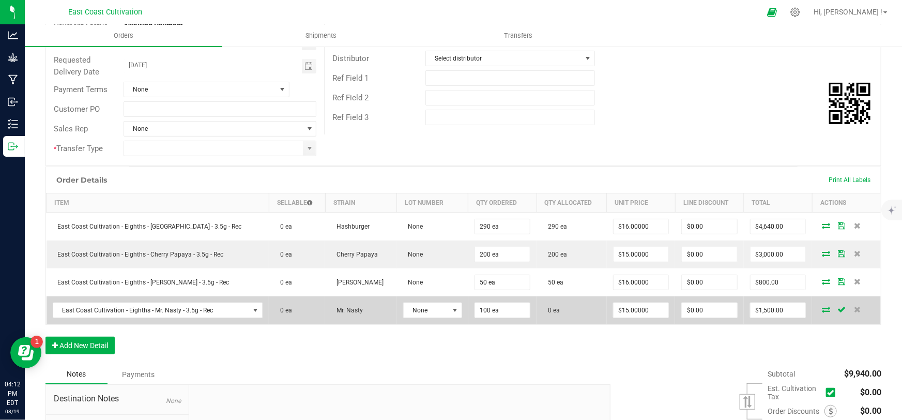
click at [821, 307] on icon at bounding box center [825, 309] width 8 height 6
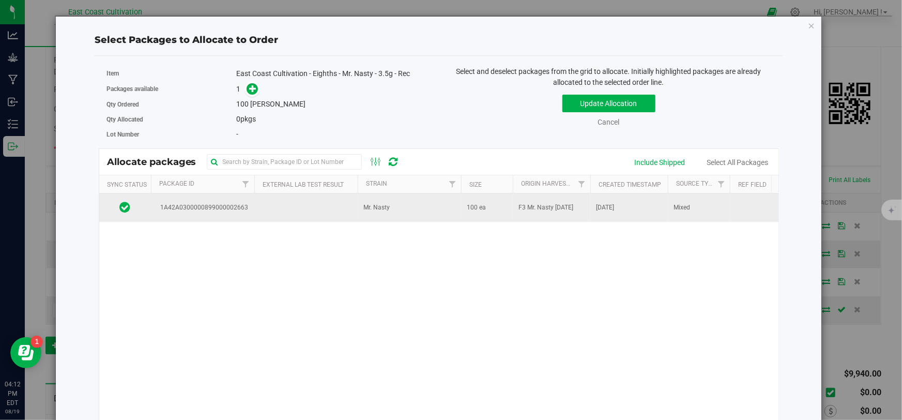
click at [403, 206] on td "Mr. Nasty" at bounding box center [409, 207] width 103 height 28
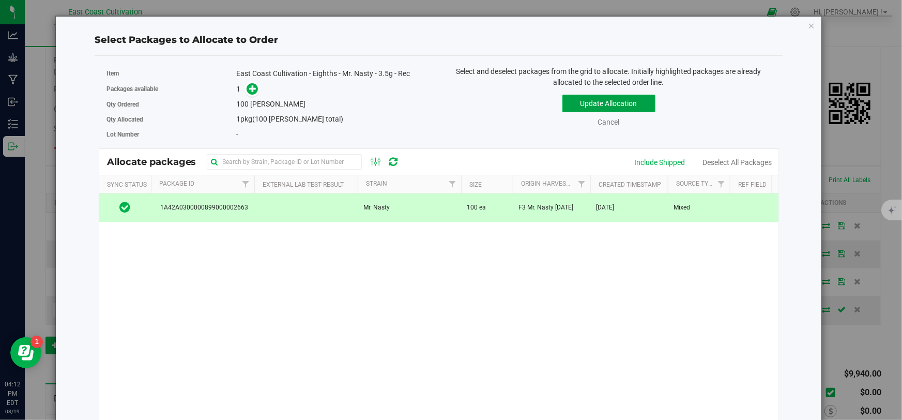
click at [577, 106] on button "Update Allocation" at bounding box center [608, 104] width 93 height 18
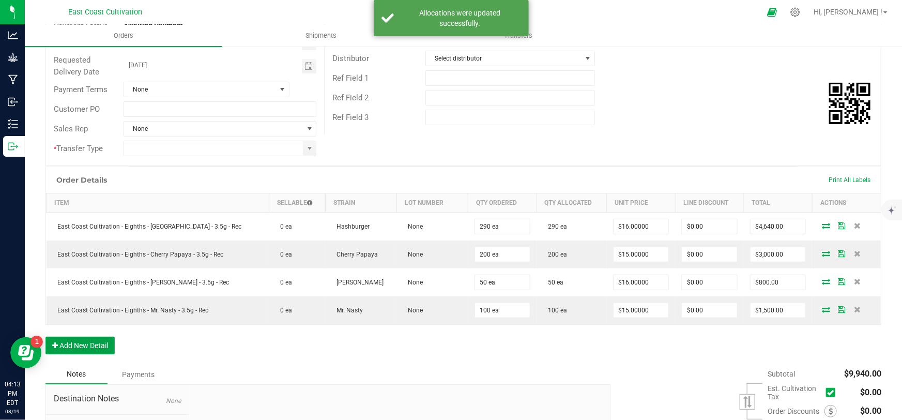
click at [76, 337] on button "Add New Detail" at bounding box center [79, 345] width 69 height 18
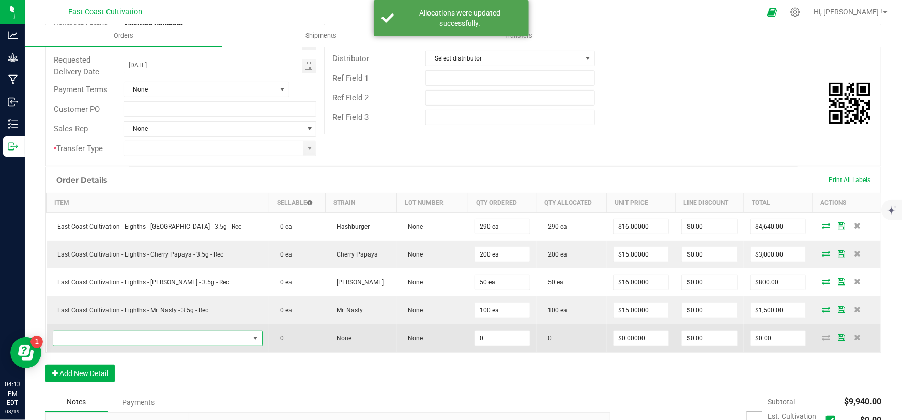
click at [128, 334] on span "NO DATA FOUND" at bounding box center [151, 338] width 196 height 14
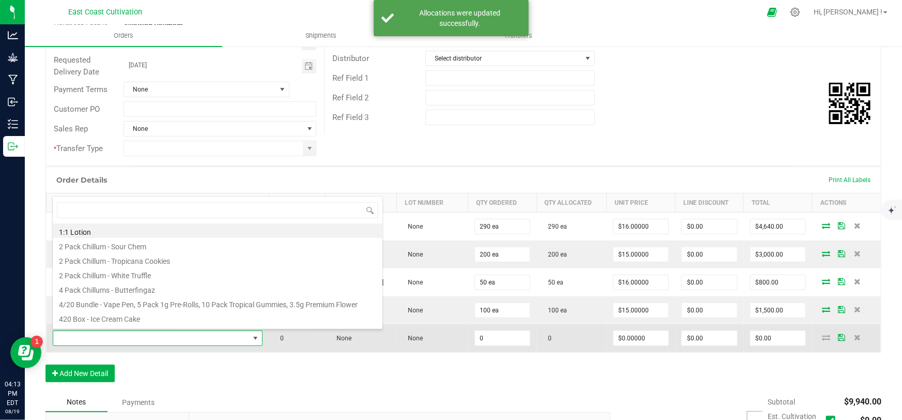
scroll to position [15, 189]
type input "black truffle"
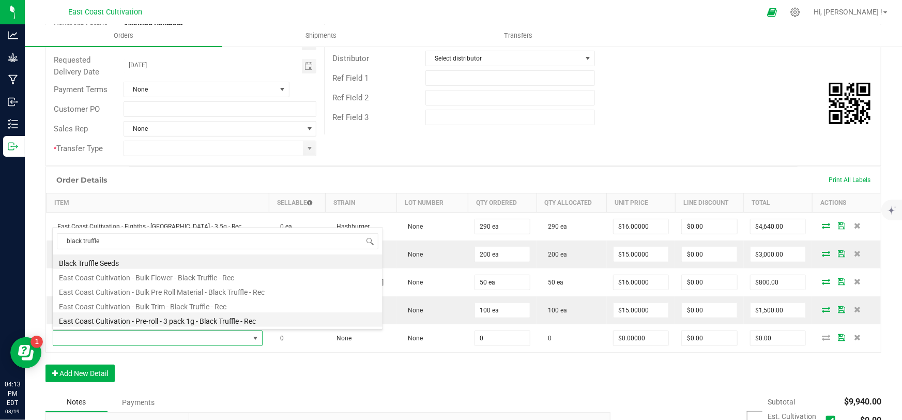
click at [204, 319] on li "East Coast Cultivation - Pre-roll - 3 pack 1g - Black Truffle - Rec" at bounding box center [218, 319] width 330 height 14
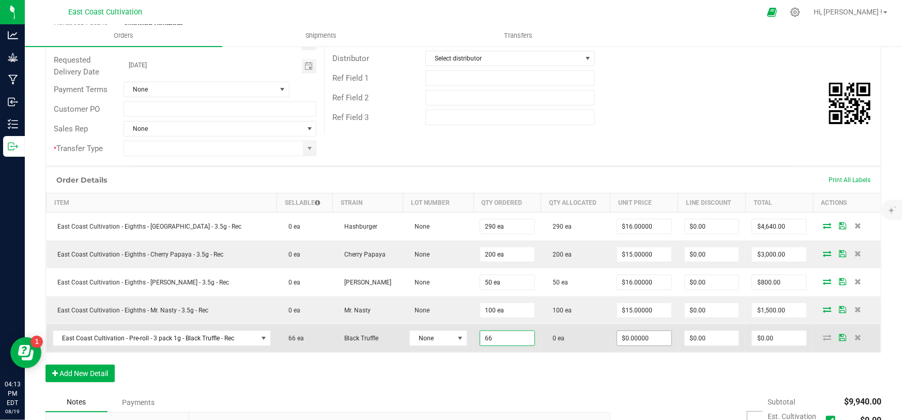
type input "66 ea"
click at [621, 334] on input "0" at bounding box center [644, 338] width 54 height 14
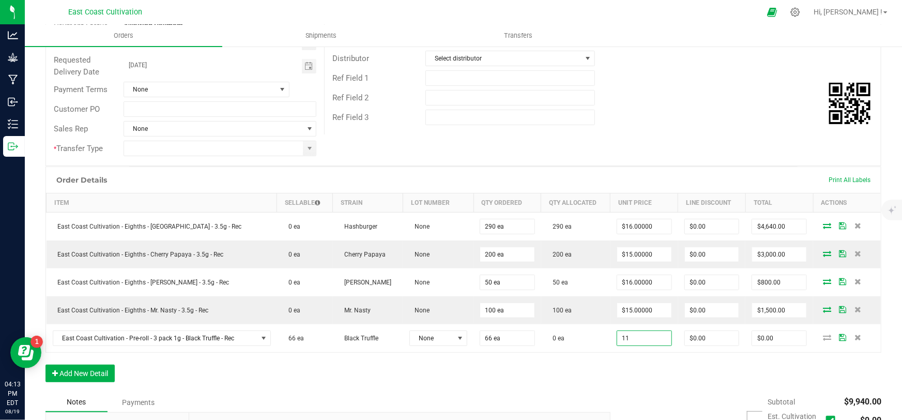
type input "$11.00000"
type input "$726.00"
click at [624, 371] on div "Order Details Print All Labels Item Sellable Strain Lot Number Qty Ordered Qty …" at bounding box center [462, 279] width 835 height 226
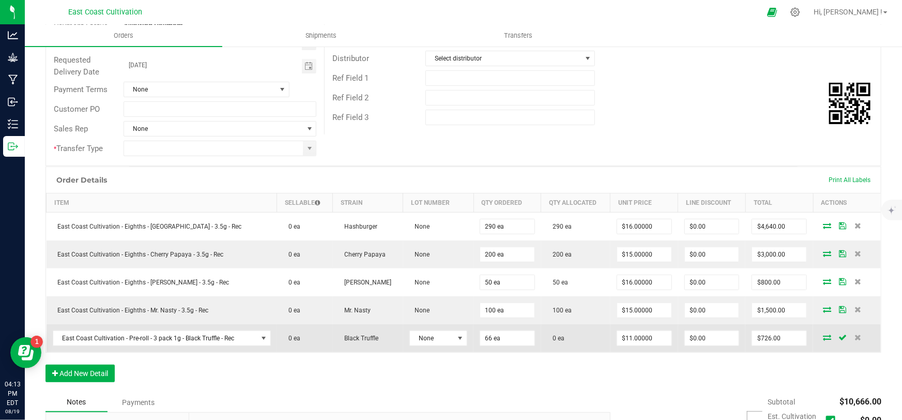
click at [822, 336] on icon at bounding box center [826, 337] width 8 height 6
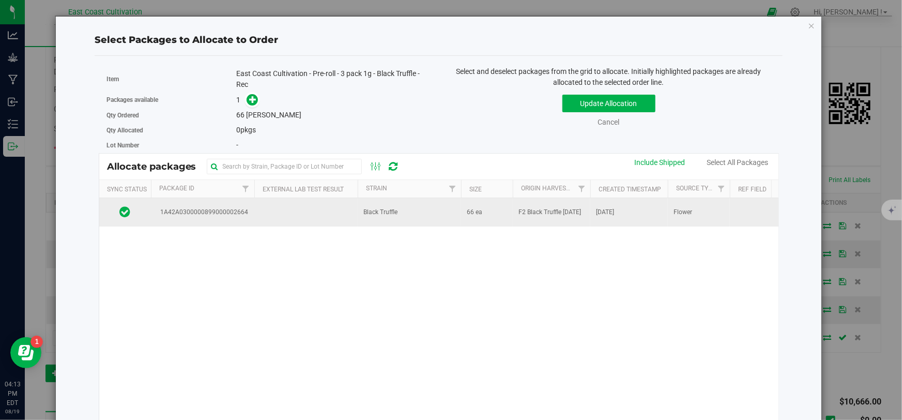
click at [416, 219] on td "Black Truffle" at bounding box center [409, 212] width 103 height 28
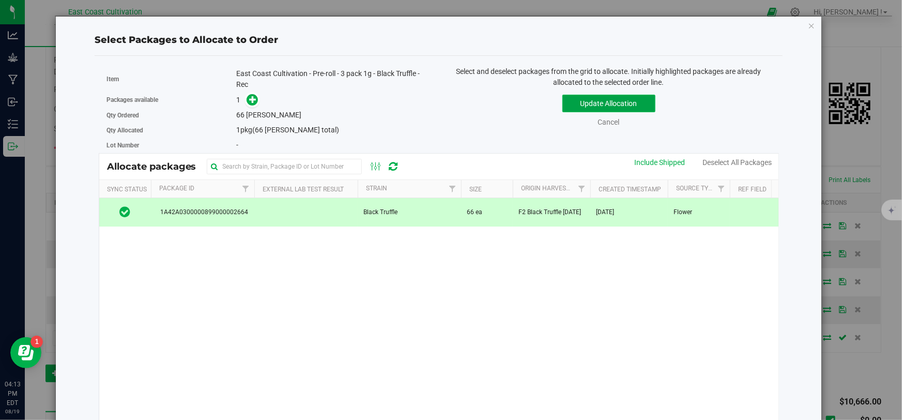
click at [586, 98] on button "Update Allocation" at bounding box center [608, 104] width 93 height 18
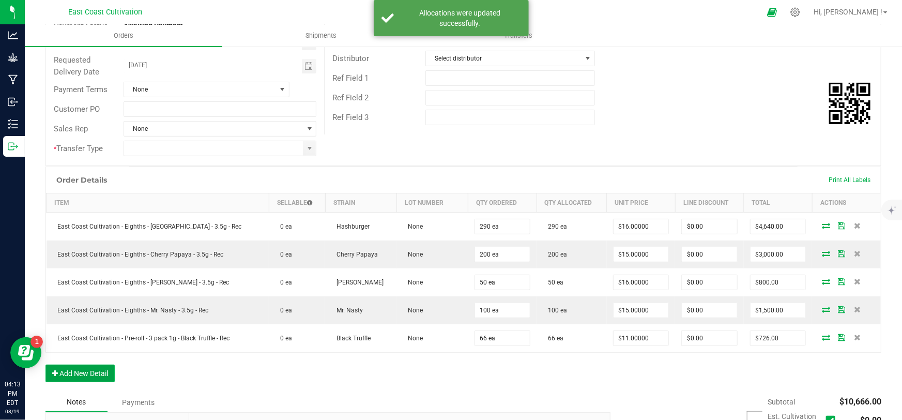
click at [103, 373] on button "Add New Detail" at bounding box center [79, 373] width 69 height 18
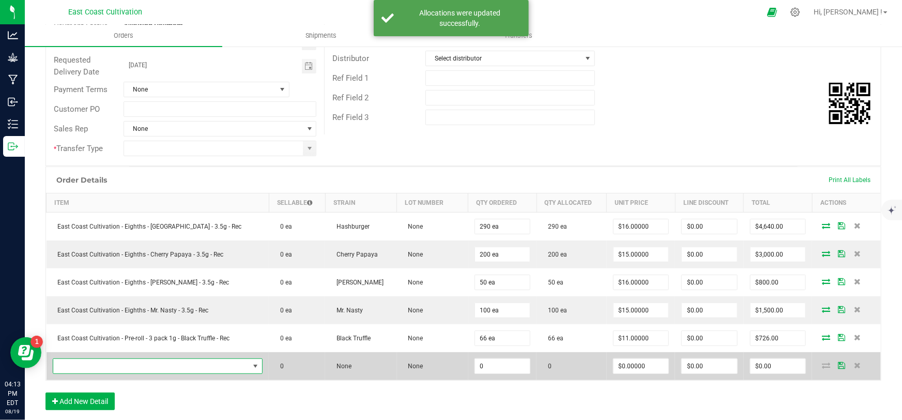
click at [122, 363] on span "NO DATA FOUND" at bounding box center [151, 366] width 196 height 14
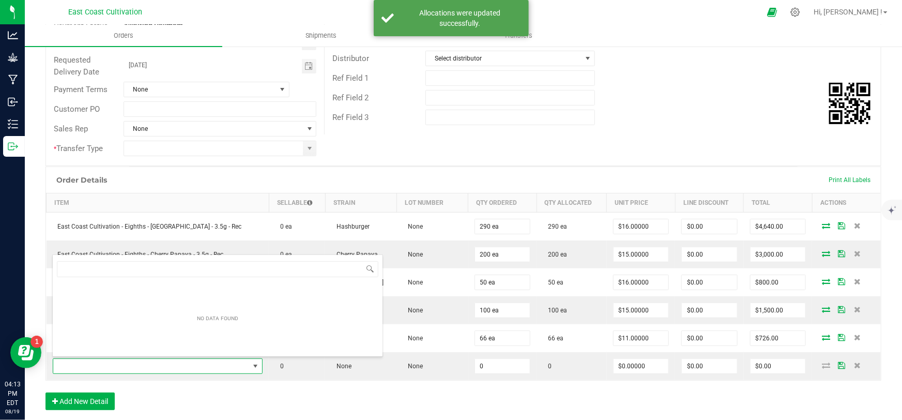
scroll to position [15, 195]
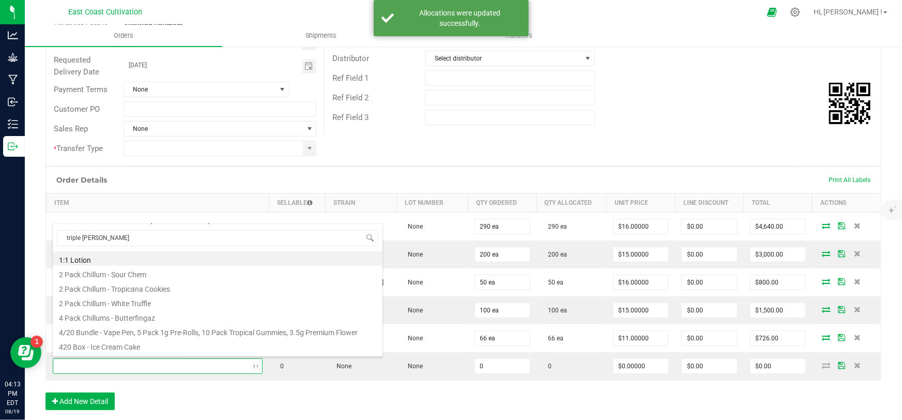
type input "triple burger"
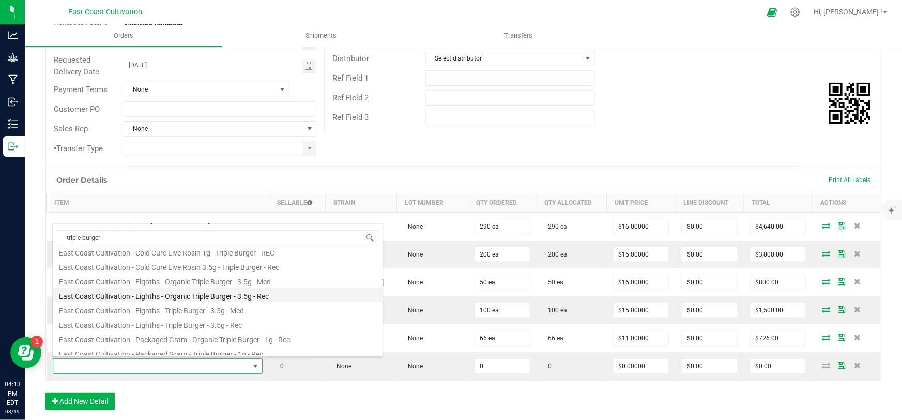
scroll to position [186, 0]
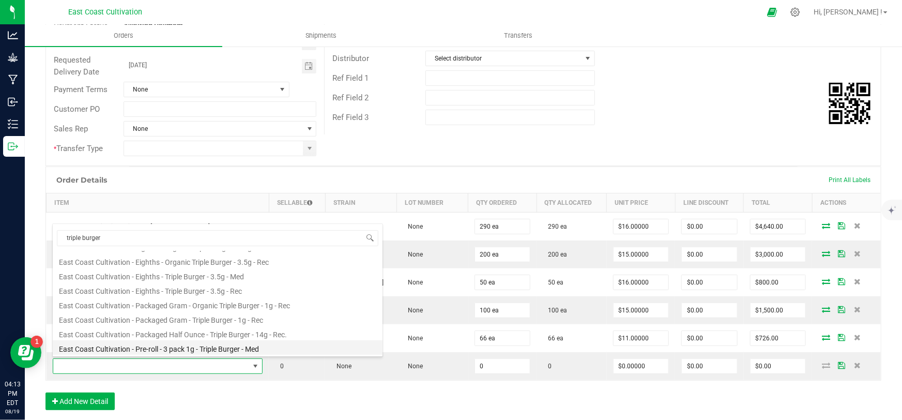
click at [210, 351] on li "East Coast Cultivation - Pre-roll - 3 pack 1g - Triple Burger - Med" at bounding box center [218, 347] width 330 height 14
type input "0 ea"
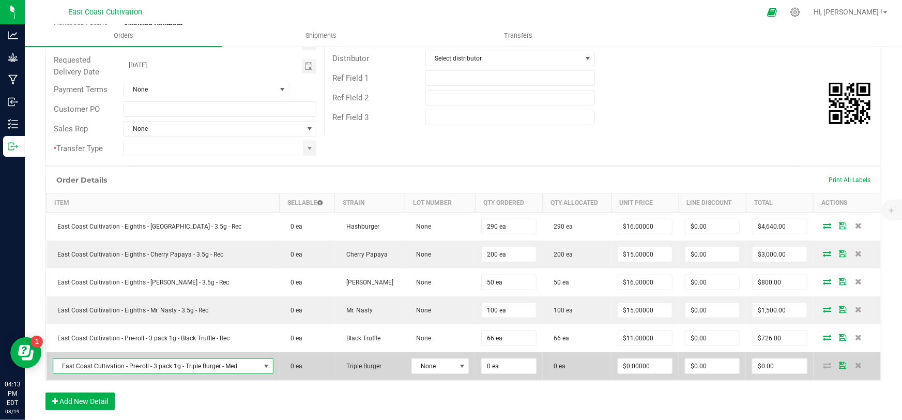
click at [217, 364] on span "East Coast Cultivation - Pre-roll - 3 pack 1g - Triple Burger - Med" at bounding box center [156, 366] width 207 height 14
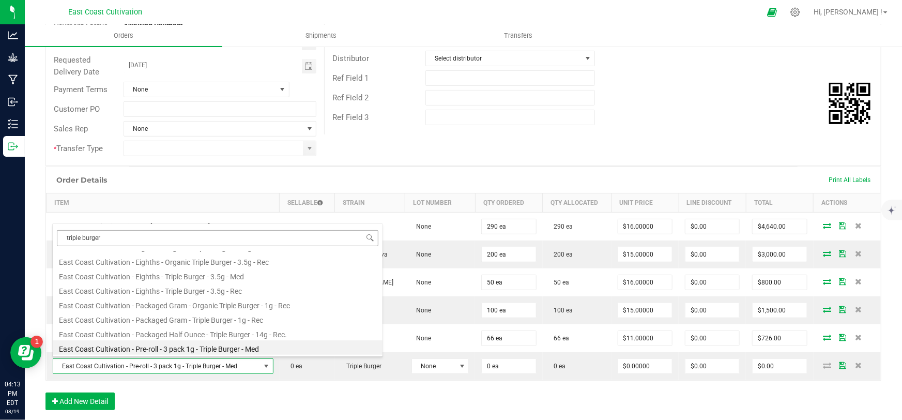
click at [64, 235] on input "triple burger" at bounding box center [217, 238] width 321 height 16
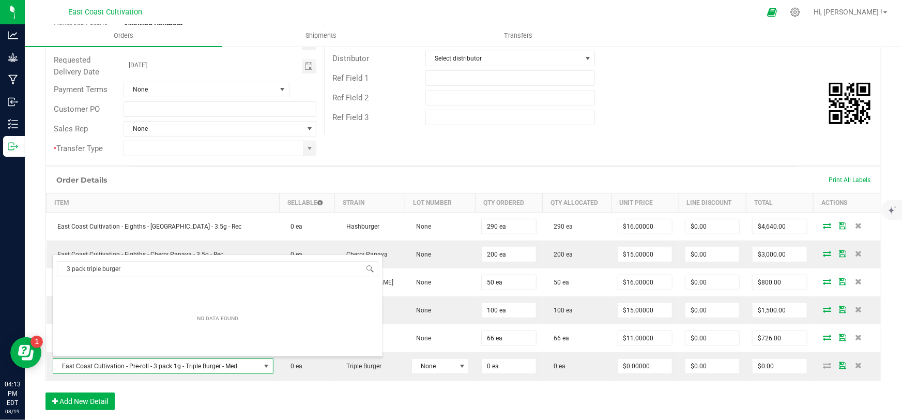
drag, startPoint x: 134, startPoint y: 266, endPoint x: 37, endPoint y: 271, distance: 97.2
click at [37, 271] on body "Analytics Grow Manufacturing Inbound Inventory Outbound 04:13 PM EDT [DATE] 08/…" at bounding box center [451, 210] width 902 height 420
click at [67, 266] on input "3pack - triple burger" at bounding box center [217, 269] width 321 height 16
click at [67, 270] on input "3pack - triple burger" at bounding box center [217, 269] width 321 height 16
click at [72, 271] on input "3pack - triple burger" at bounding box center [217, 269] width 321 height 16
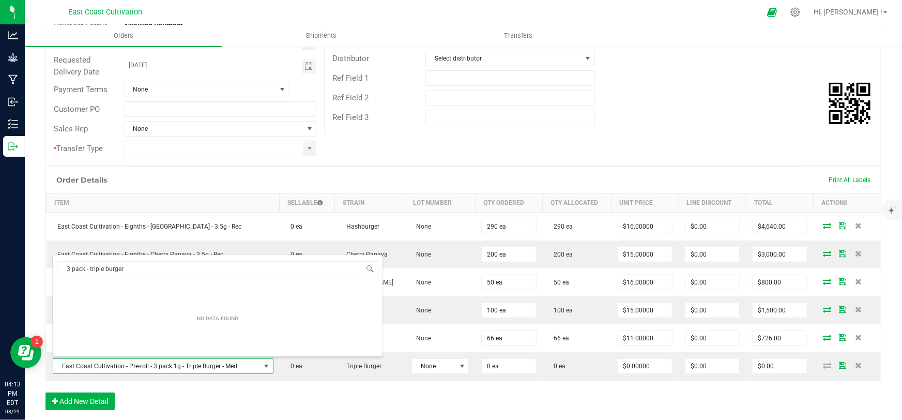
click at [209, 296] on div "NO DATA FOUND" at bounding box center [218, 318] width 330 height 72
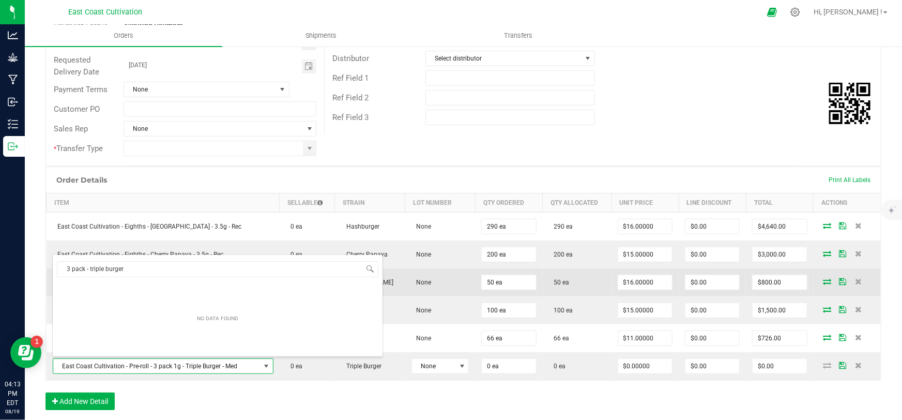
drag, startPoint x: 147, startPoint y: 269, endPoint x: 46, endPoint y: 272, distance: 101.3
click at [47, 271] on body "Analytics Grow Manufacturing Inbound Inventory Outbound 04:13 PM EDT [DATE] 08/…" at bounding box center [451, 210] width 902 height 420
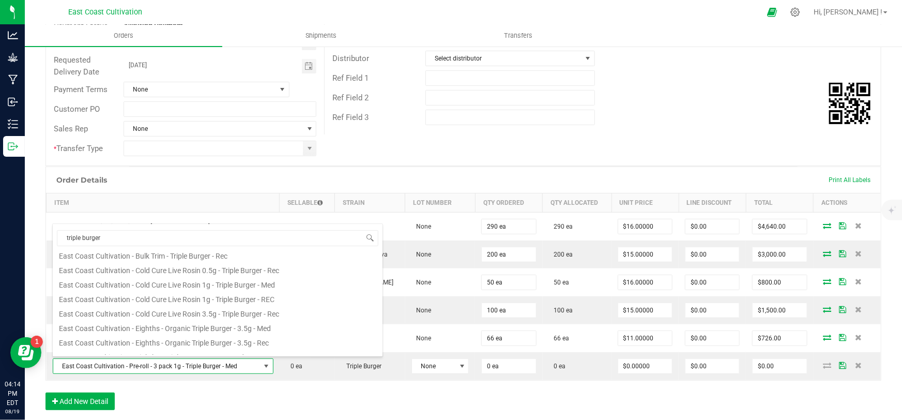
scroll to position [186, 0]
type input "t"
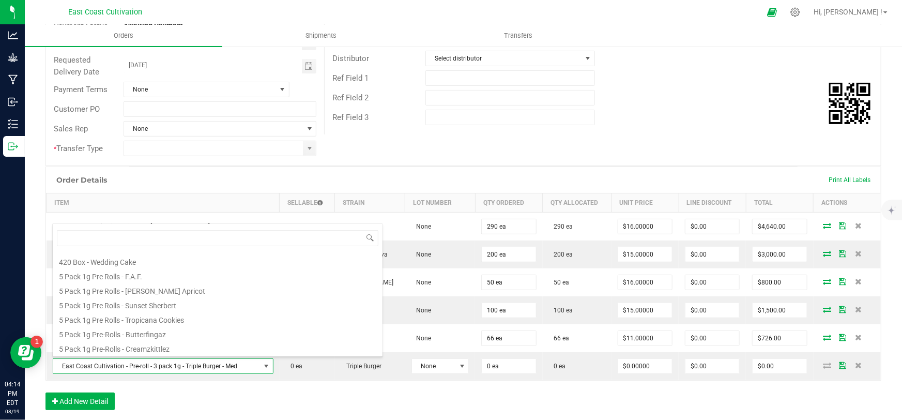
scroll to position [0, 0]
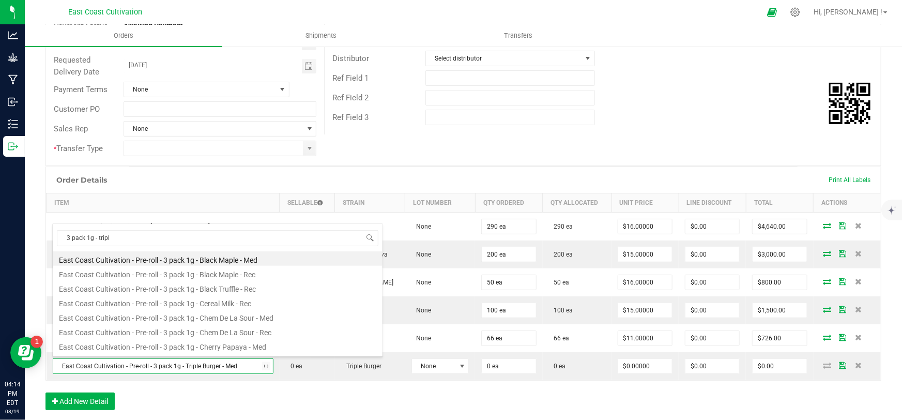
type input "3 pack 1g - triple"
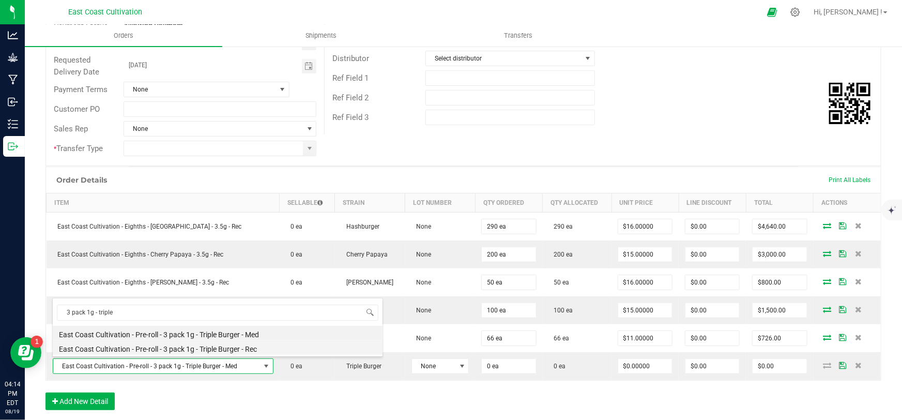
click at [196, 351] on li "East Coast Cultivation - Pre-roll - 3 pack 1g - Triple Burger - Rec" at bounding box center [218, 347] width 330 height 14
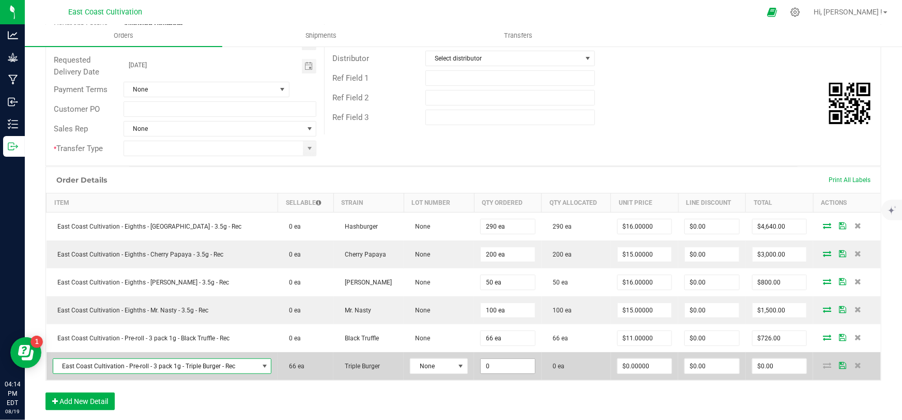
click at [484, 361] on input "0" at bounding box center [507, 366] width 54 height 14
type input "66 ea"
click at [633, 362] on input "0" at bounding box center [644, 366] width 54 height 14
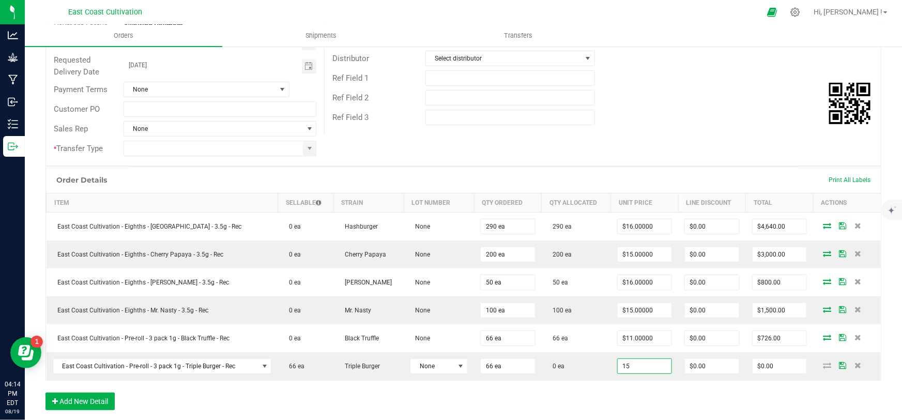
type input "$15.00000"
type input "$990.00"
click at [634, 385] on div "Order Details Print All Labels Item Sellable Strain Lot Number Qty Ordered Qty …" at bounding box center [462, 293] width 835 height 254
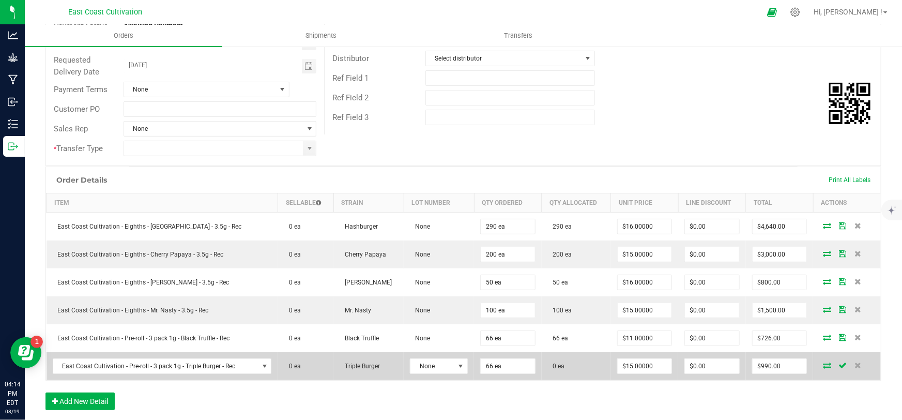
click at [822, 363] on icon at bounding box center [826, 365] width 8 height 6
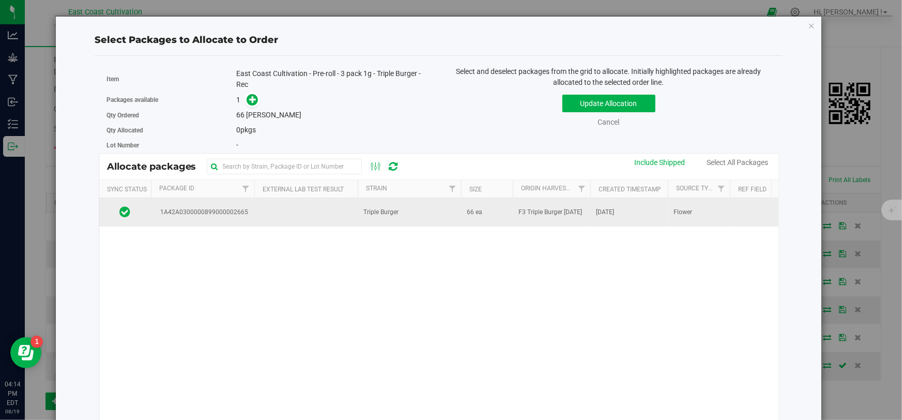
click at [438, 214] on td "Triple Burger" at bounding box center [409, 212] width 103 height 28
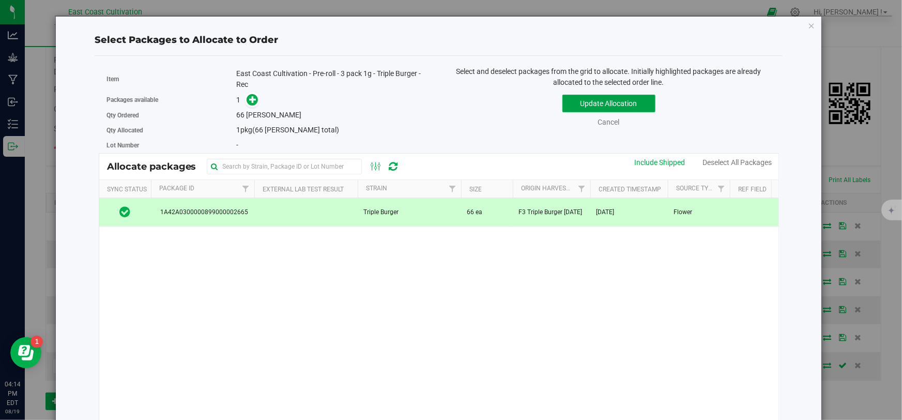
click at [589, 106] on button "Update Allocation" at bounding box center [608, 104] width 93 height 18
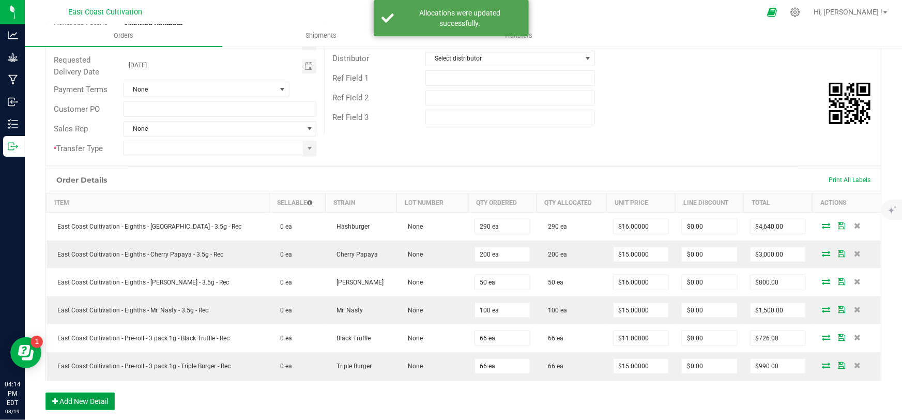
click at [98, 398] on button "Add New Detail" at bounding box center [79, 401] width 69 height 18
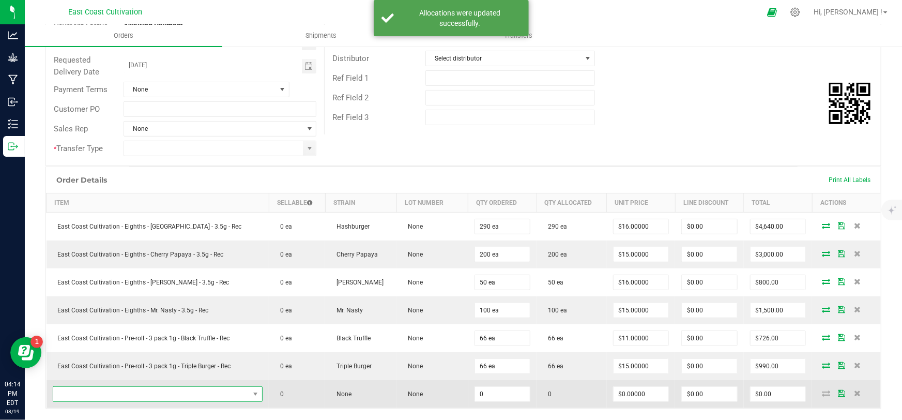
click at [118, 394] on span "NO DATA FOUND" at bounding box center [151, 393] width 196 height 14
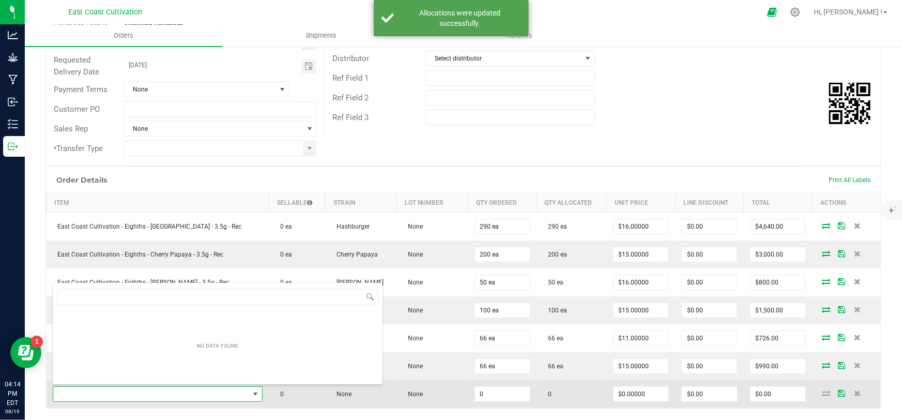
scroll to position [15, 196]
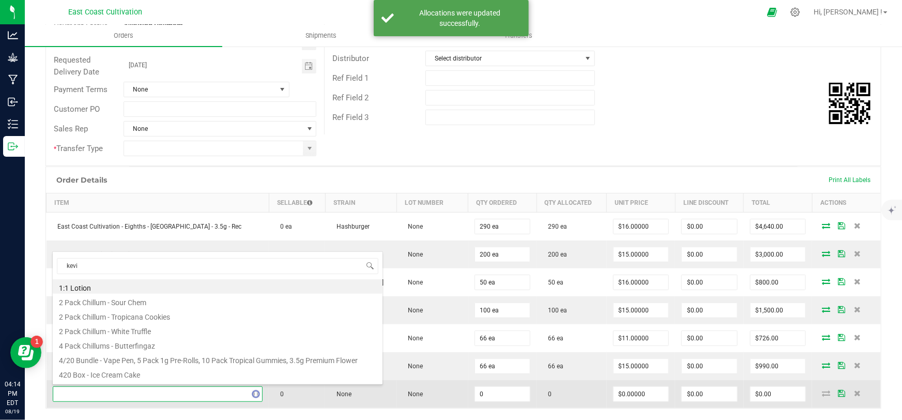
type input "[PERSON_NAME]"
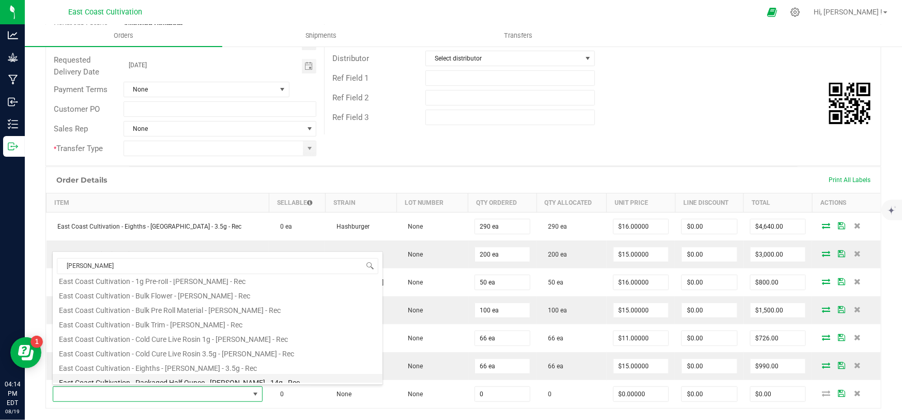
scroll to position [70, 0]
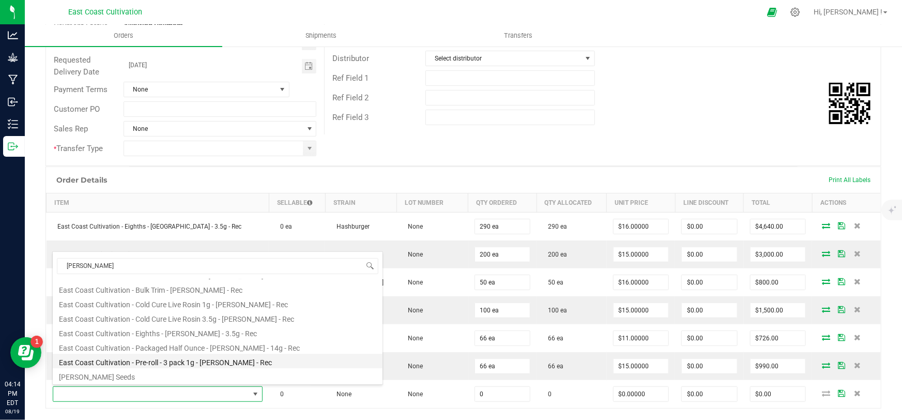
click at [188, 360] on li "East Coast Cultivation - Pre-roll - 3 pack 1g - [PERSON_NAME] - Rec" at bounding box center [218, 360] width 330 height 14
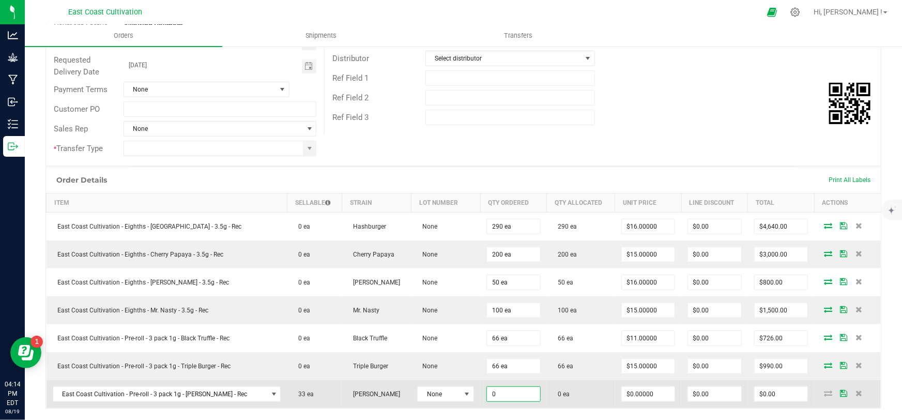
click at [511, 390] on input "0" at bounding box center [513, 393] width 53 height 14
type input "33 ea"
click at [622, 390] on input "0" at bounding box center [648, 393] width 53 height 14
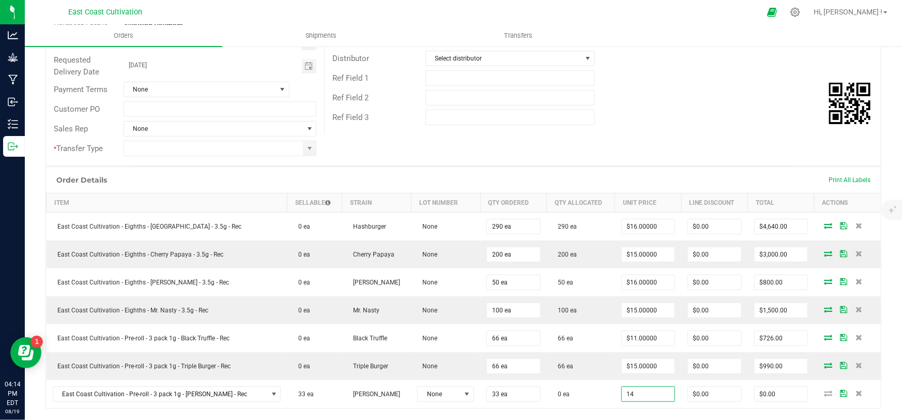
type input "$14.00000"
type input "$462.00"
click at [631, 413] on div "Order Details Print All Labels Item Sellable Strain Lot Number Qty Ordered Qty …" at bounding box center [462, 307] width 835 height 282
click at [824, 392] on icon at bounding box center [828, 393] width 8 height 6
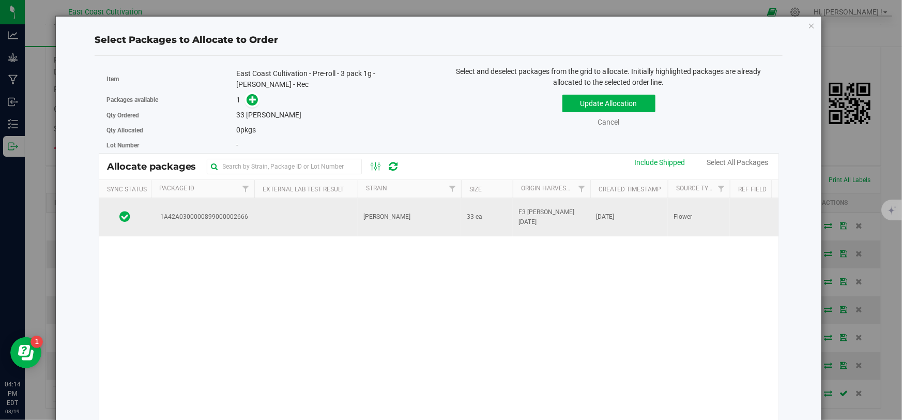
click at [399, 222] on td "[PERSON_NAME]" at bounding box center [409, 217] width 103 height 38
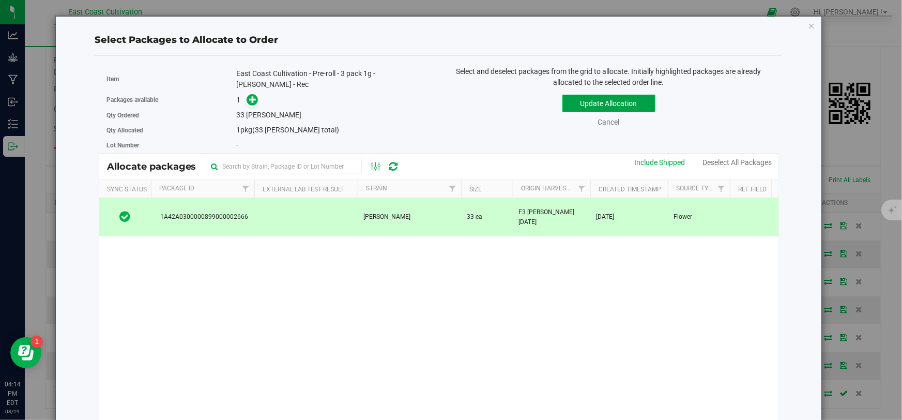
click at [577, 102] on button "Update Allocation" at bounding box center [608, 104] width 93 height 18
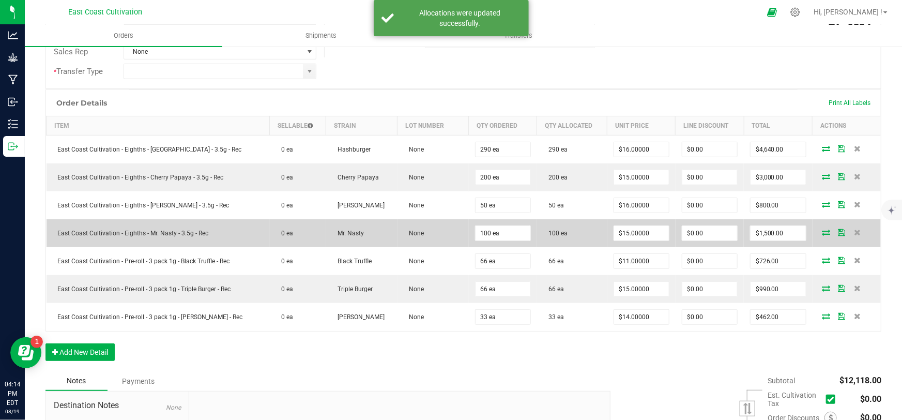
scroll to position [235, 0]
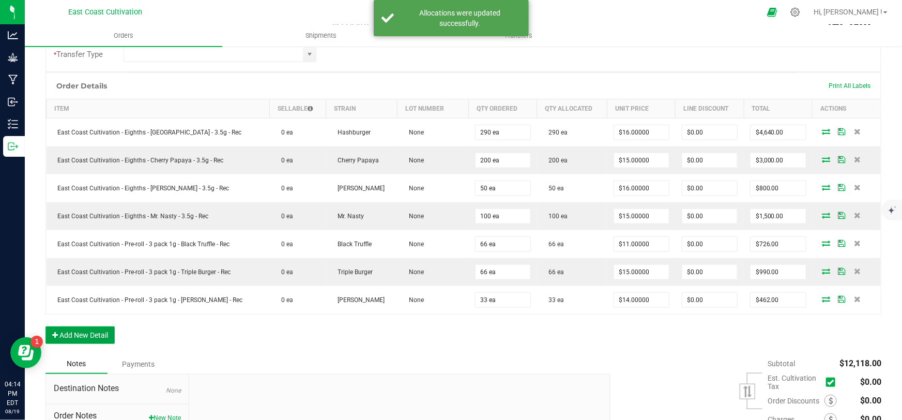
click at [84, 326] on button "Add New Detail" at bounding box center [79, 335] width 69 height 18
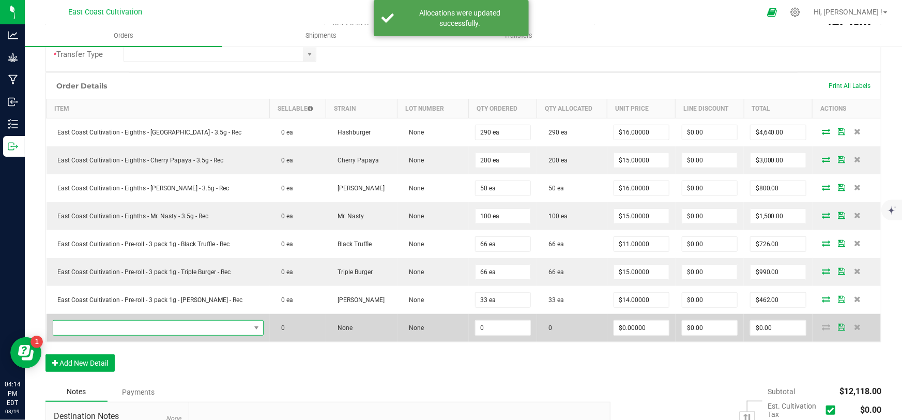
click at [99, 324] on span "NO DATA FOUND" at bounding box center [151, 327] width 197 height 14
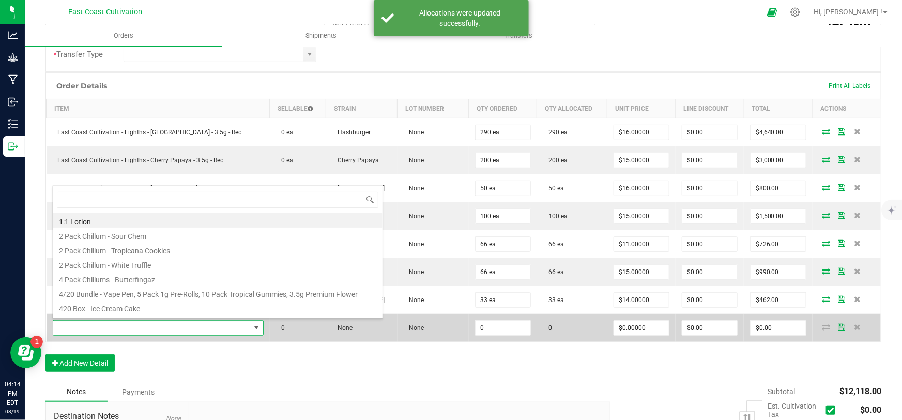
scroll to position [15, 197]
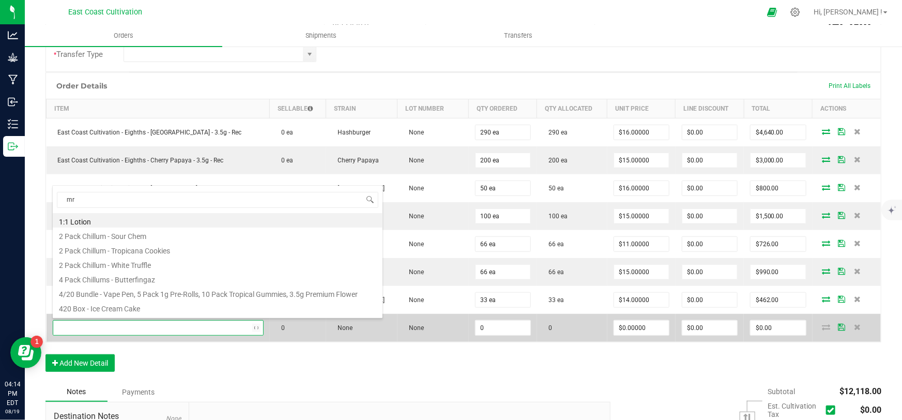
type input "mr."
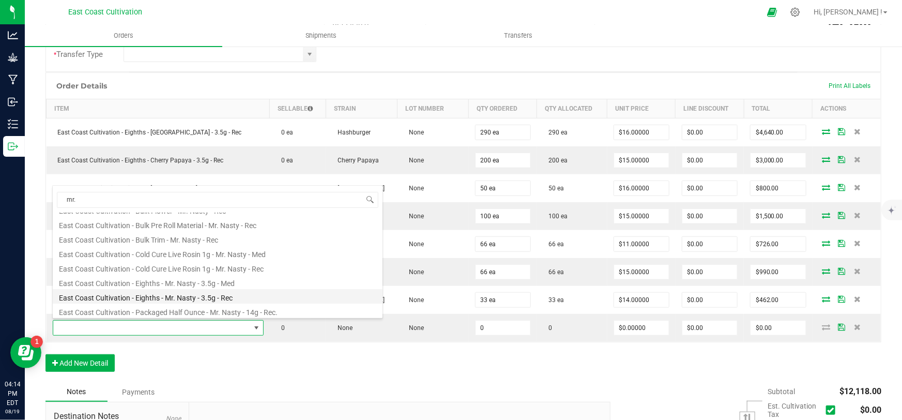
scroll to position [84, 0]
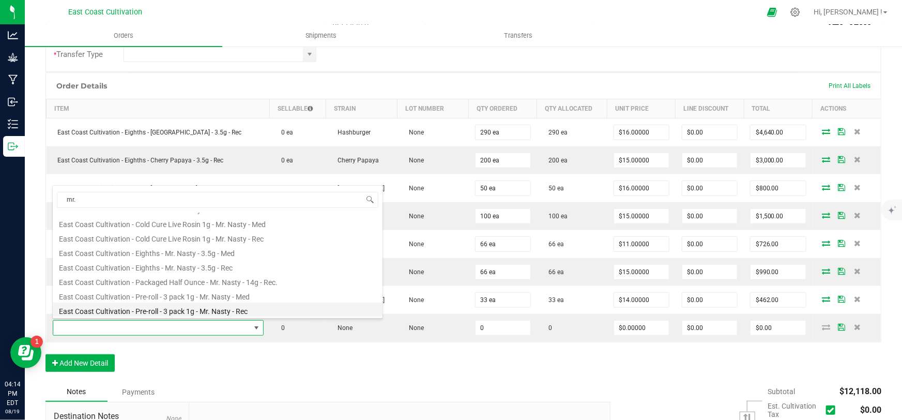
click at [204, 307] on li "East Coast Cultivation - Pre-roll - 3 pack 1g - Mr. Nasty - Rec" at bounding box center [218, 309] width 330 height 14
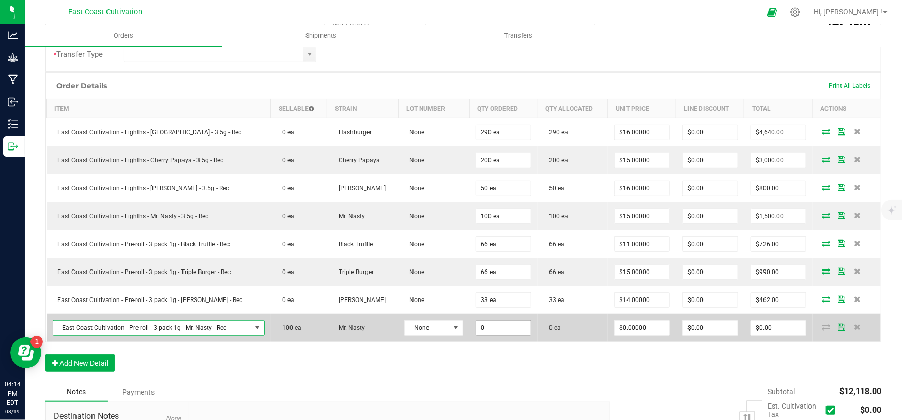
click at [489, 324] on input "0" at bounding box center [503, 327] width 55 height 14
type input "100 ea"
click at [625, 323] on input "1" at bounding box center [641, 327] width 55 height 14
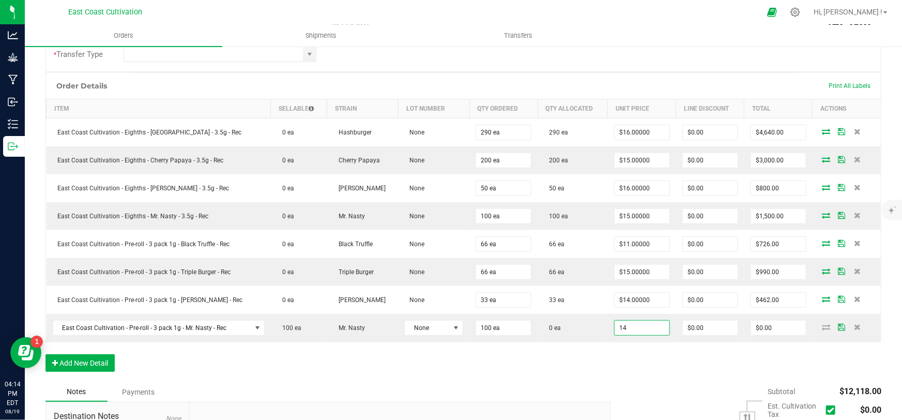
type input "$14.00000"
type input "$1,400.00"
click at [632, 346] on div "Order Details Print All Labels Item Sellable Strain Lot Number Qty Ordered Qty …" at bounding box center [462, 226] width 835 height 309
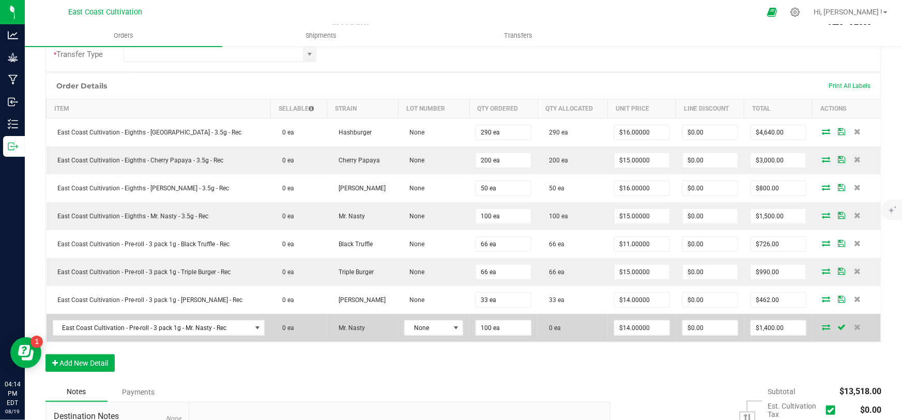
click at [822, 323] on icon at bounding box center [826, 326] width 8 height 6
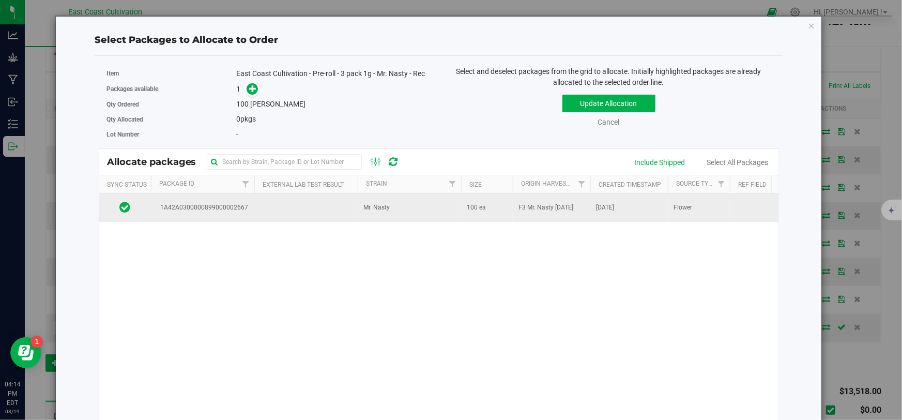
click at [327, 203] on td at bounding box center [305, 207] width 103 height 28
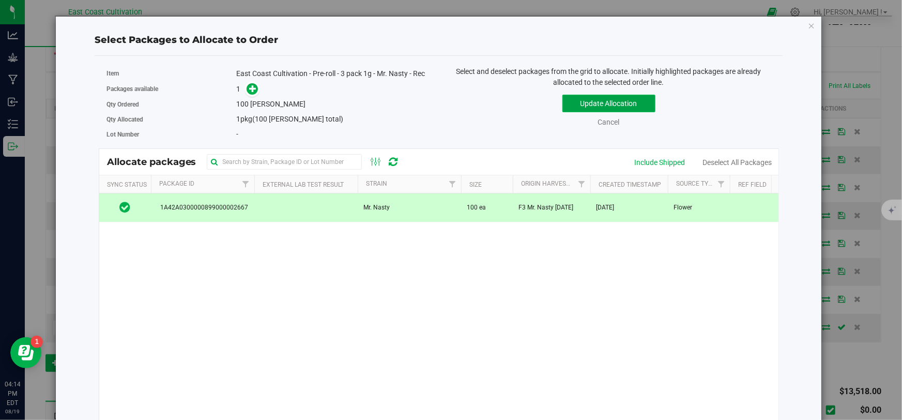
click at [593, 98] on button "Update Allocation" at bounding box center [608, 104] width 93 height 18
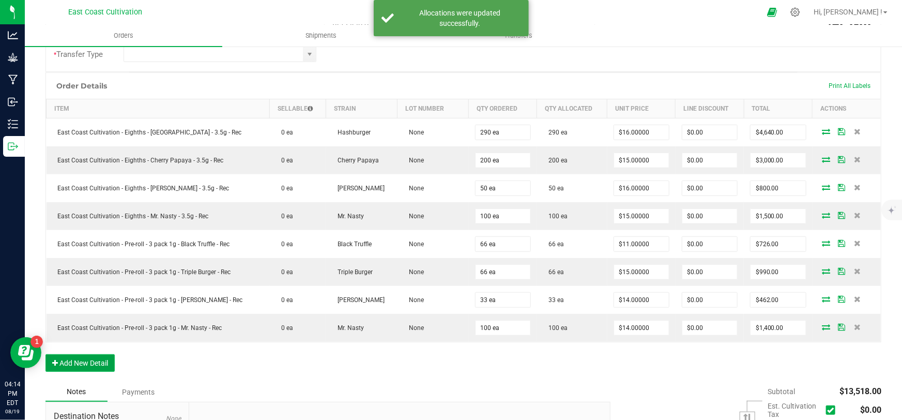
click at [86, 360] on button "Add New Detail" at bounding box center [79, 363] width 69 height 18
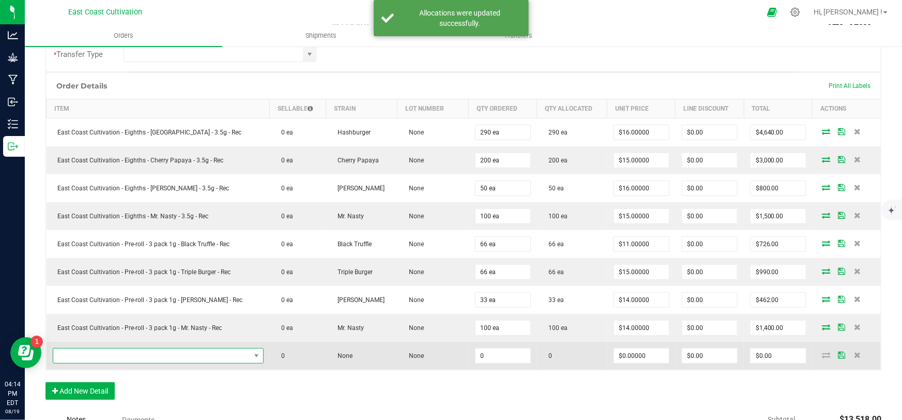
click at [128, 350] on span "NO DATA FOUND" at bounding box center [151, 355] width 197 height 14
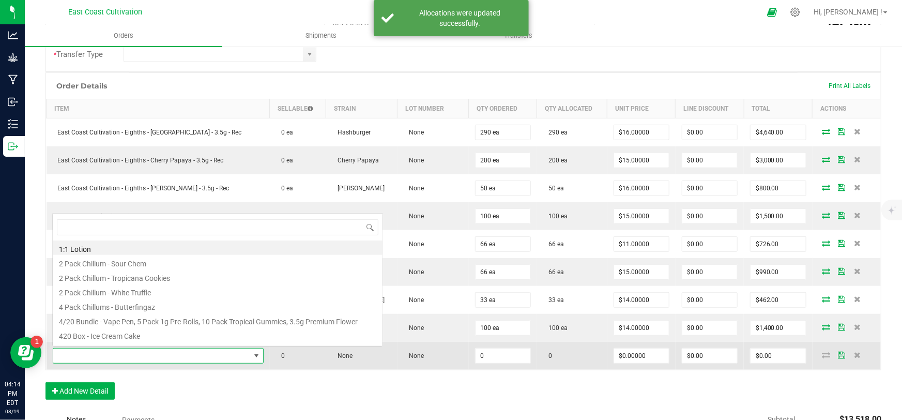
scroll to position [15, 197]
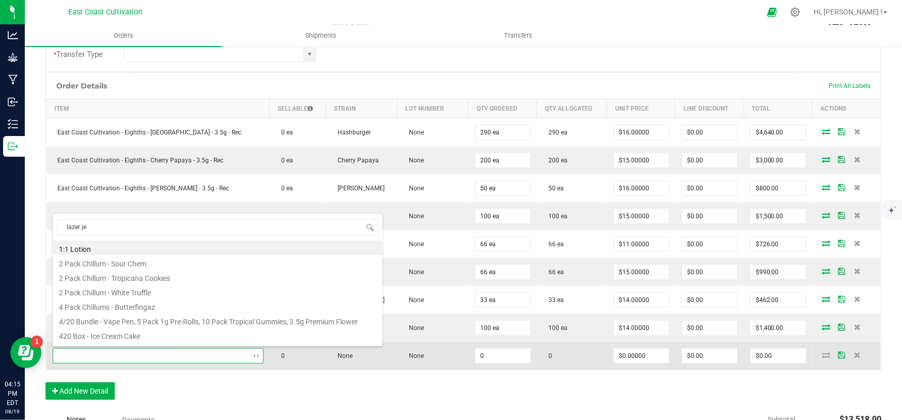
type input "lazer jet"
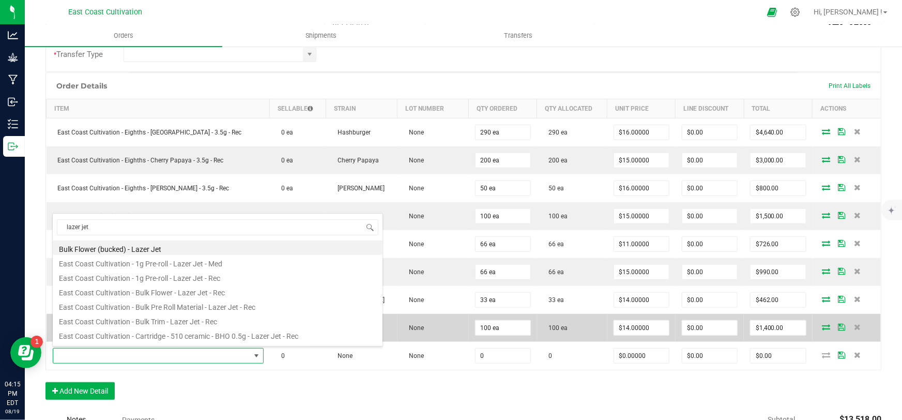
drag, startPoint x: 259, startPoint y: 336, endPoint x: 268, endPoint y: 336, distance: 8.3
click at [259, 336] on li "East Coast Cultivation - Cartridge - 510 ceramic - BHO 0.5g - Lazer Jet - Rec" at bounding box center [218, 334] width 330 height 14
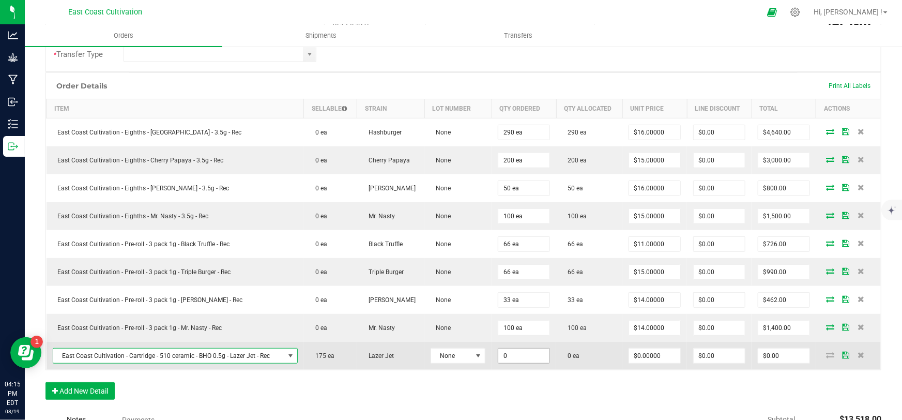
click at [508, 353] on input "0" at bounding box center [523, 355] width 51 height 14
type input "175 ea"
click at [655, 352] on input "0" at bounding box center [654, 355] width 51 height 14
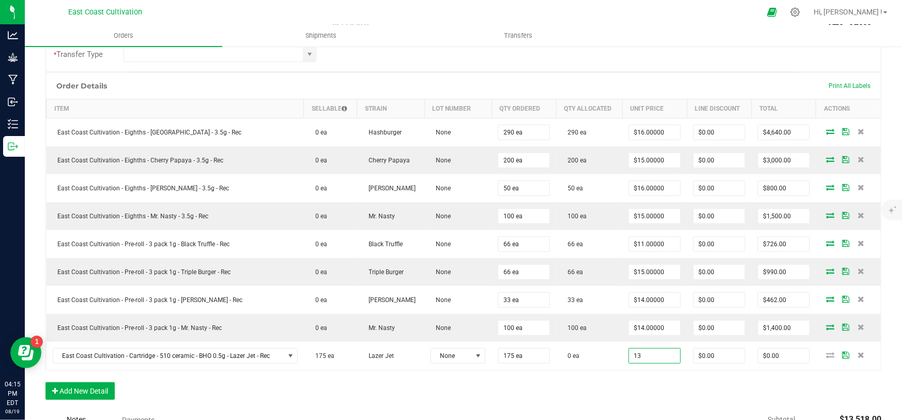
type input "$13.00000"
type input "$2,275.00"
click at [683, 387] on div "Order Details Print All Labels Item Sellable Strain Lot Number Qty Ordered Qty …" at bounding box center [462, 240] width 835 height 337
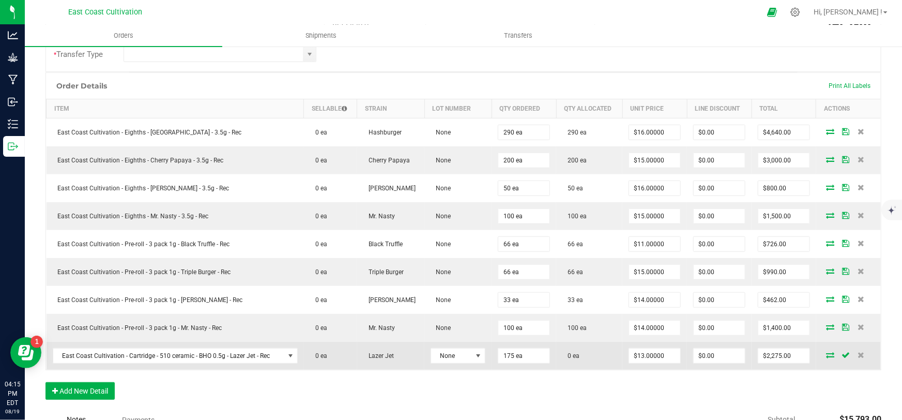
click at [826, 353] on icon at bounding box center [830, 354] width 8 height 6
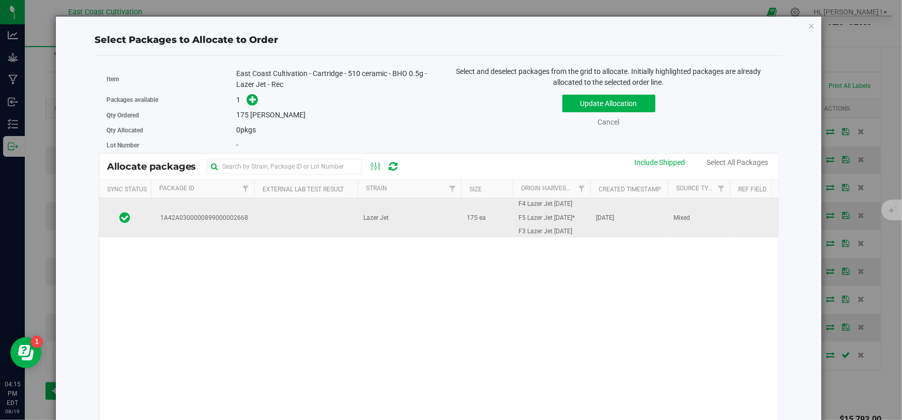
click at [409, 223] on td "Lazer Jet" at bounding box center [409, 217] width 103 height 39
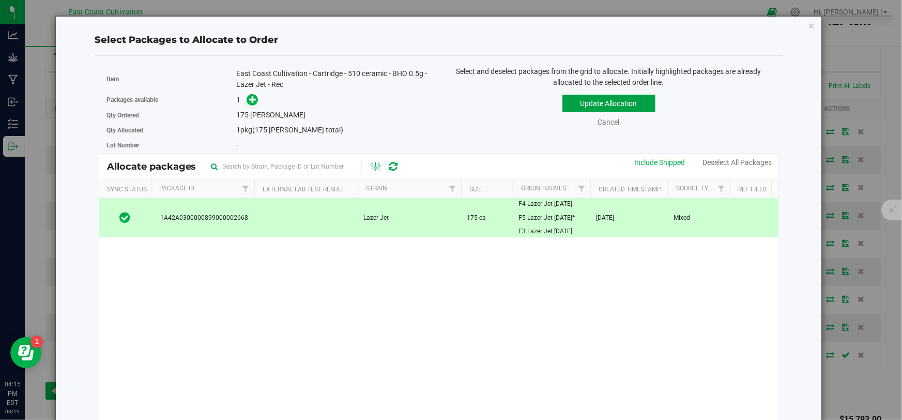
click at [589, 104] on button "Update Allocation" at bounding box center [608, 104] width 93 height 18
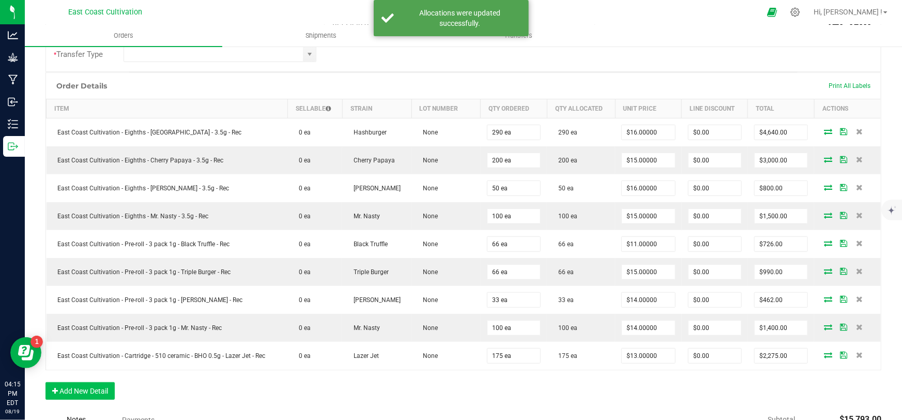
drag, startPoint x: 85, startPoint y: 398, endPoint x: 90, endPoint y: 389, distance: 10.9
click at [85, 397] on div "Order Details Print All Labels Item Sellable Strain Lot Number Qty Ordered Qty …" at bounding box center [462, 240] width 835 height 337
click at [92, 387] on button "Add New Detail" at bounding box center [79, 391] width 69 height 18
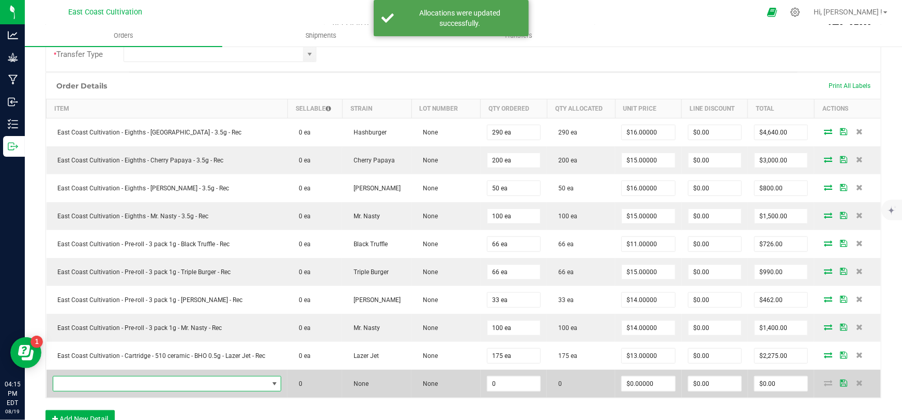
click at [103, 381] on span "NO DATA FOUND" at bounding box center [160, 383] width 215 height 14
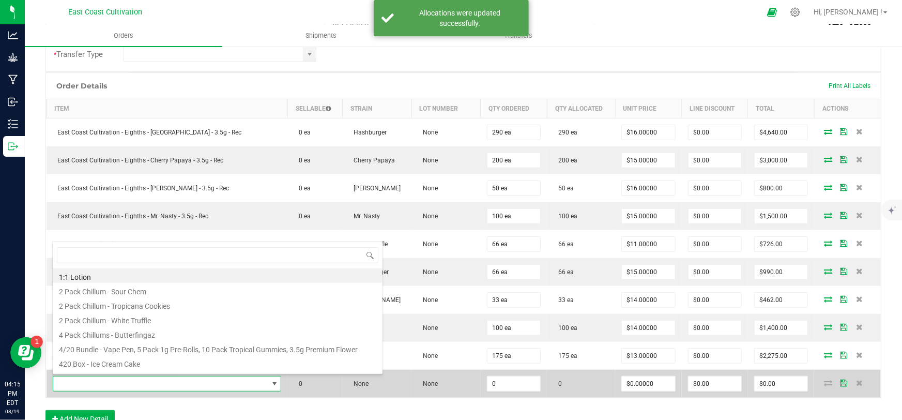
scroll to position [15, 223]
type input "chews"
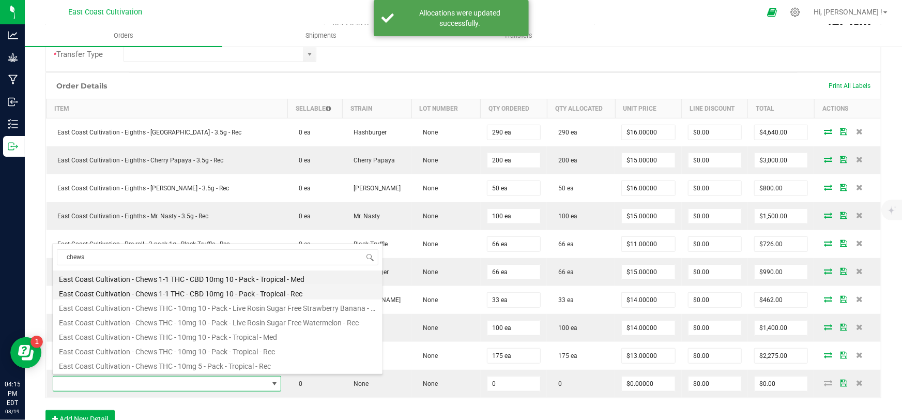
click at [252, 290] on li "East Coast Cultivation - Chews 1-1 THC - CBD 10mg 10 - Pack - Tropical - Rec" at bounding box center [218, 292] width 330 height 14
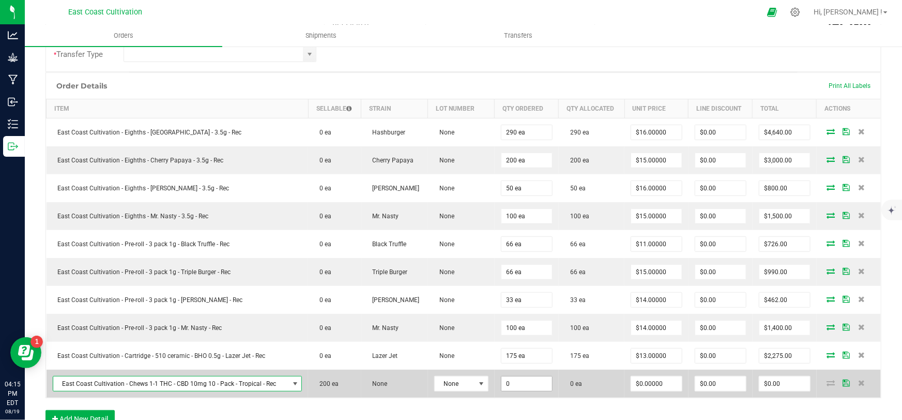
click at [520, 384] on input "0" at bounding box center [526, 383] width 51 height 14
type input "200 ea"
click at [636, 380] on input "0" at bounding box center [656, 383] width 51 height 14
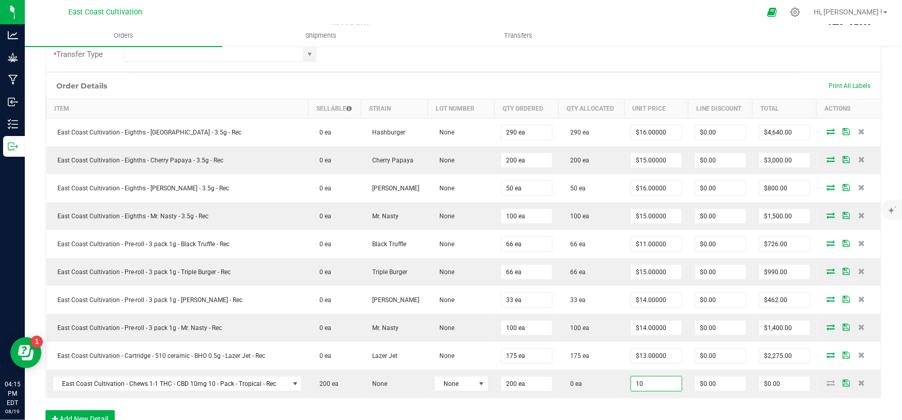
type input "$10.00000"
type input "$2,000.00"
click at [656, 406] on div "Order Details Print All Labels Item Sellable Strain Lot Number Qty Ordered Qty …" at bounding box center [462, 254] width 835 height 365
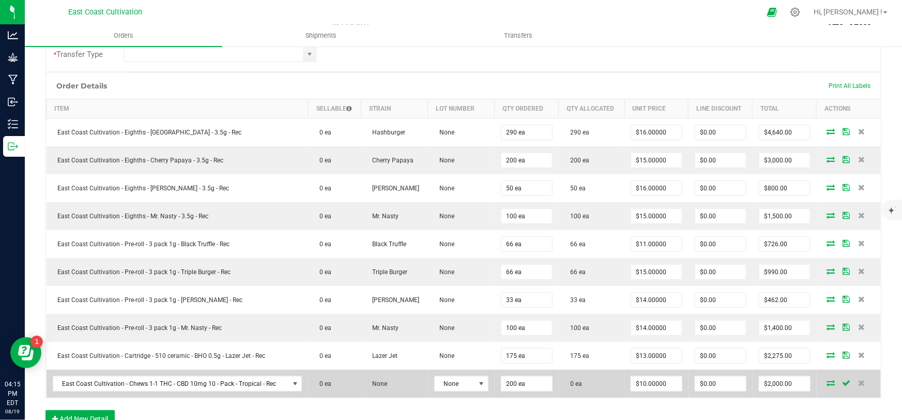
click at [826, 381] on icon at bounding box center [830, 382] width 8 height 6
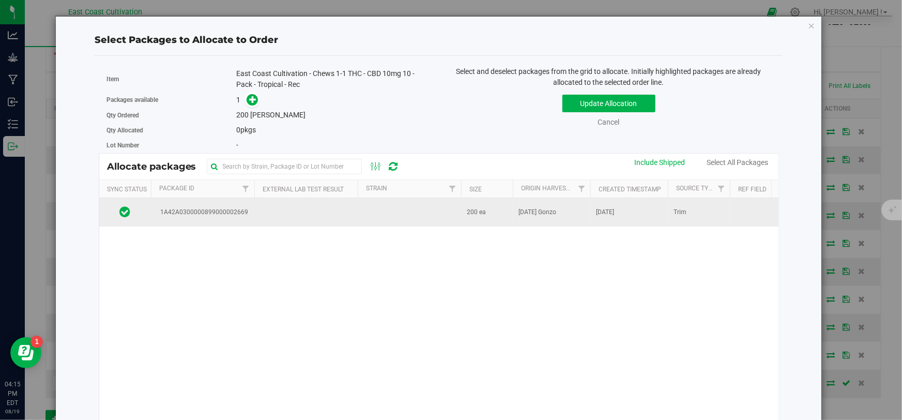
click at [381, 212] on td at bounding box center [409, 212] width 103 height 28
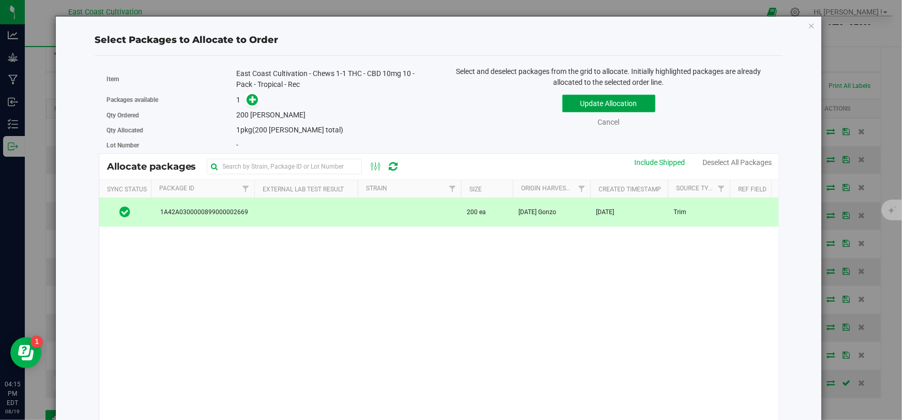
click at [587, 98] on button "Update Allocation" at bounding box center [608, 104] width 93 height 18
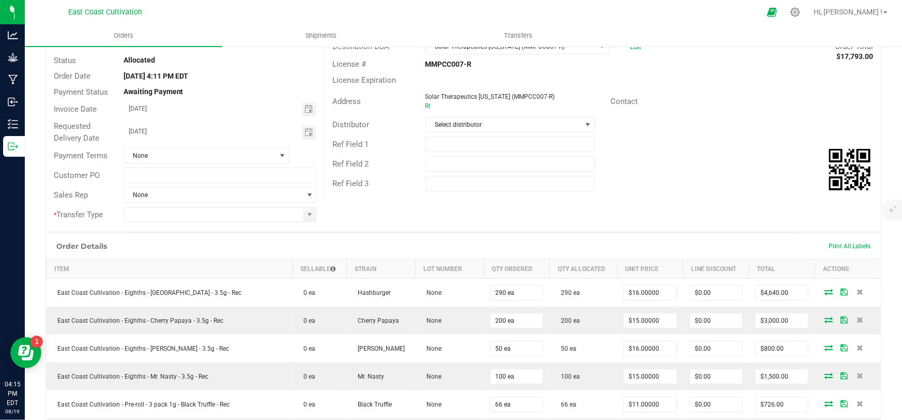
scroll to position [91, 0]
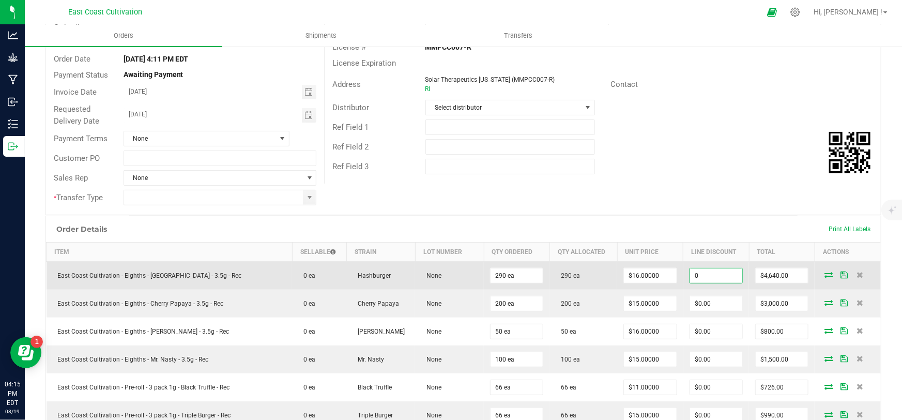
click at [706, 274] on input "0" at bounding box center [716, 275] width 52 height 14
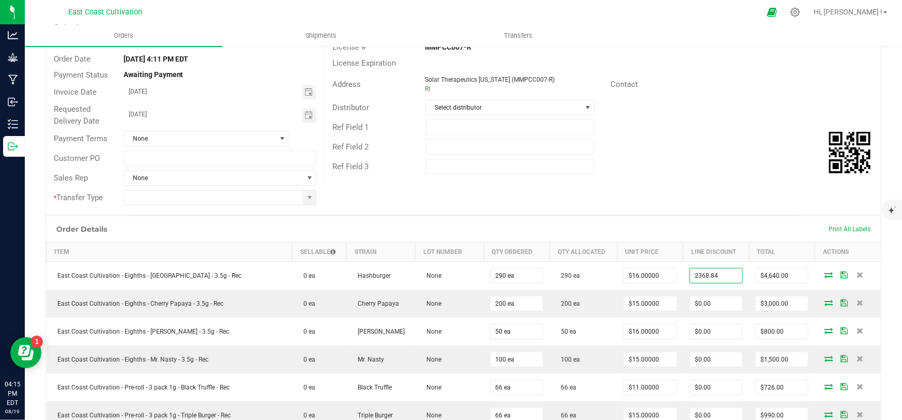
type input "$2,368.84"
type input "$2,271.16"
click at [731, 177] on div "Destination DBA Solar Therapeutics [US_STATE] (MMPCC007-R) Edit Order Total $17…" at bounding box center [602, 97] width 556 height 171
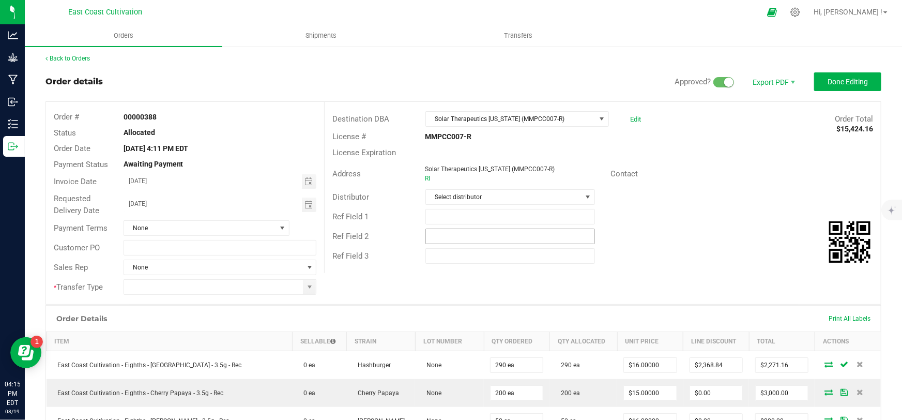
scroll to position [0, 0]
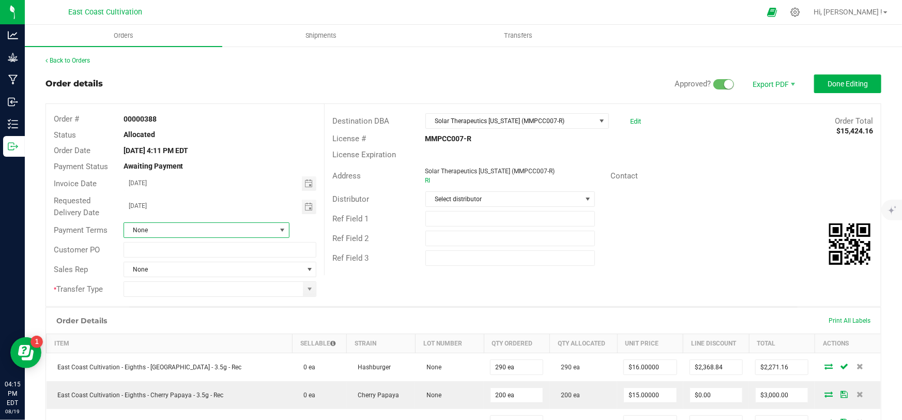
click at [177, 231] on span "None" at bounding box center [200, 230] width 152 height 14
click at [147, 292] on li "Net 30" at bounding box center [205, 292] width 164 height 18
click at [305, 286] on span at bounding box center [309, 289] width 8 height 8
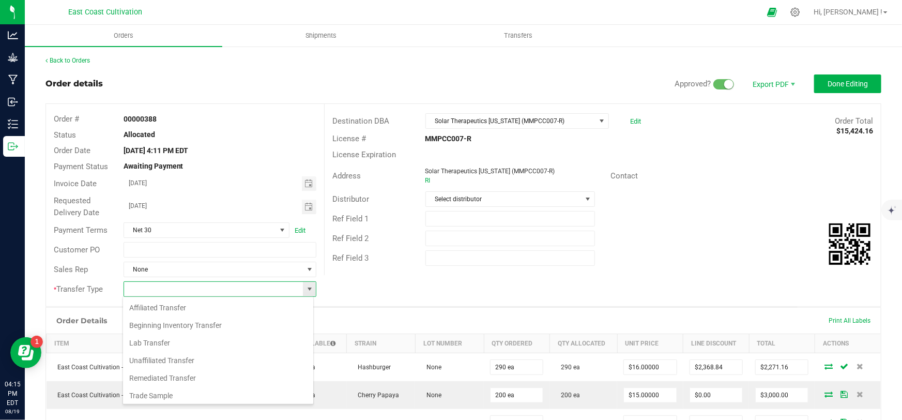
scroll to position [15, 191]
click at [170, 358] on li "Unaffiliated Transfer" at bounding box center [218, 360] width 190 height 18
type input "Unaffiliated Transfer"
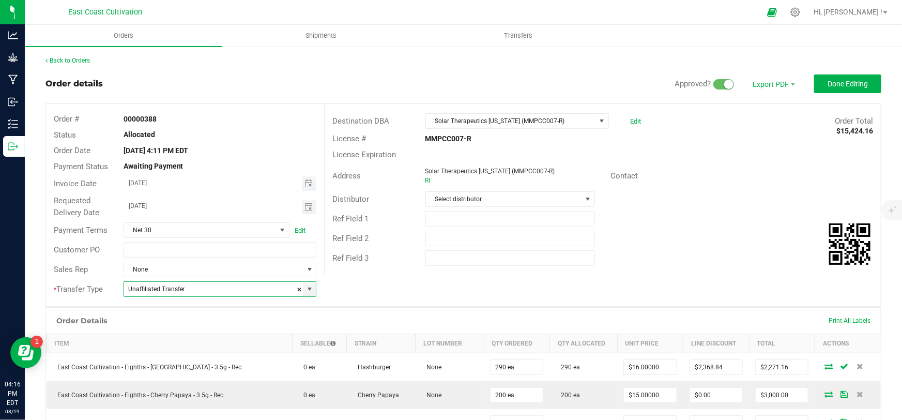
click at [302, 180] on span "Toggle calendar" at bounding box center [309, 183] width 15 height 14
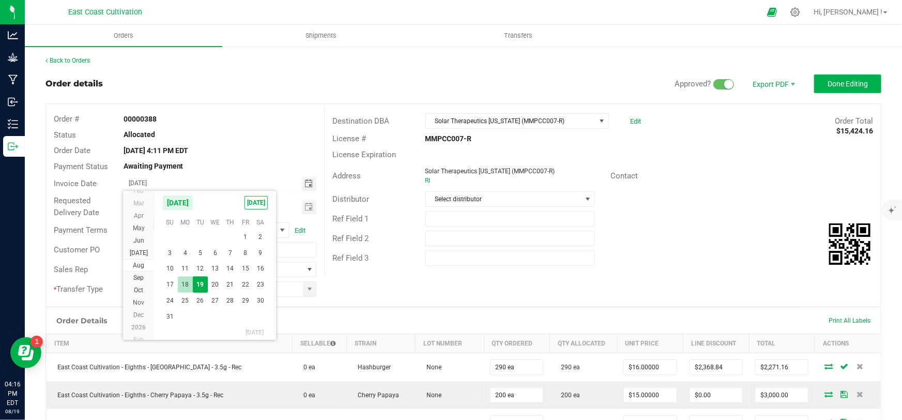
click at [187, 282] on span "18" at bounding box center [185, 284] width 15 height 16
type input "[DATE]"
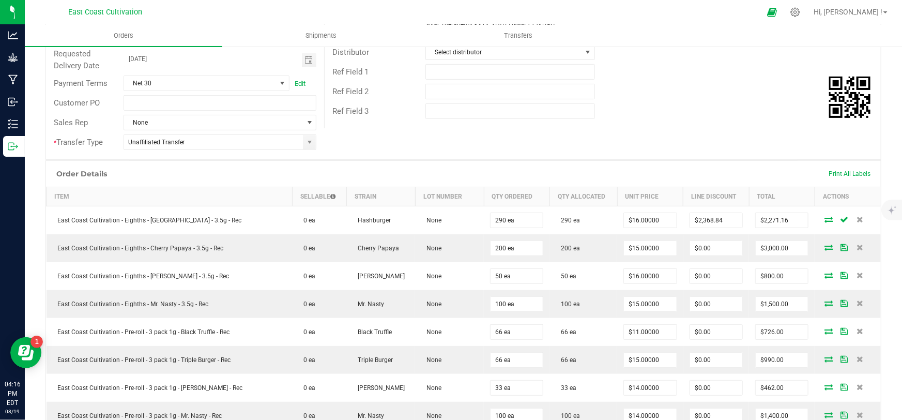
scroll to position [0, 0]
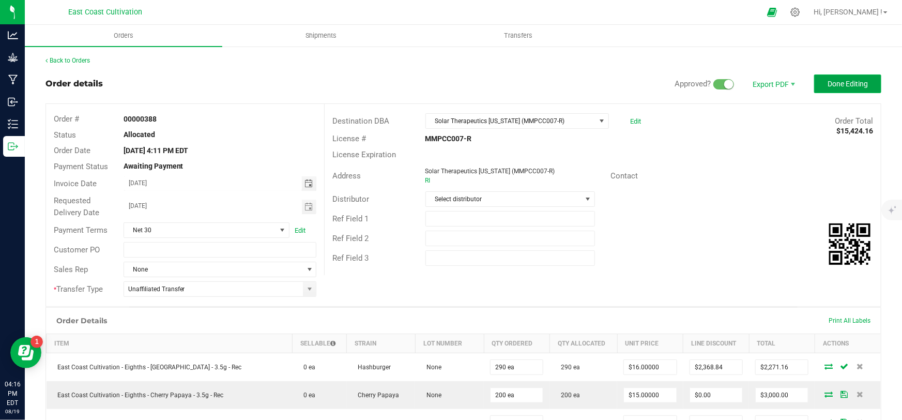
click at [846, 82] on span "Done Editing" at bounding box center [847, 84] width 40 height 8
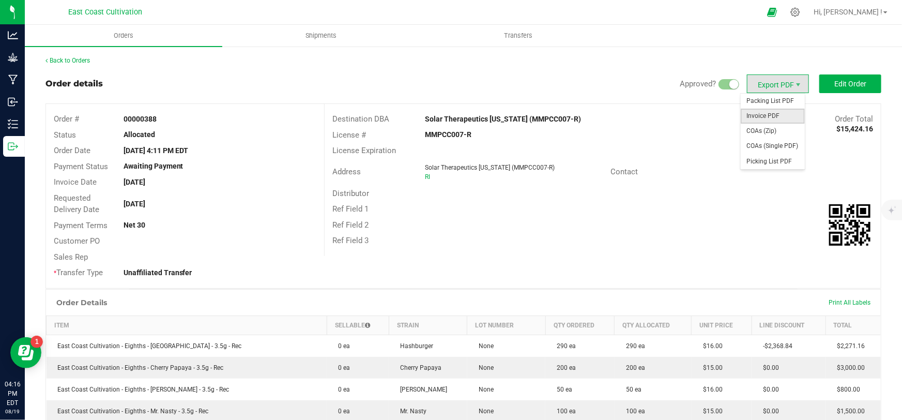
click at [764, 116] on span "Invoice PDF" at bounding box center [772, 115] width 64 height 15
